Goal: Task Accomplishment & Management: Complete application form

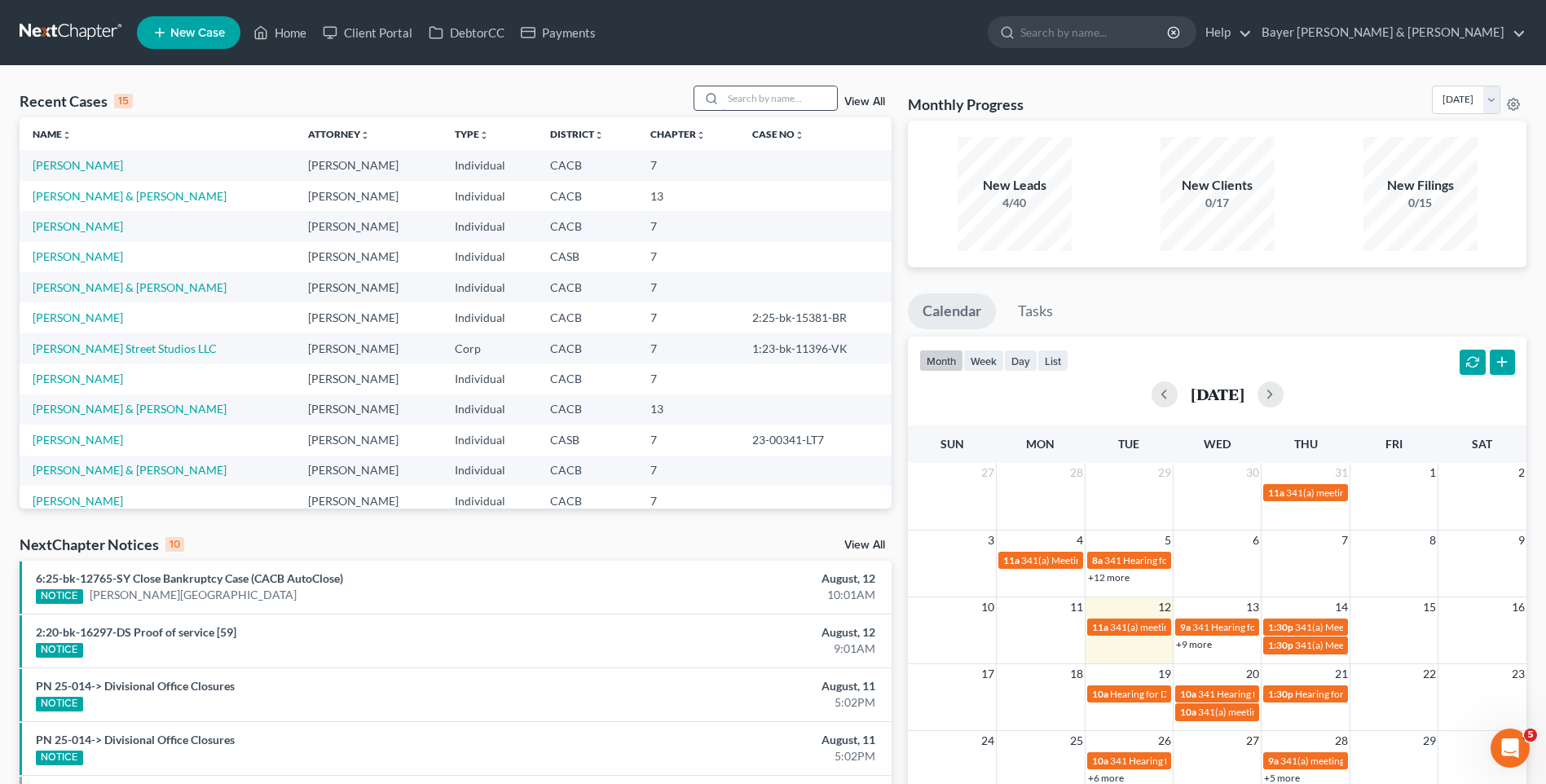
click at [793, 104] on input "search" at bounding box center [780, 98] width 114 height 23
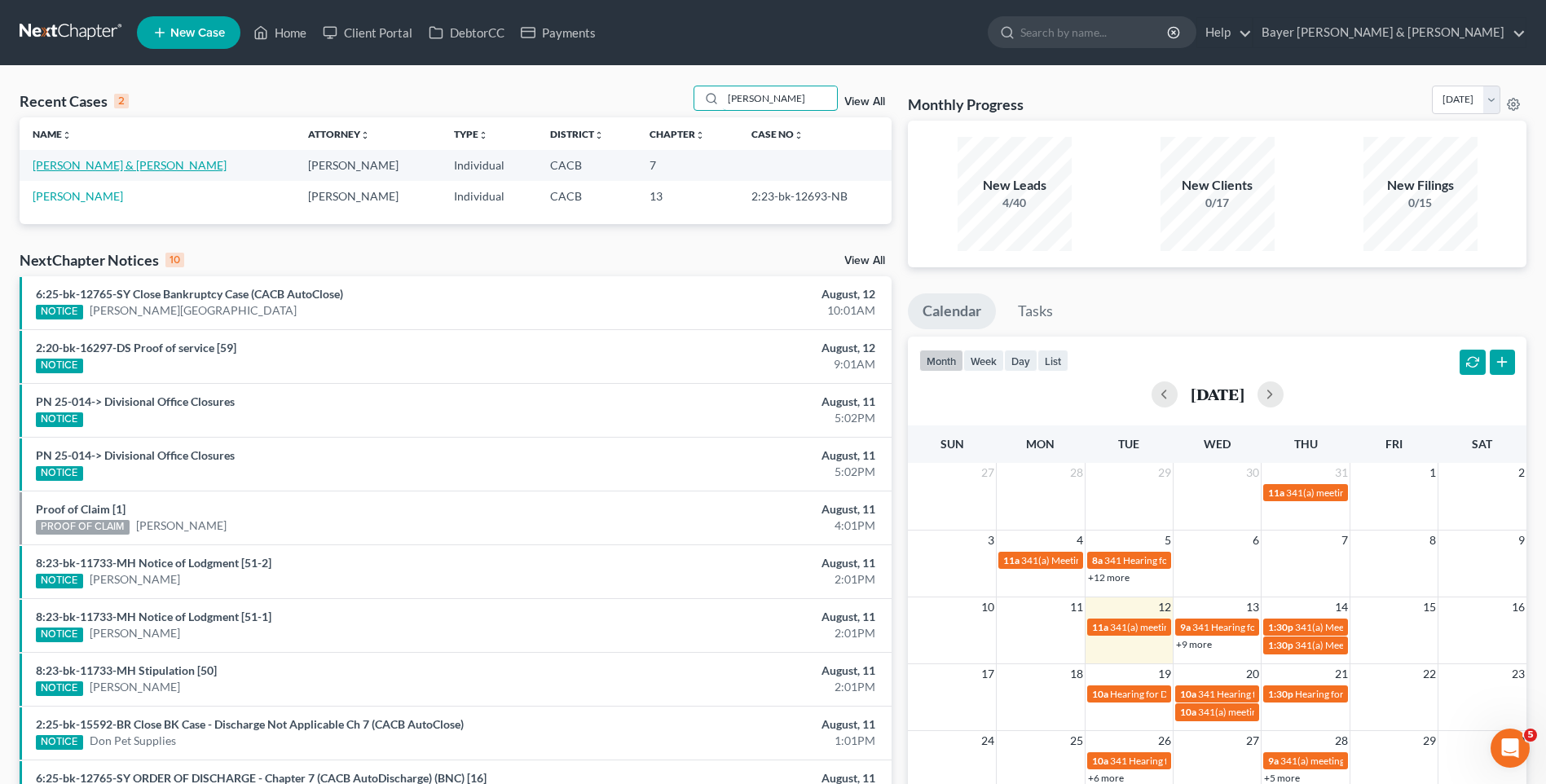
type input "[PERSON_NAME]"
click at [127, 167] on link "[PERSON_NAME] & [PERSON_NAME]" at bounding box center [129, 165] width 194 height 14
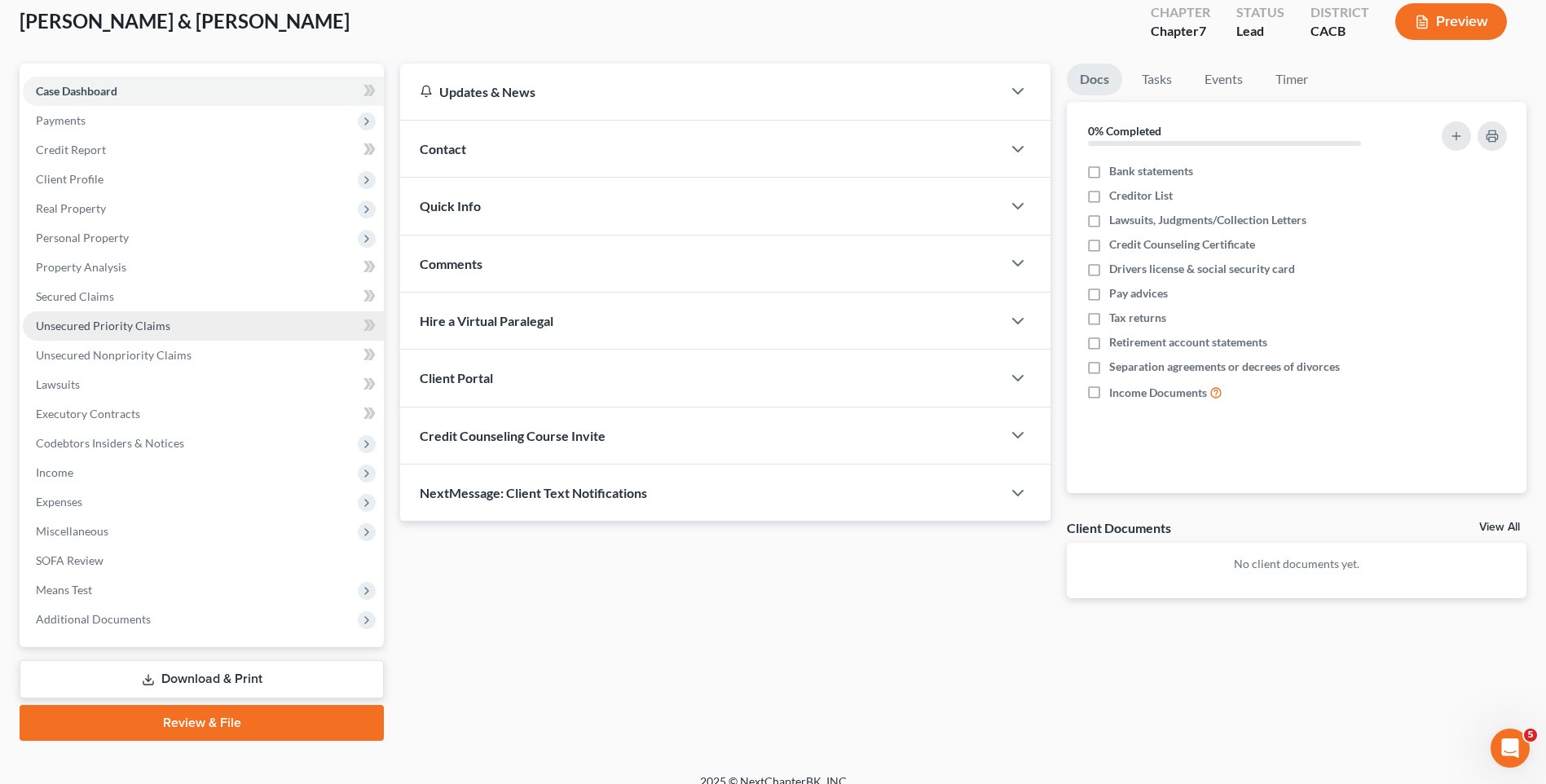
scroll to position [112, 0]
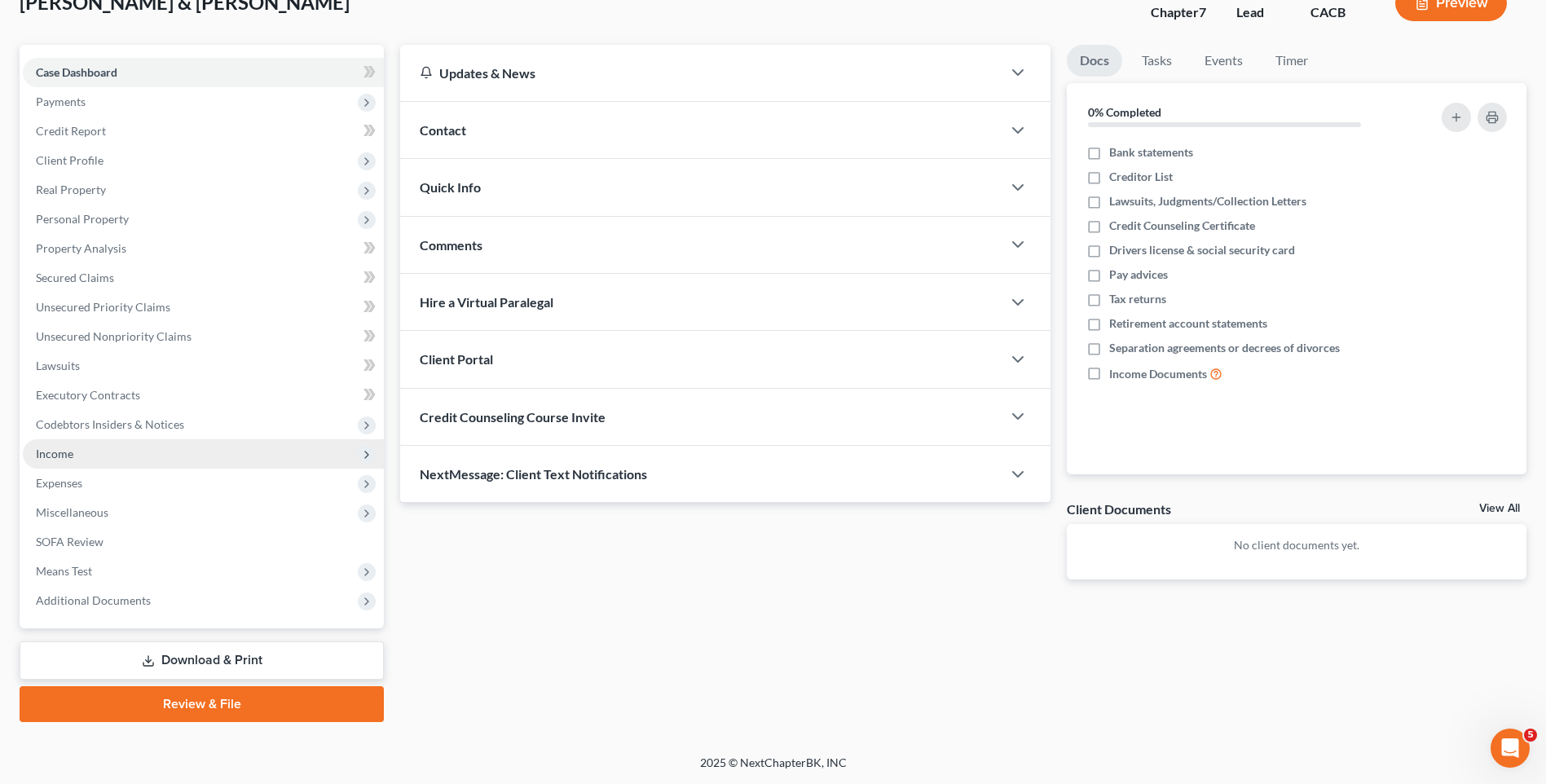
click at [84, 461] on span "Income" at bounding box center [203, 454] width 361 height 30
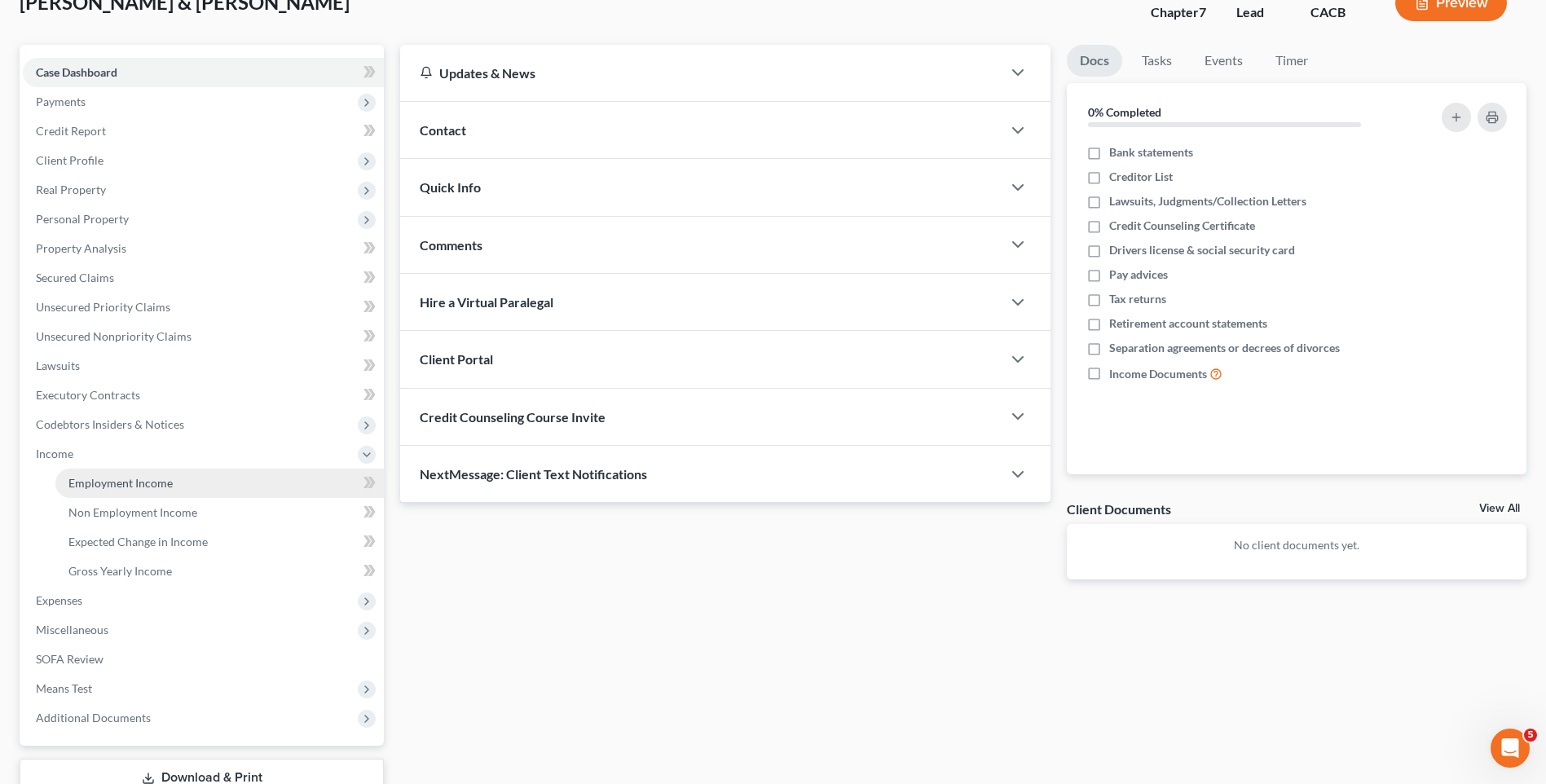
click at [167, 485] on span "Employment Income" at bounding box center [121, 482] width 104 height 14
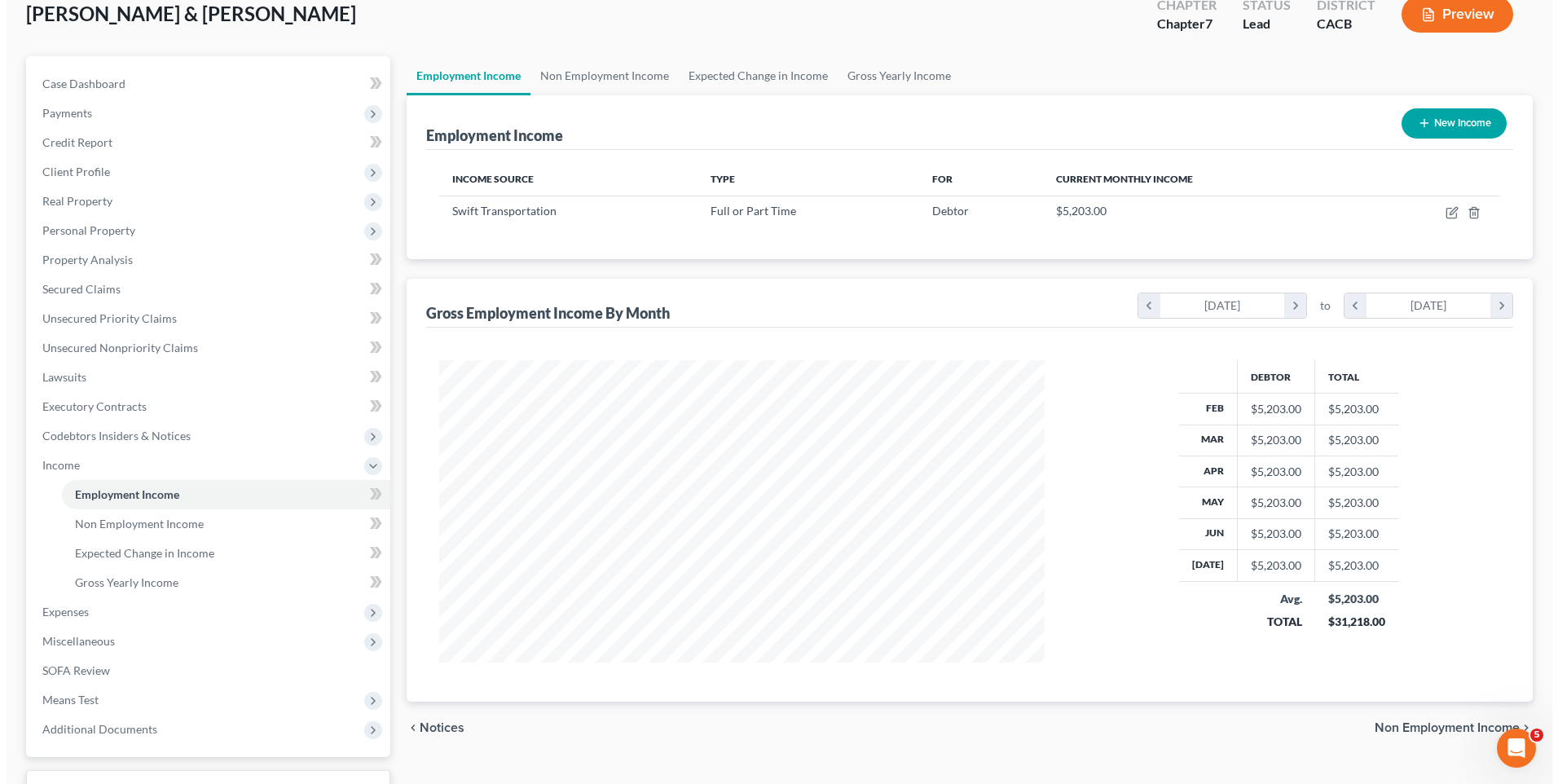
scroll to position [66, 0]
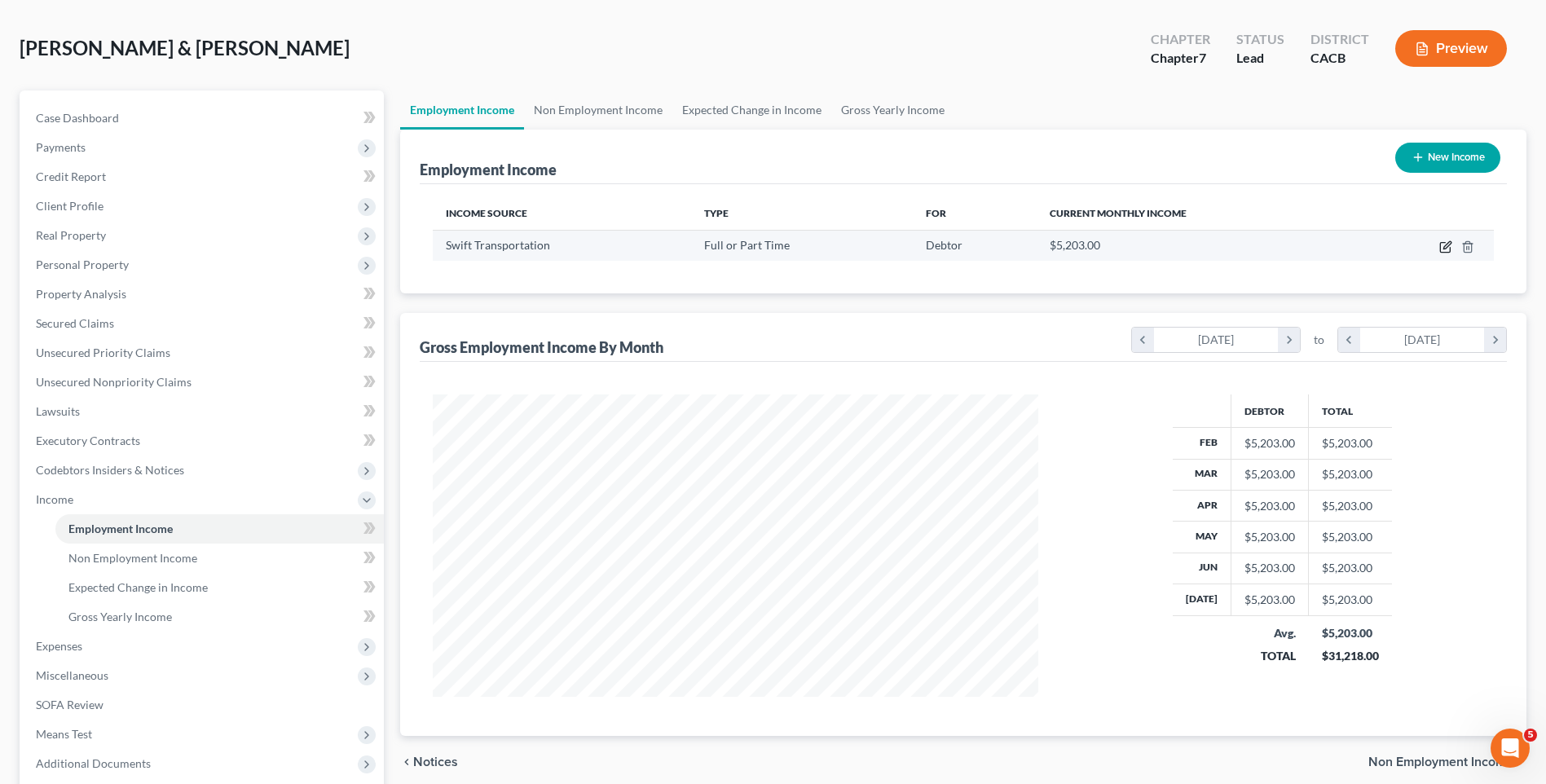
click at [1445, 250] on icon "button" at bounding box center [1445, 247] width 13 height 13
select select "0"
select select "4"
select select "0"
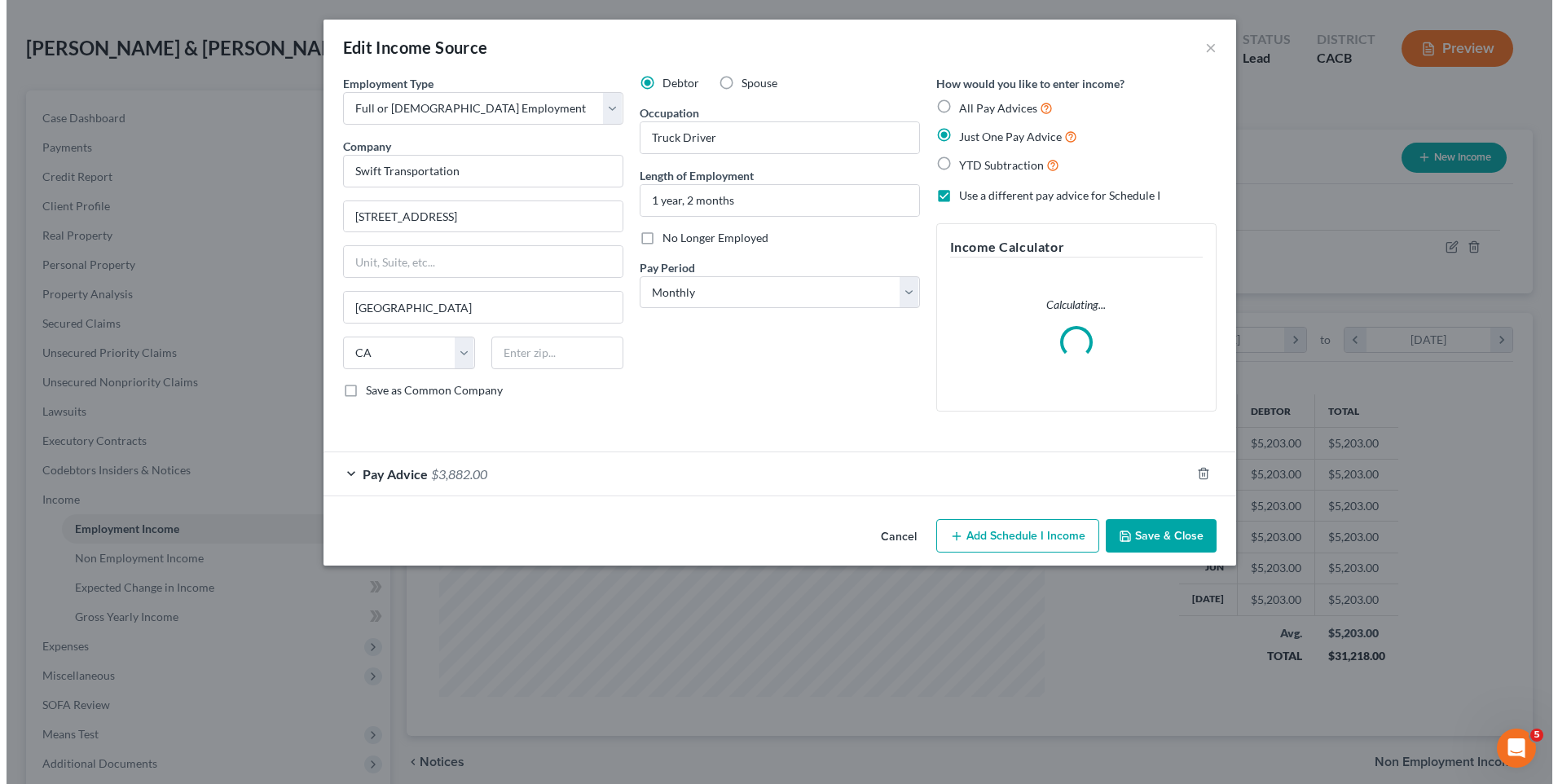
scroll to position [304, 644]
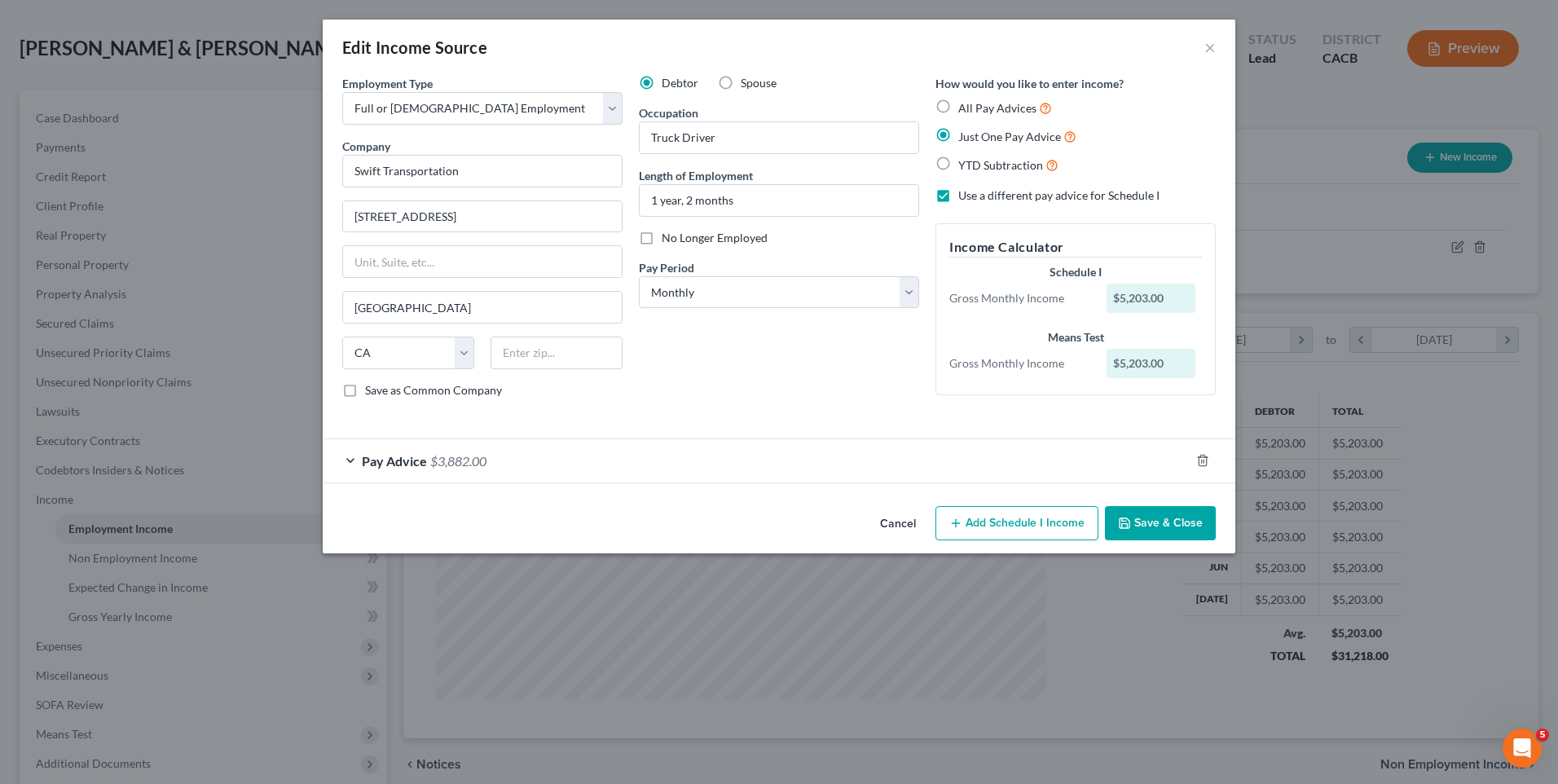
click at [434, 465] on span "$3,882.00" at bounding box center [458, 460] width 56 height 15
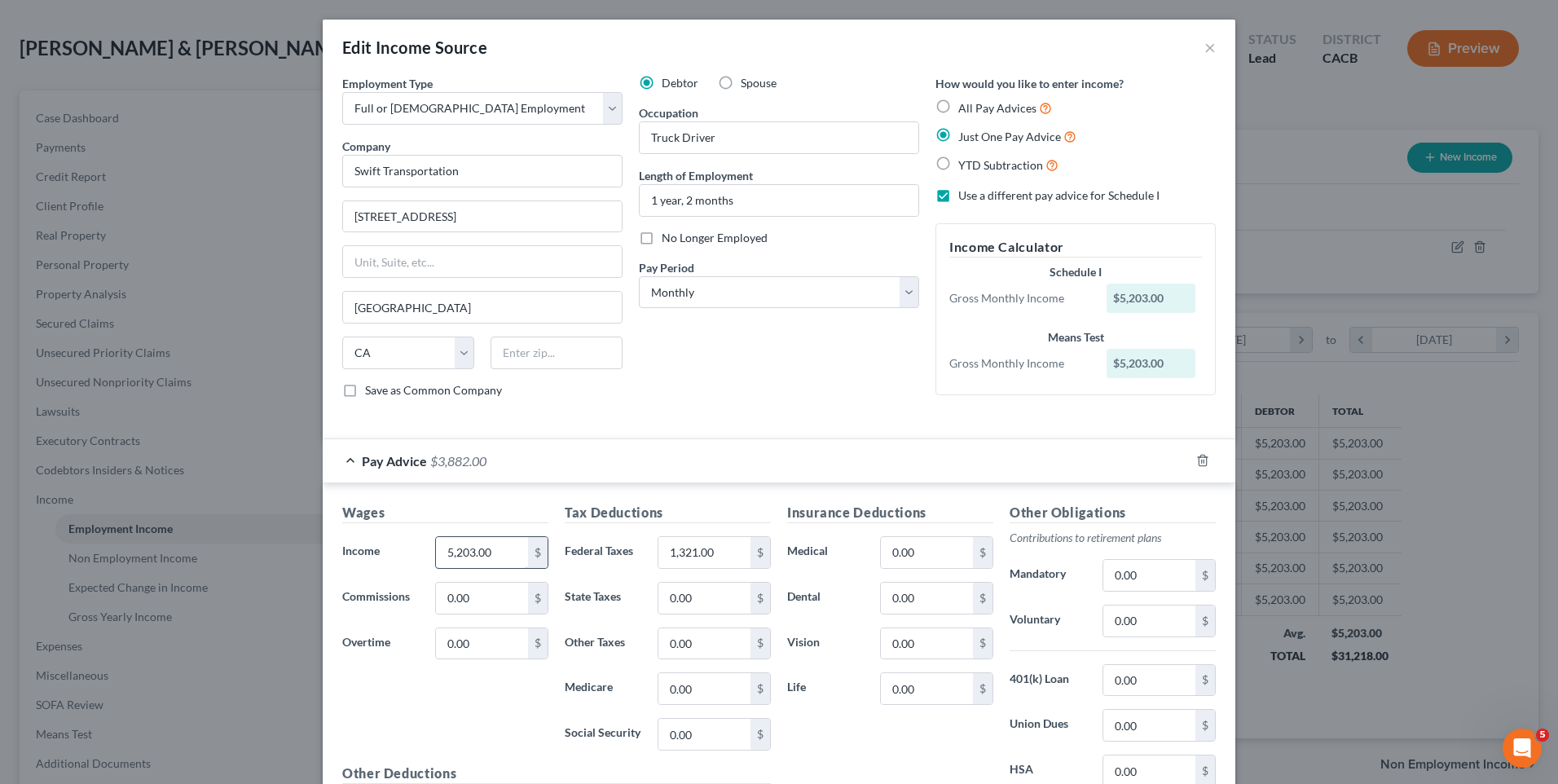
click at [504, 551] on input "5,203.00" at bounding box center [482, 552] width 92 height 31
type input "5,118"
click at [712, 550] on input "1,321.00" at bounding box center [704, 552] width 92 height 31
type input "1,236"
click at [778, 419] on div "Employment Type * Select Full or [DEMOGRAPHIC_DATA] Employment Self Employment …" at bounding box center [779, 249] width 890 height 350
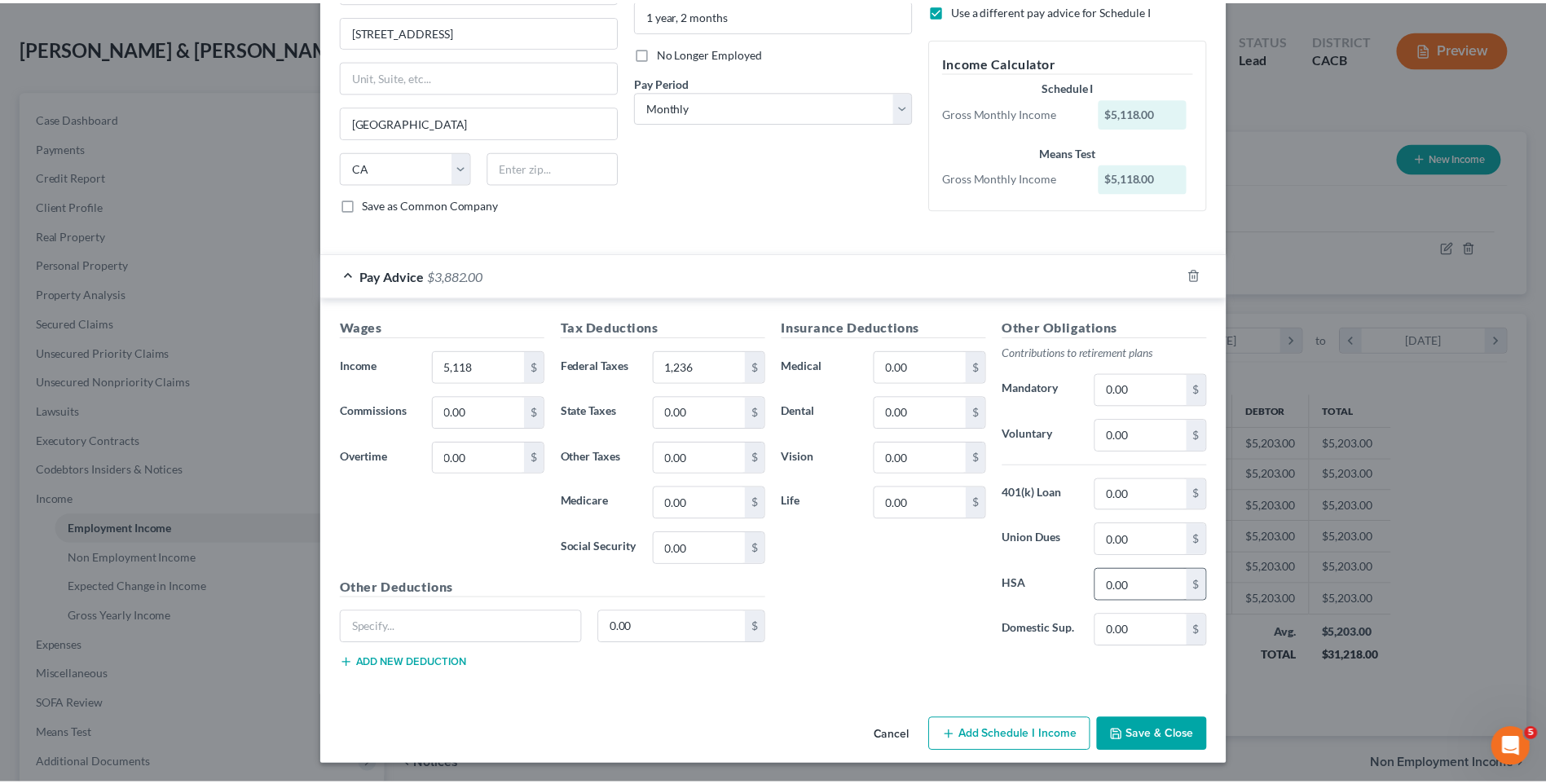
scroll to position [186, 0]
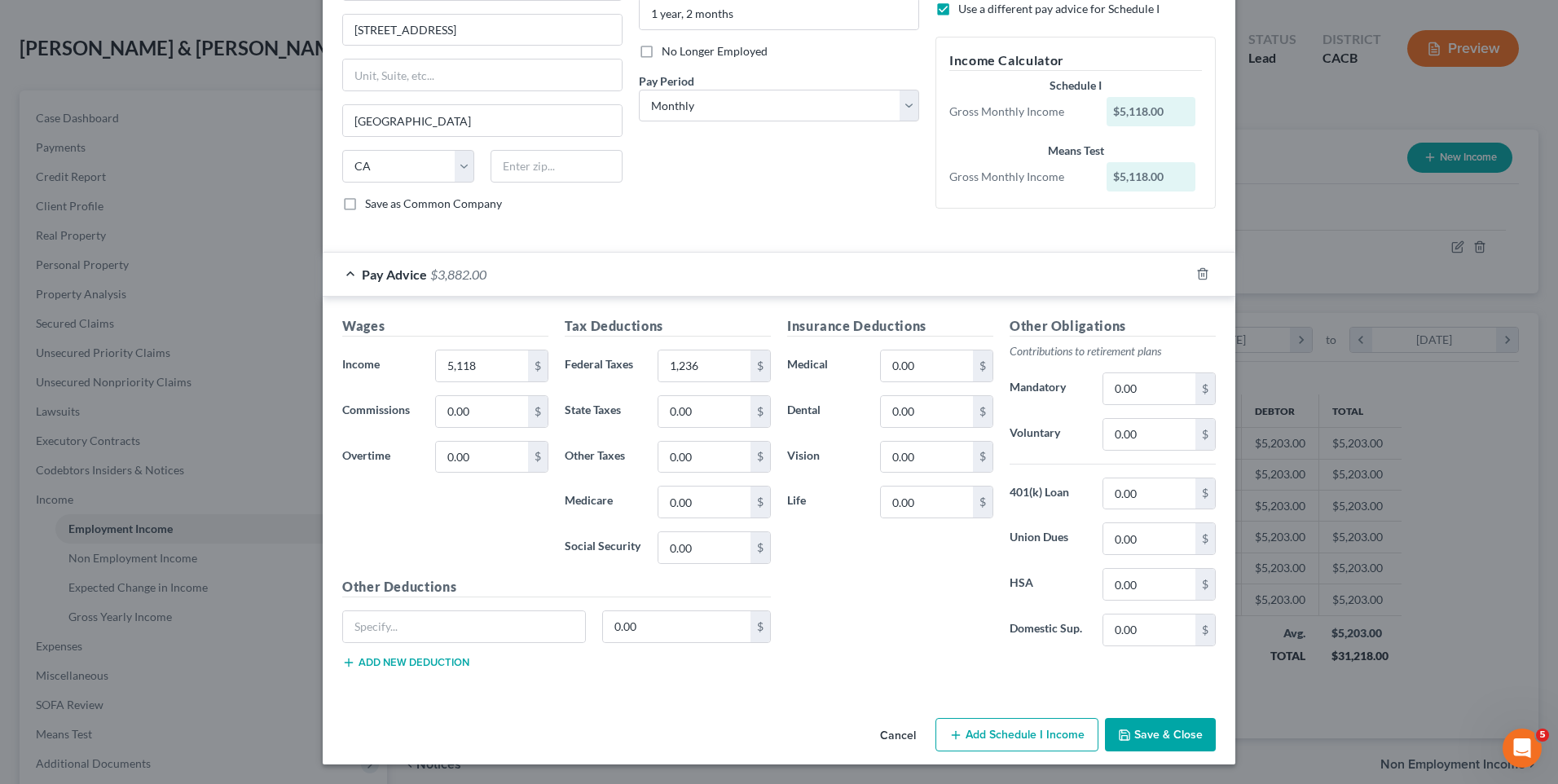
click at [1171, 717] on button "Save & Close" at bounding box center [1160, 734] width 111 height 34
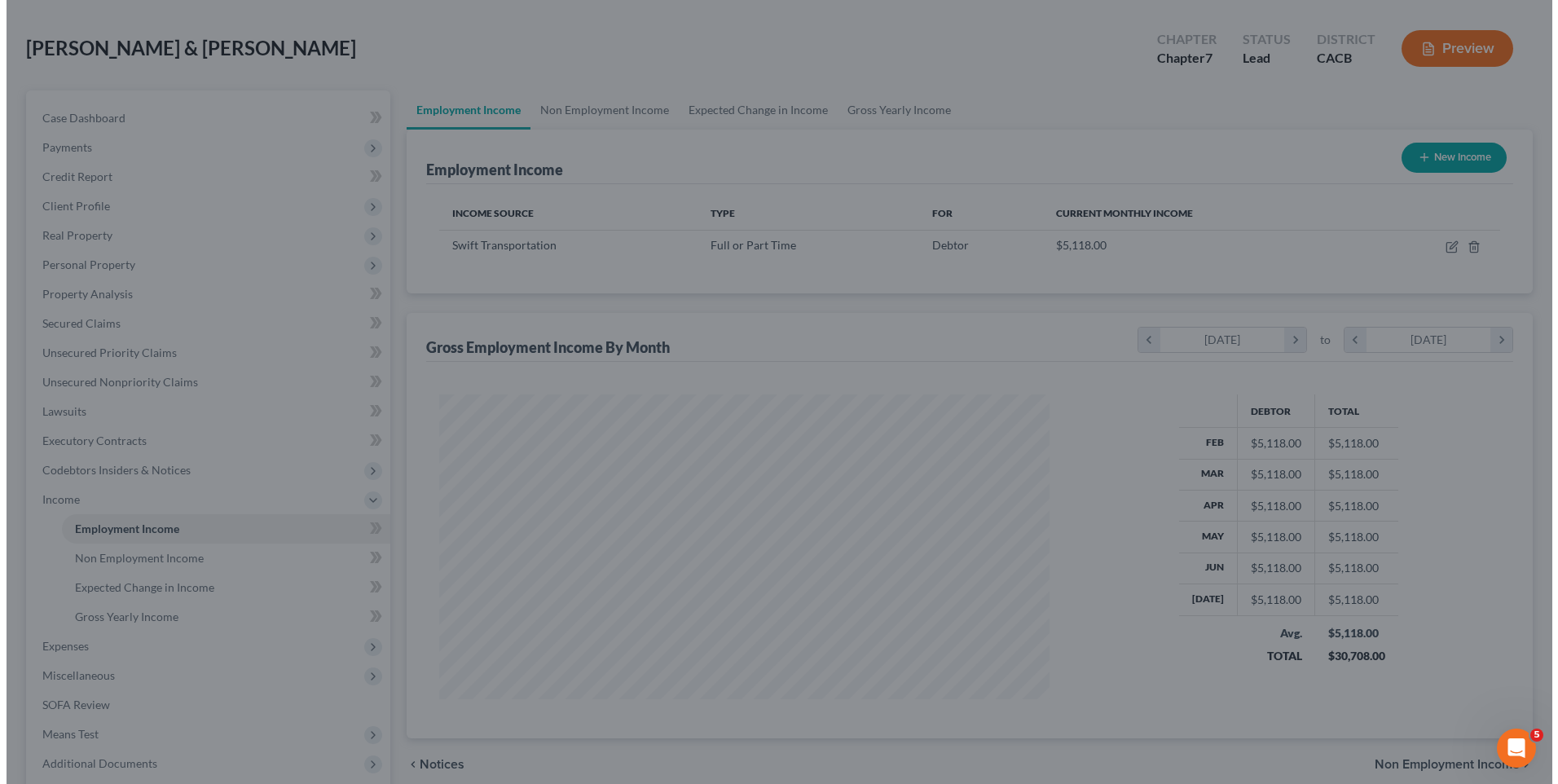
scroll to position [814359, 814442]
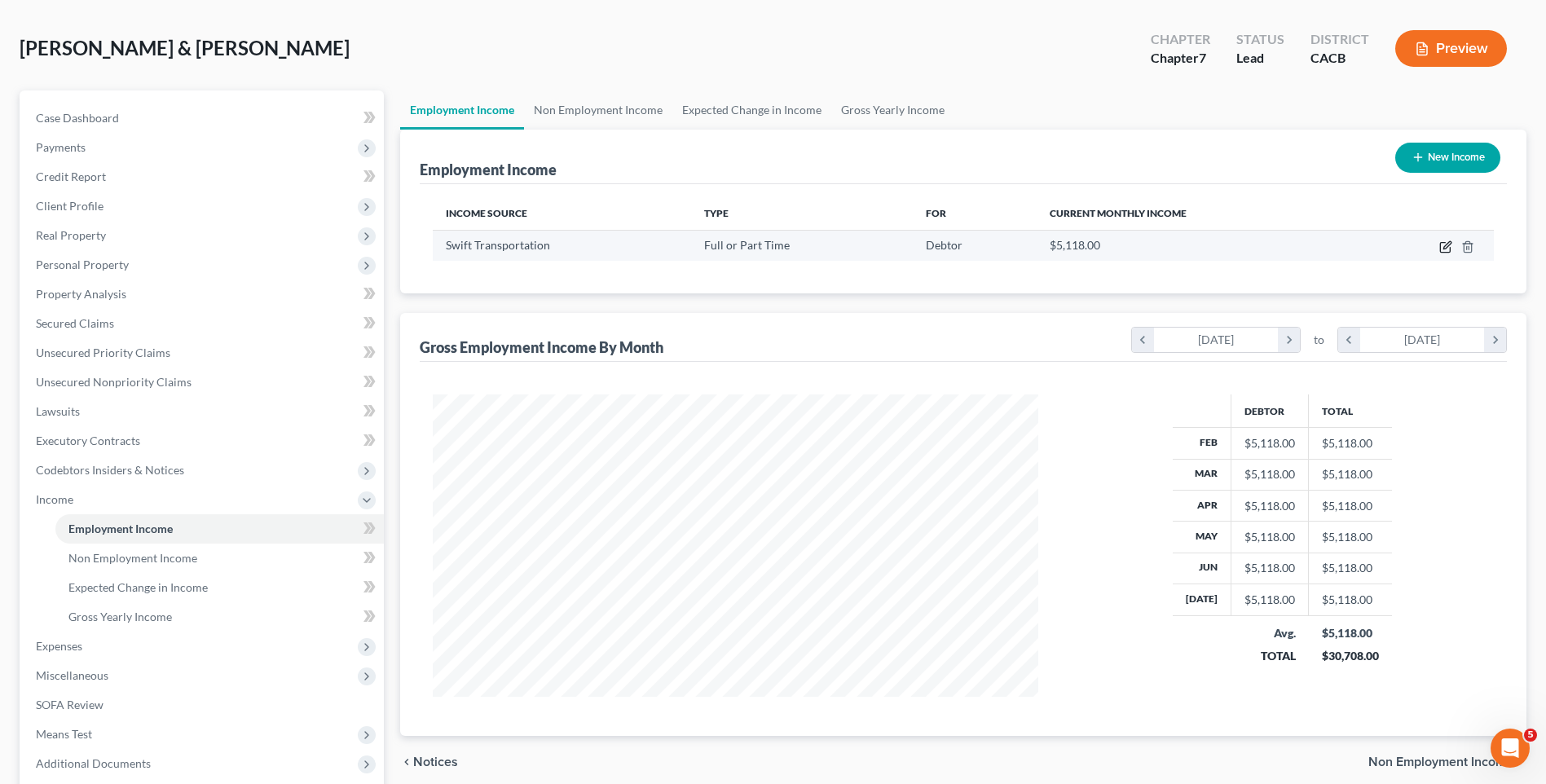
click at [1447, 247] on icon "button" at bounding box center [1447, 245] width 7 height 7
select select "0"
select select "4"
select select "0"
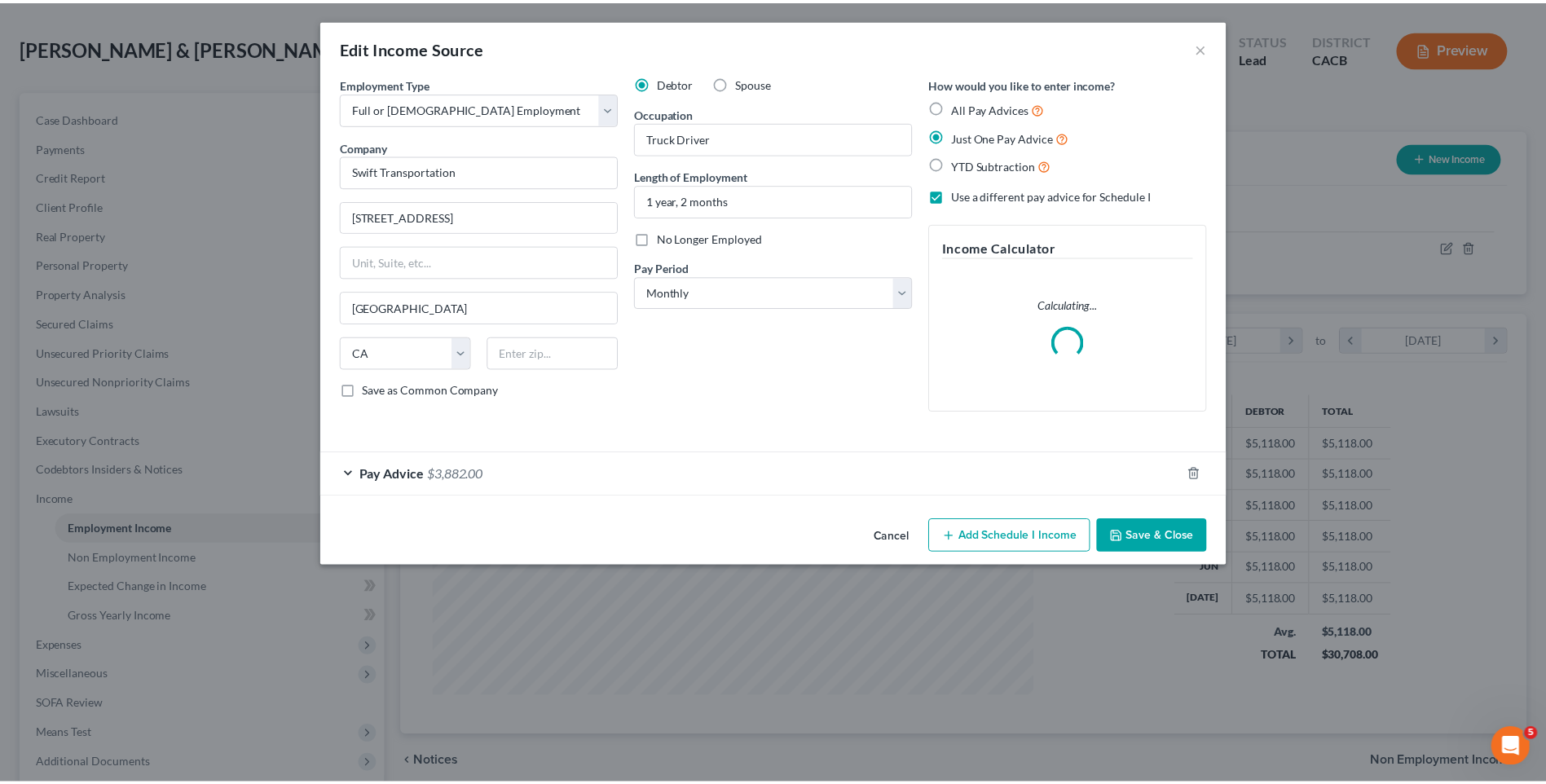
scroll to position [304, 644]
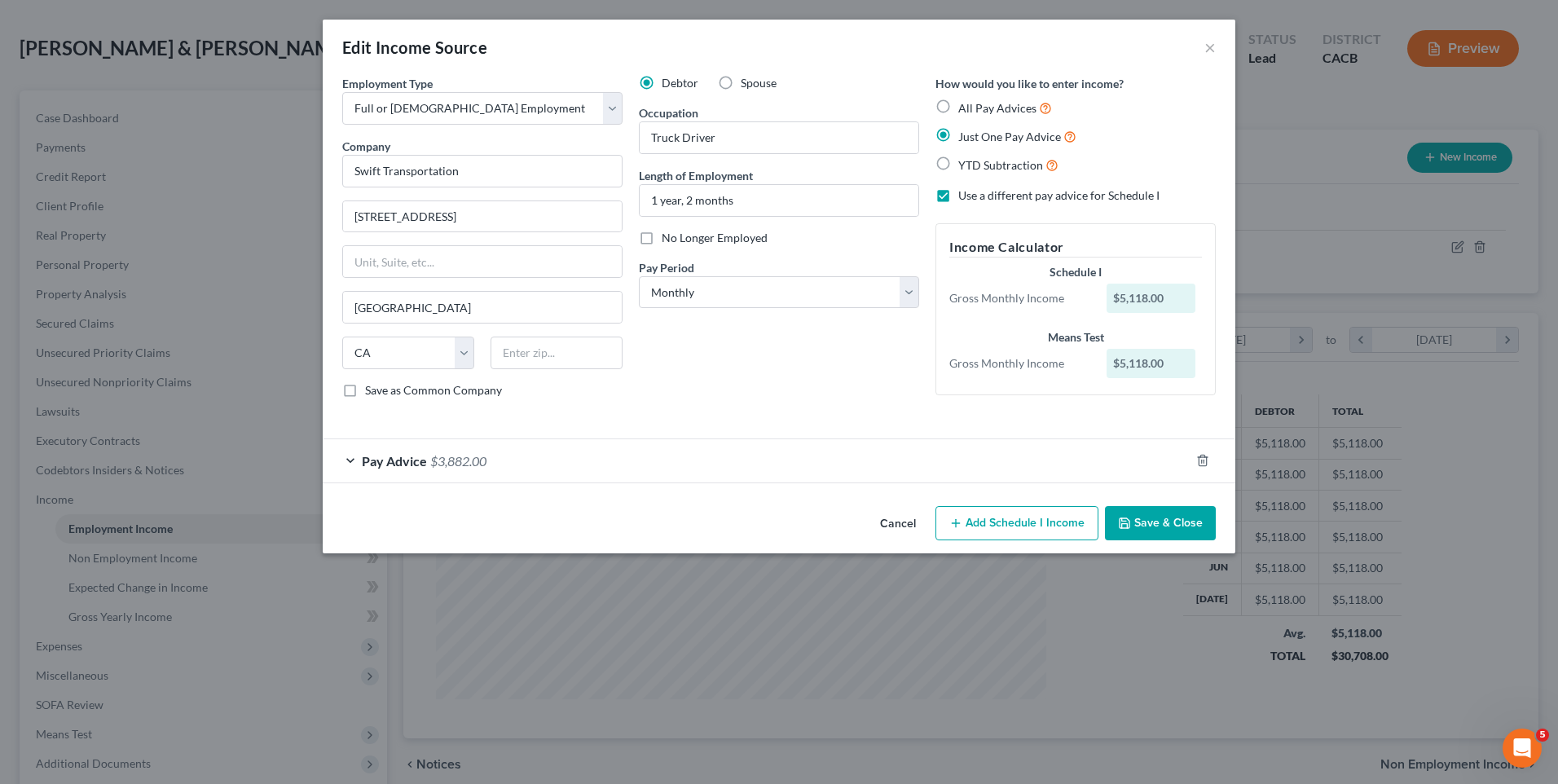
click at [741, 79] on label "Spouse" at bounding box center [759, 83] width 36 height 16
click at [747, 79] on input "Spouse" at bounding box center [753, 80] width 11 height 11
radio input "true"
click at [616, 112] on select "Select Full or [DEMOGRAPHIC_DATA] Employment Self Employment" at bounding box center [482, 108] width 280 height 32
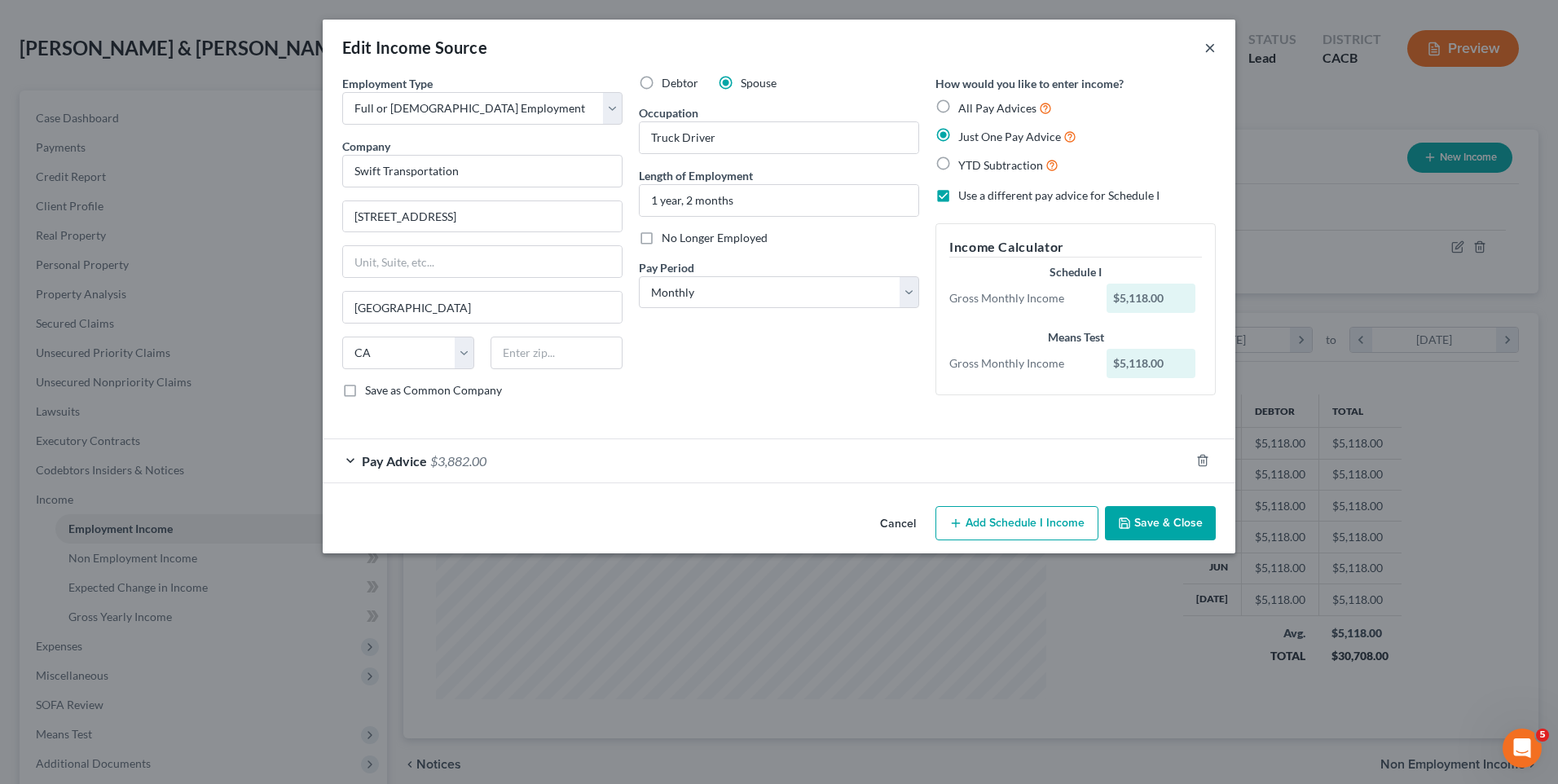
click at [1209, 47] on button "×" at bounding box center [1210, 48] width 12 height 20
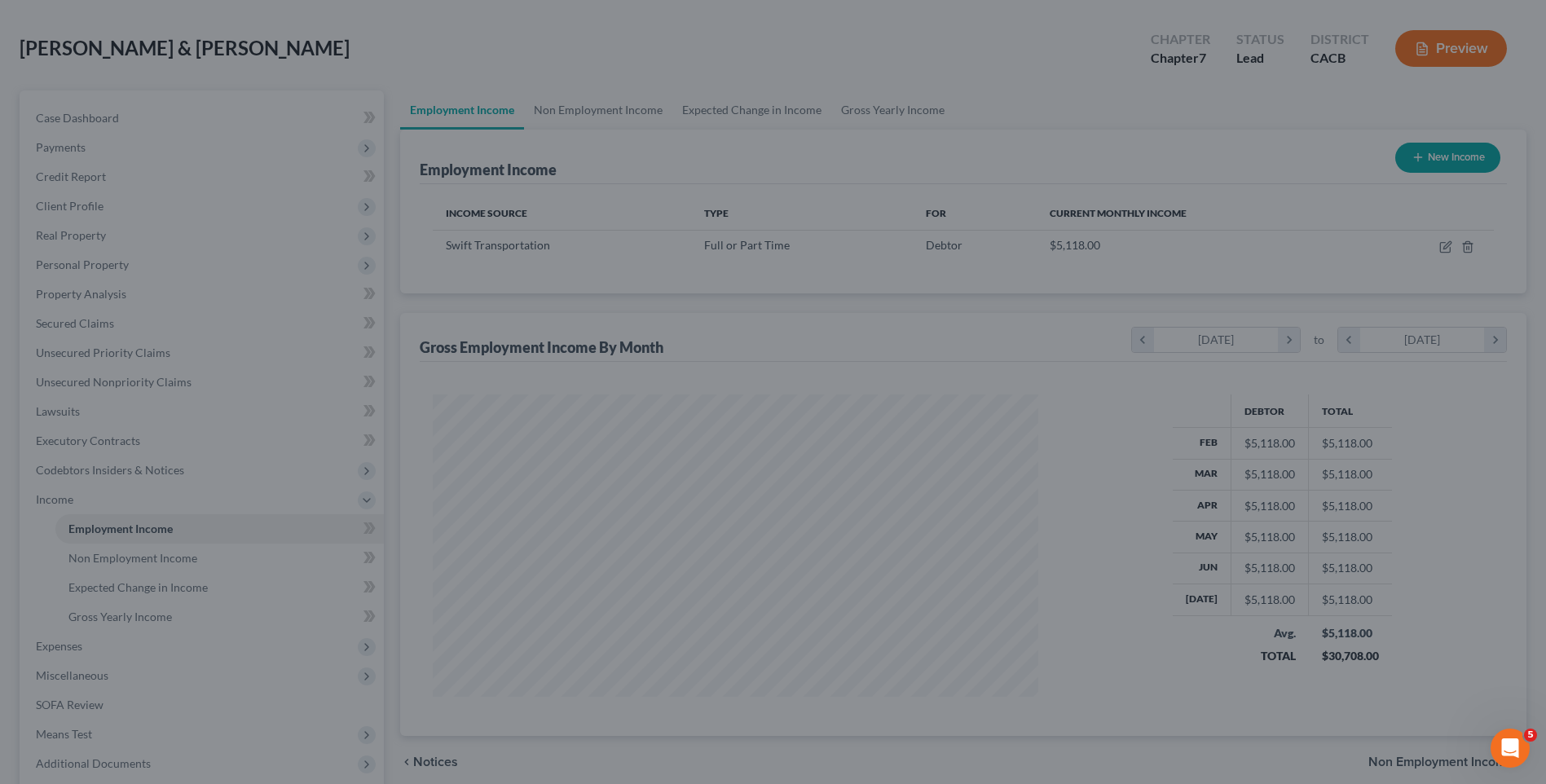
scroll to position [814359, 814288]
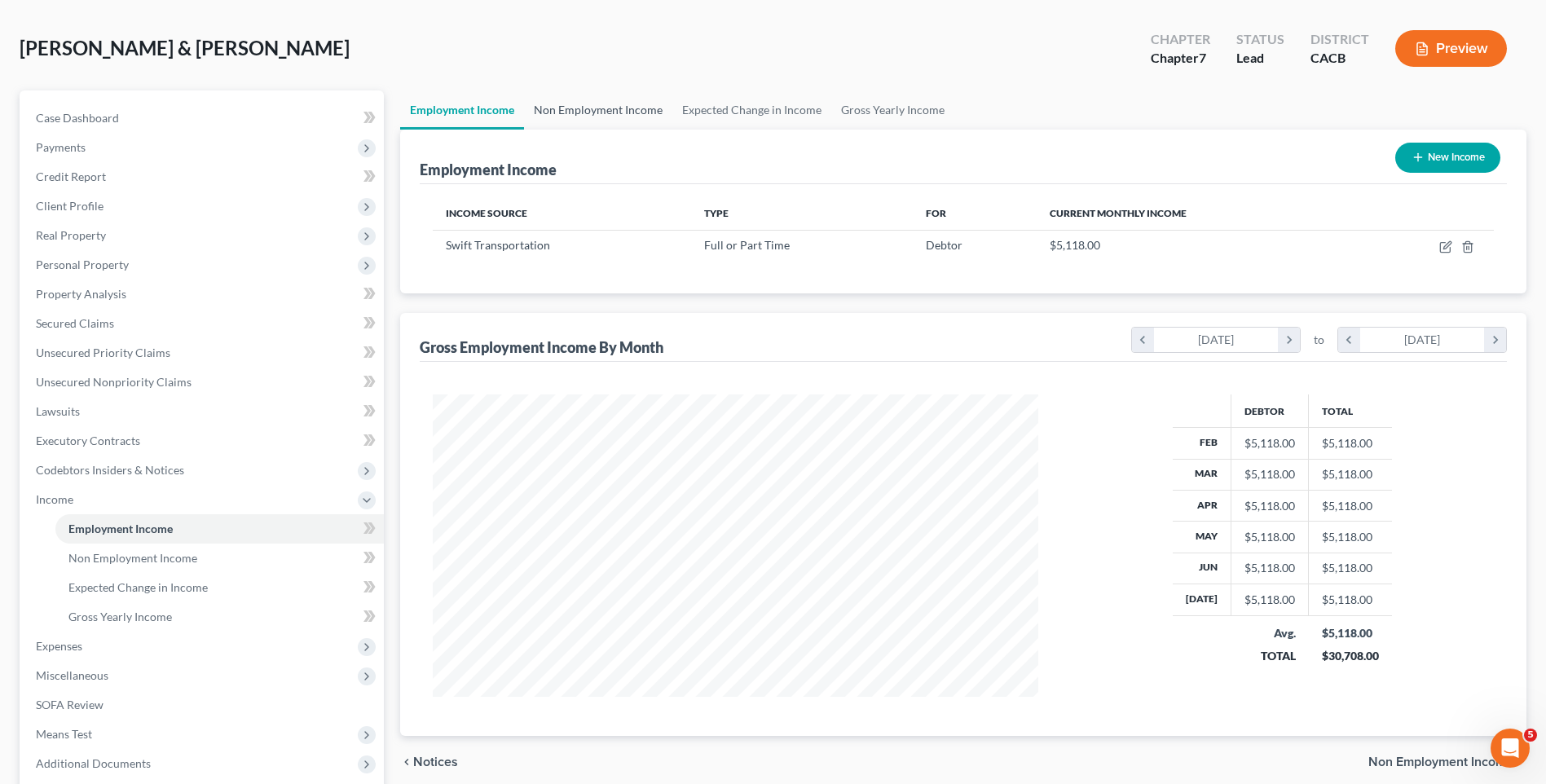
click at [586, 110] on link "Non Employment Income" at bounding box center [598, 109] width 149 height 39
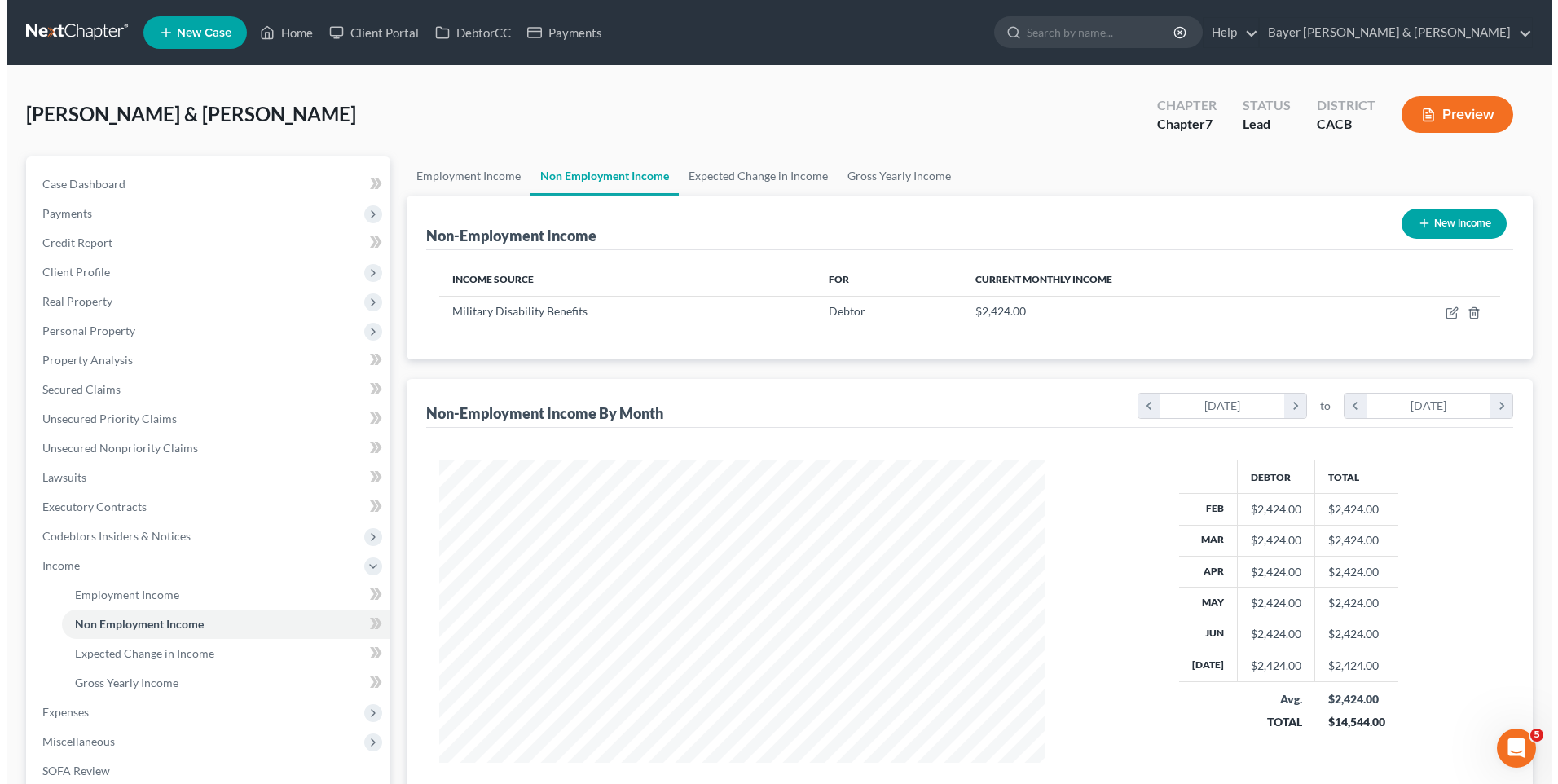
scroll to position [302, 638]
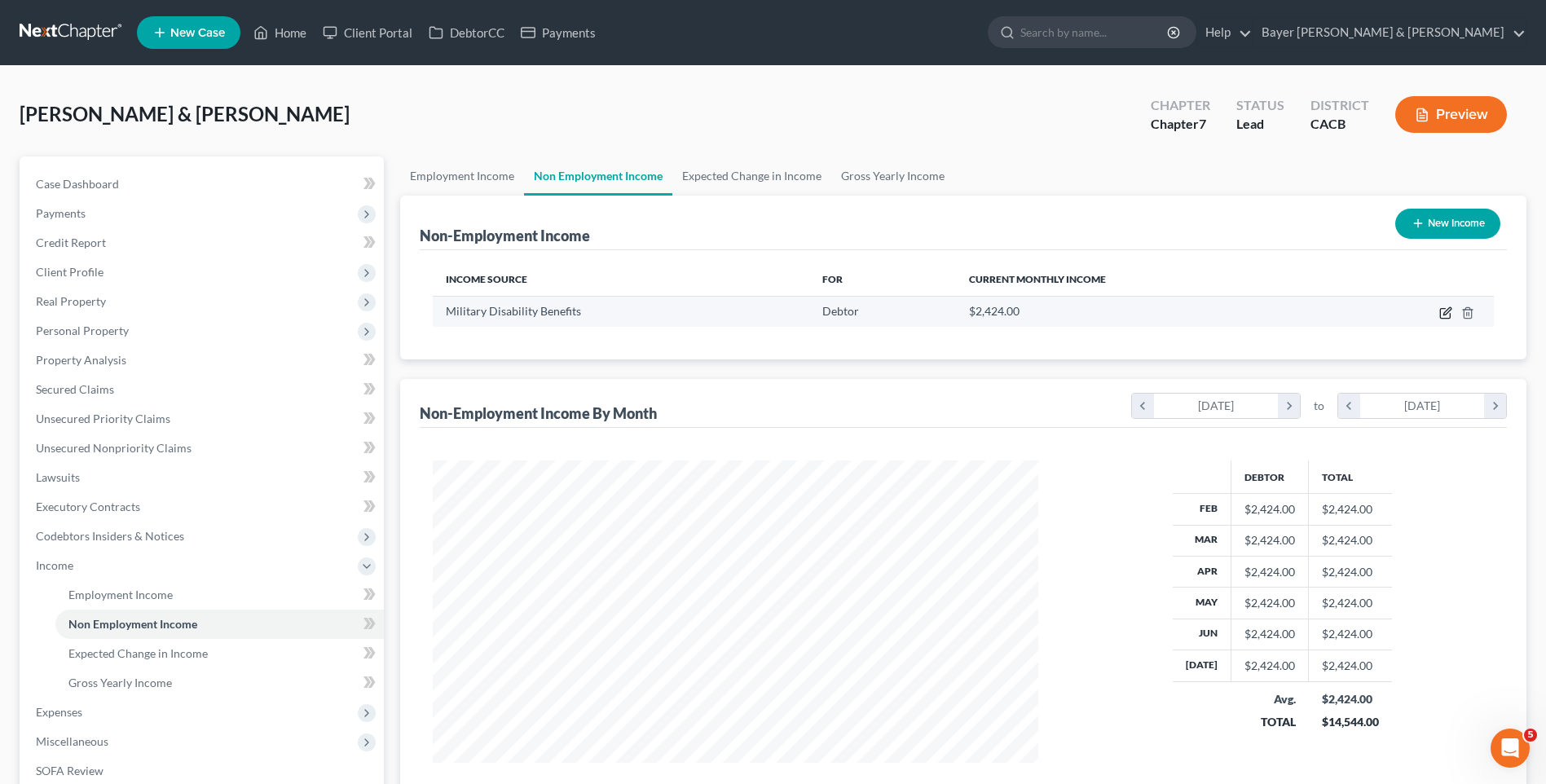
click at [1441, 314] on icon "button" at bounding box center [1444, 313] width 10 height 10
select select "12"
select select "0"
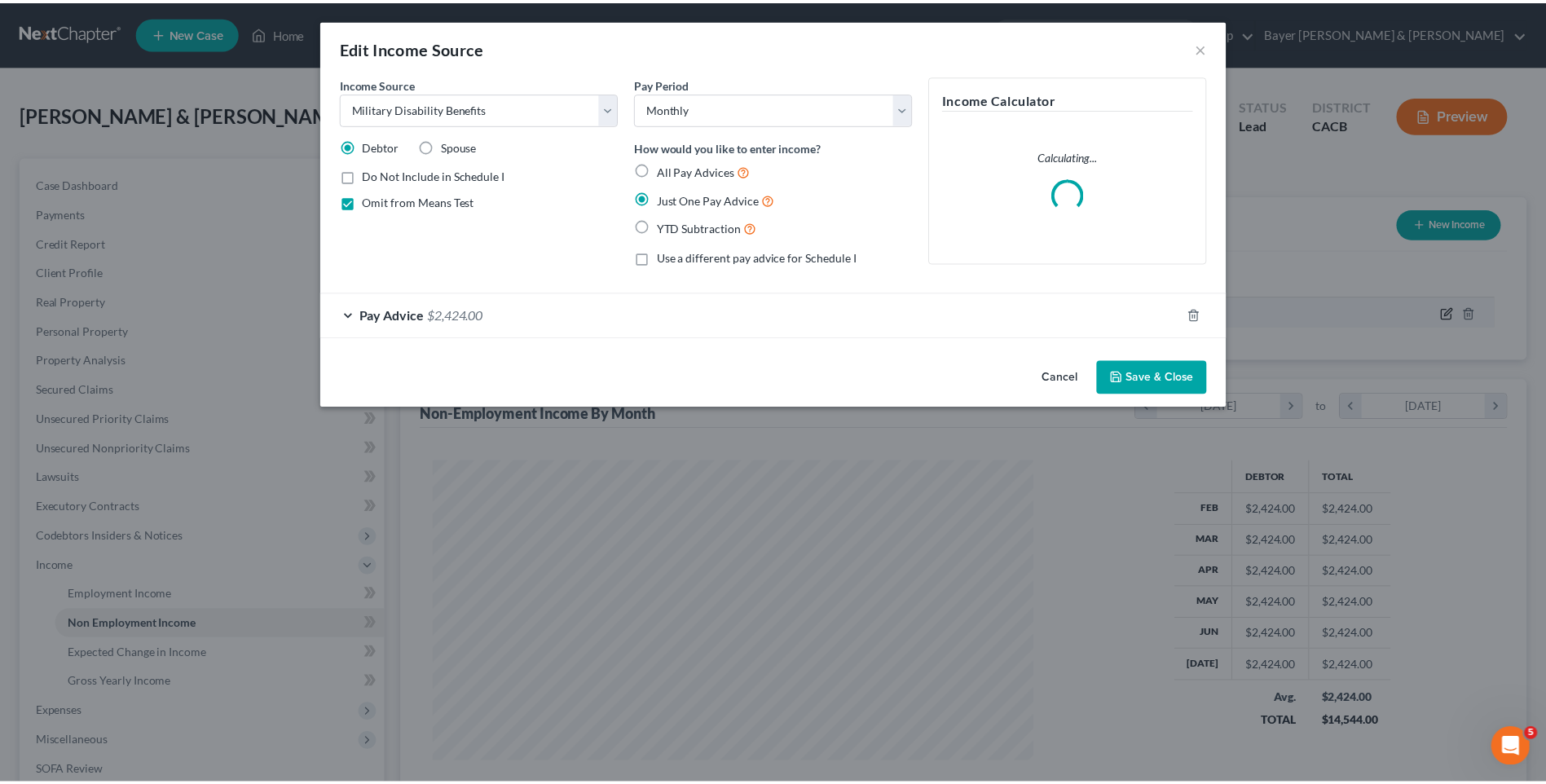
scroll to position [304, 644]
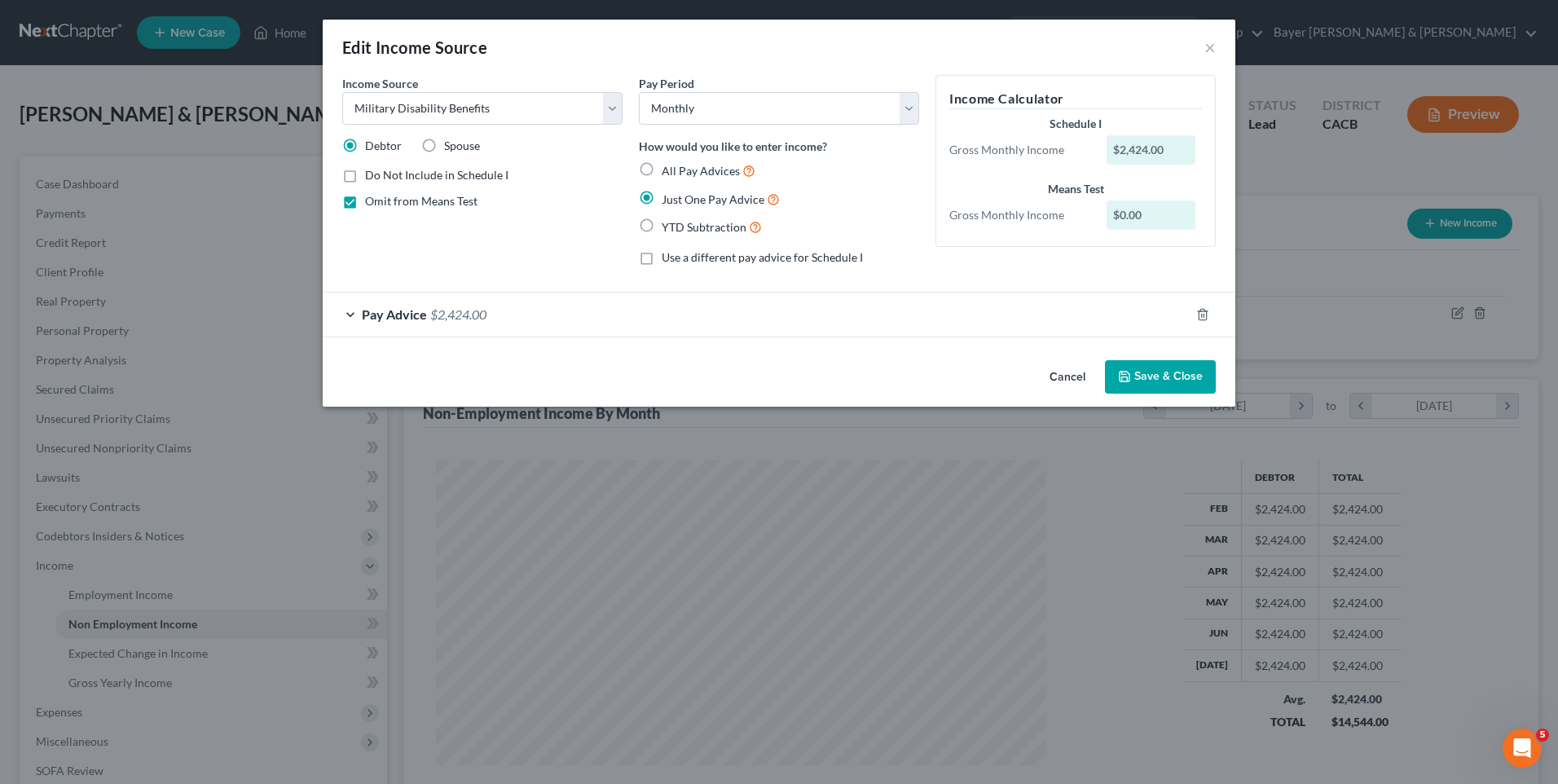
click at [444, 142] on label "Spouse" at bounding box center [462, 146] width 36 height 16
click at [451, 142] on input "Spouse" at bounding box center [457, 143] width 11 height 11
radio input "true"
click at [365, 146] on label "Debtor" at bounding box center [383, 146] width 37 height 16
click at [372, 146] on input "Debtor" at bounding box center [377, 143] width 11 height 11
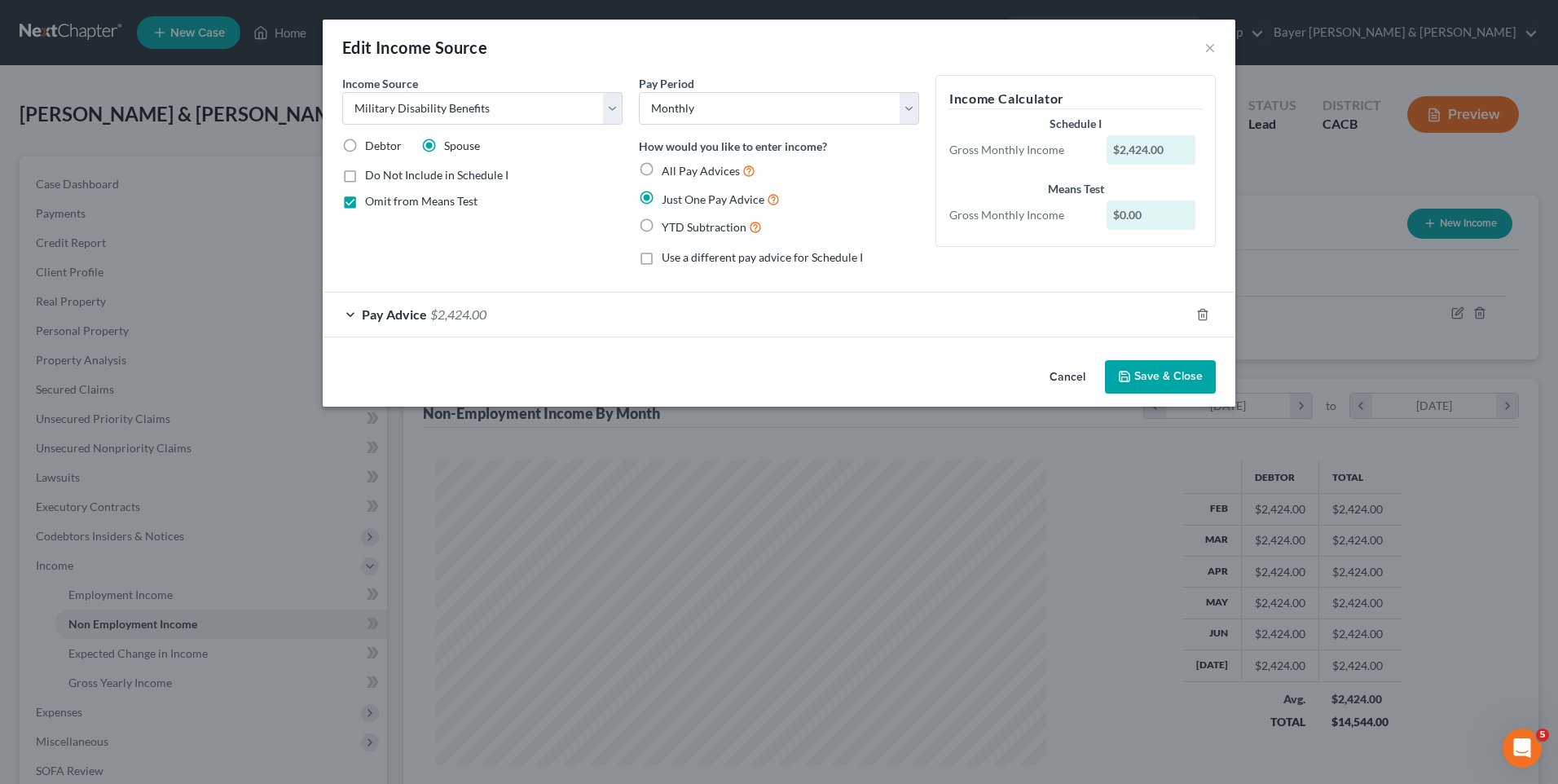
radio input "true"
click at [1196, 374] on button "Save & Close" at bounding box center [1160, 377] width 111 height 34
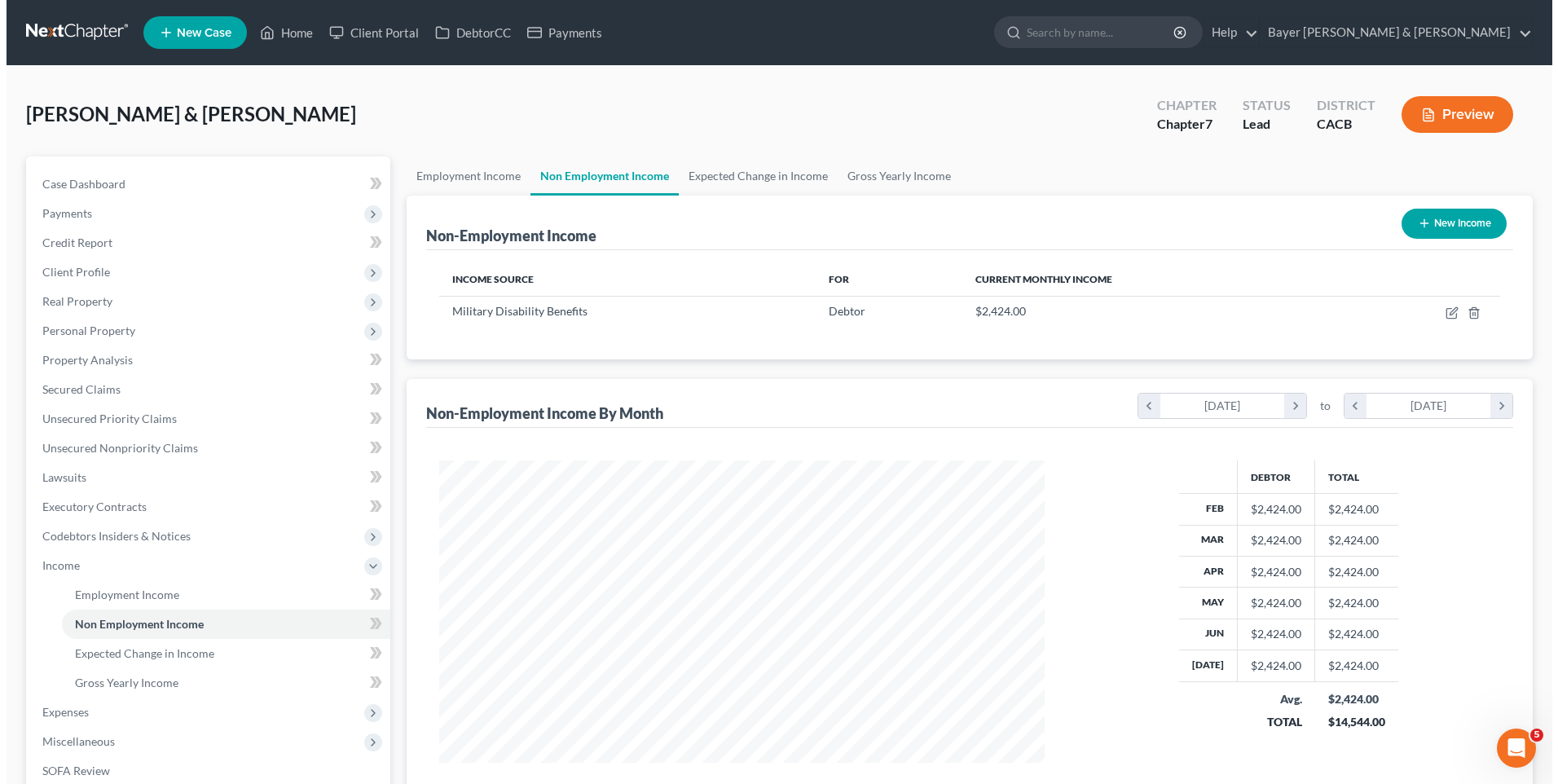
scroll to position [814359, 814442]
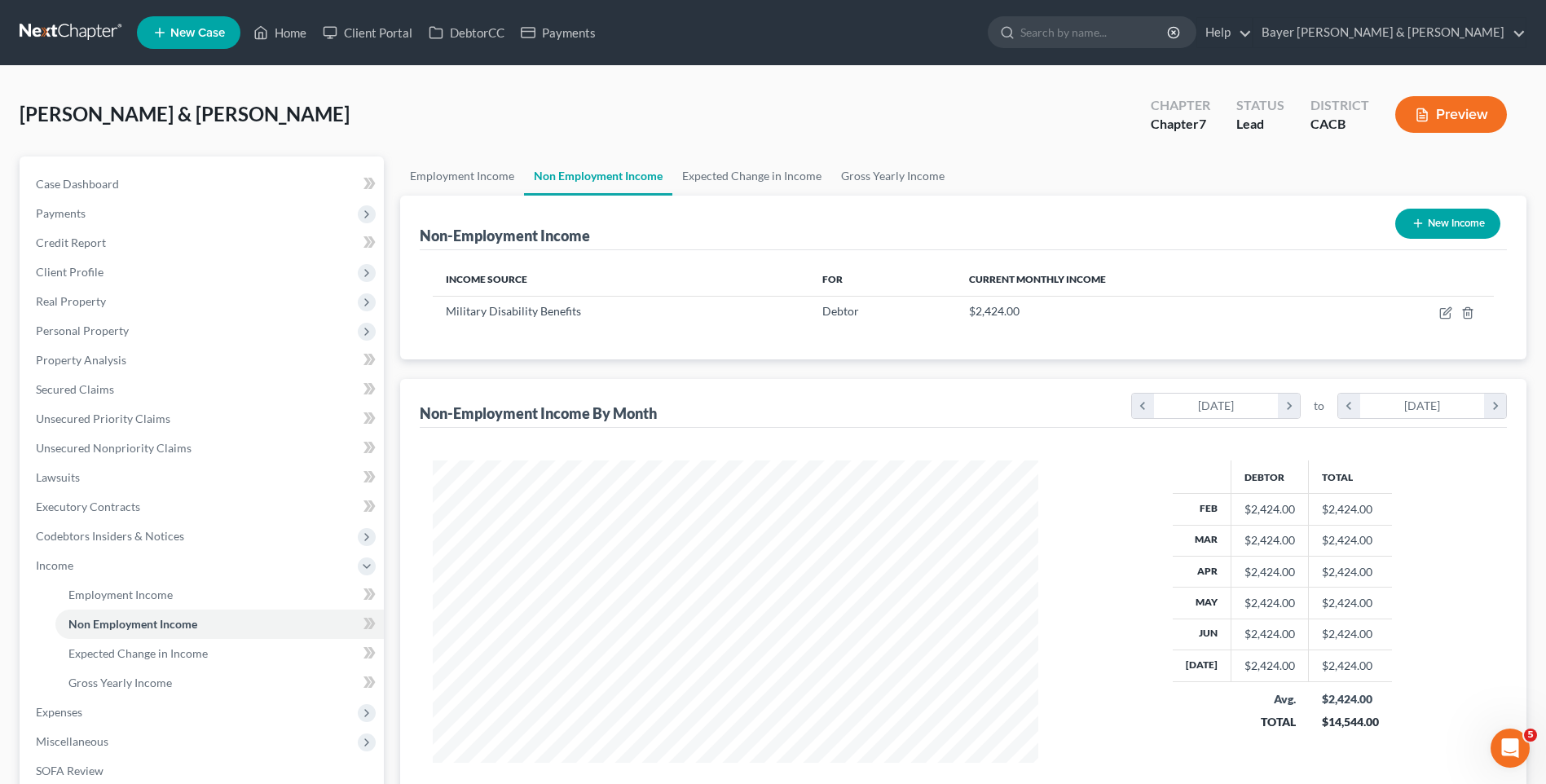
click at [1446, 228] on button "New Income" at bounding box center [1447, 223] width 105 height 30
select select "0"
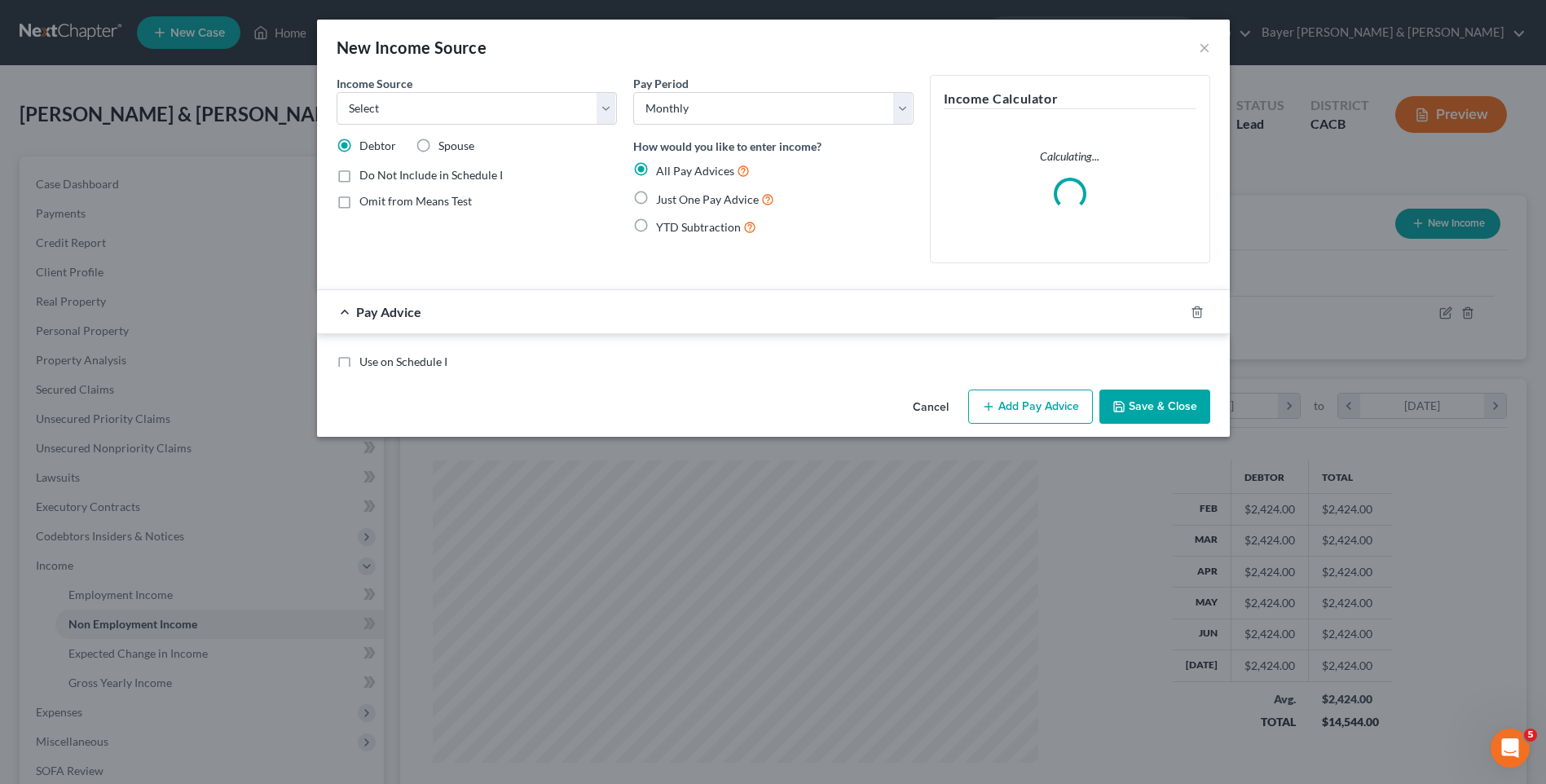
scroll to position [304, 644]
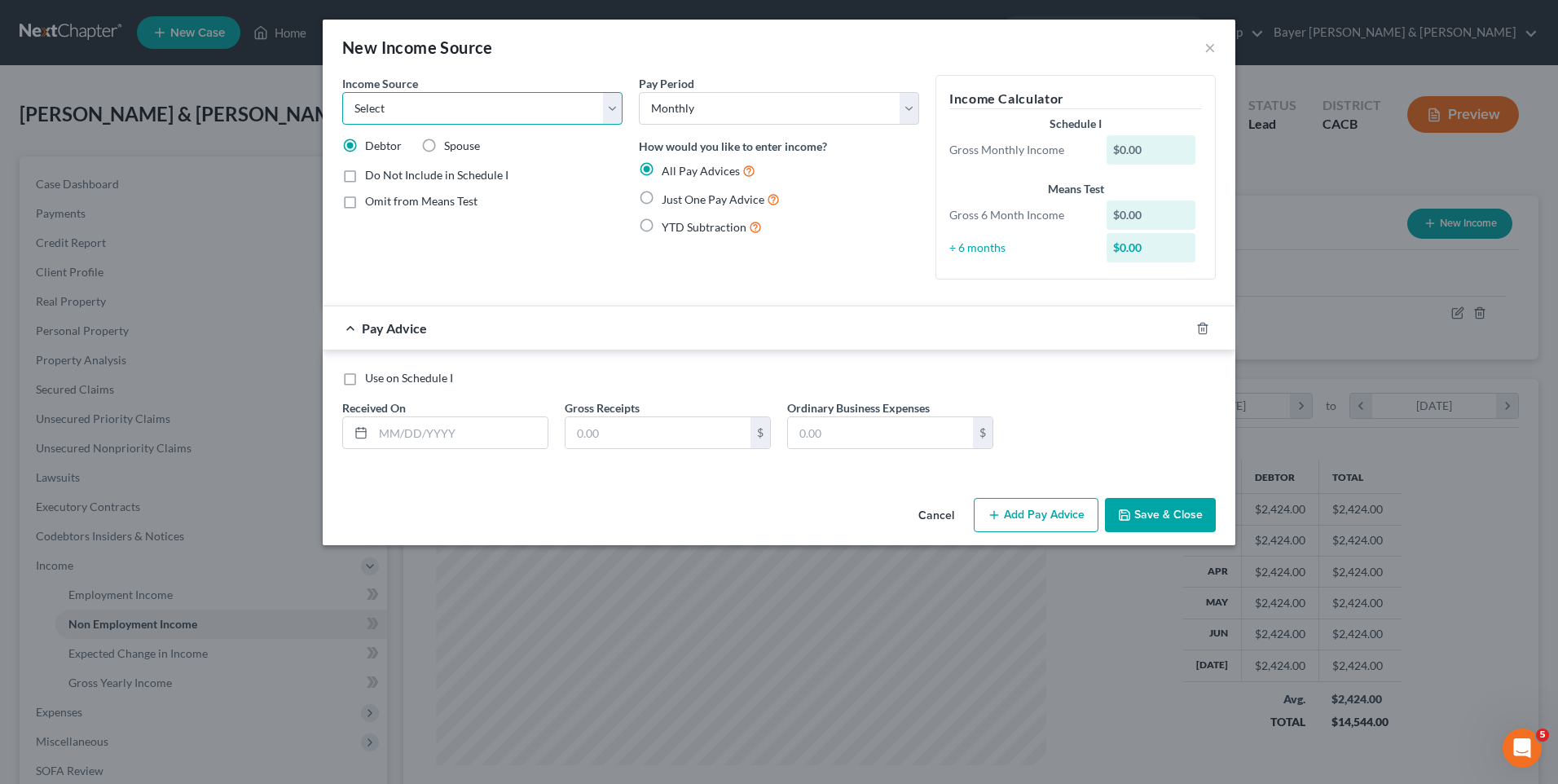
click at [431, 116] on select "Select Unemployment Disability (from employer) Pension Retirement Social Securi…" at bounding box center [482, 108] width 280 height 32
click at [429, 119] on select "Select Unemployment Disability (from employer) Pension Retirement Social Securi…" at bounding box center [482, 108] width 280 height 32
select select "0"
click at [342, 92] on select "Select Unemployment Disability (from employer) Pension Retirement Social Securi…" at bounding box center [482, 108] width 280 height 32
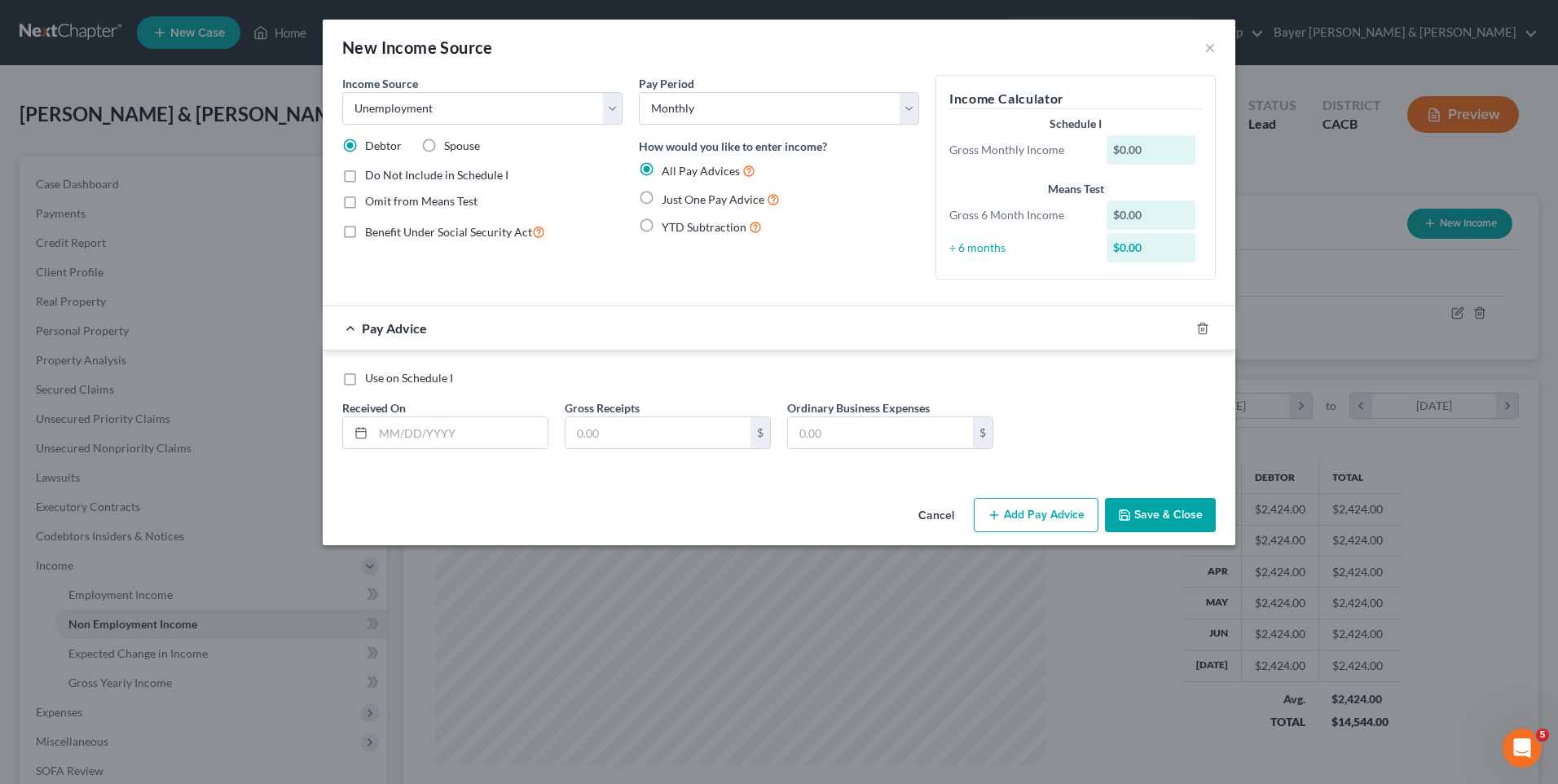
click at [444, 141] on label "Spouse" at bounding box center [462, 146] width 36 height 16
click at [451, 141] on input "Spouse" at bounding box center [457, 143] width 11 height 11
radio input "true"
click at [662, 201] on label "Just One Pay Advice" at bounding box center [720, 199] width 118 height 19
click at [668, 201] on input "Just One Pay Advice" at bounding box center [674, 195] width 11 height 11
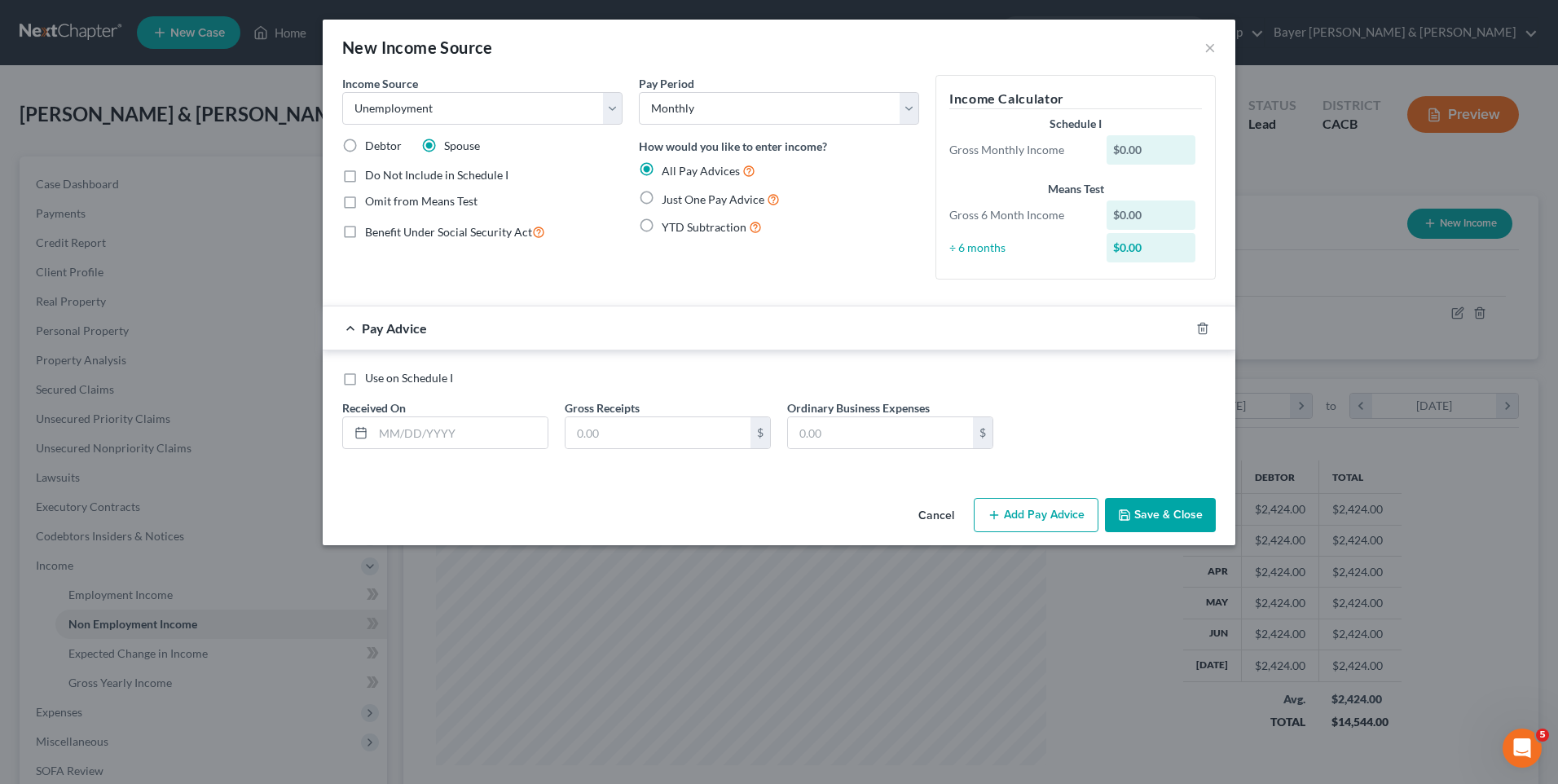
radio input "true"
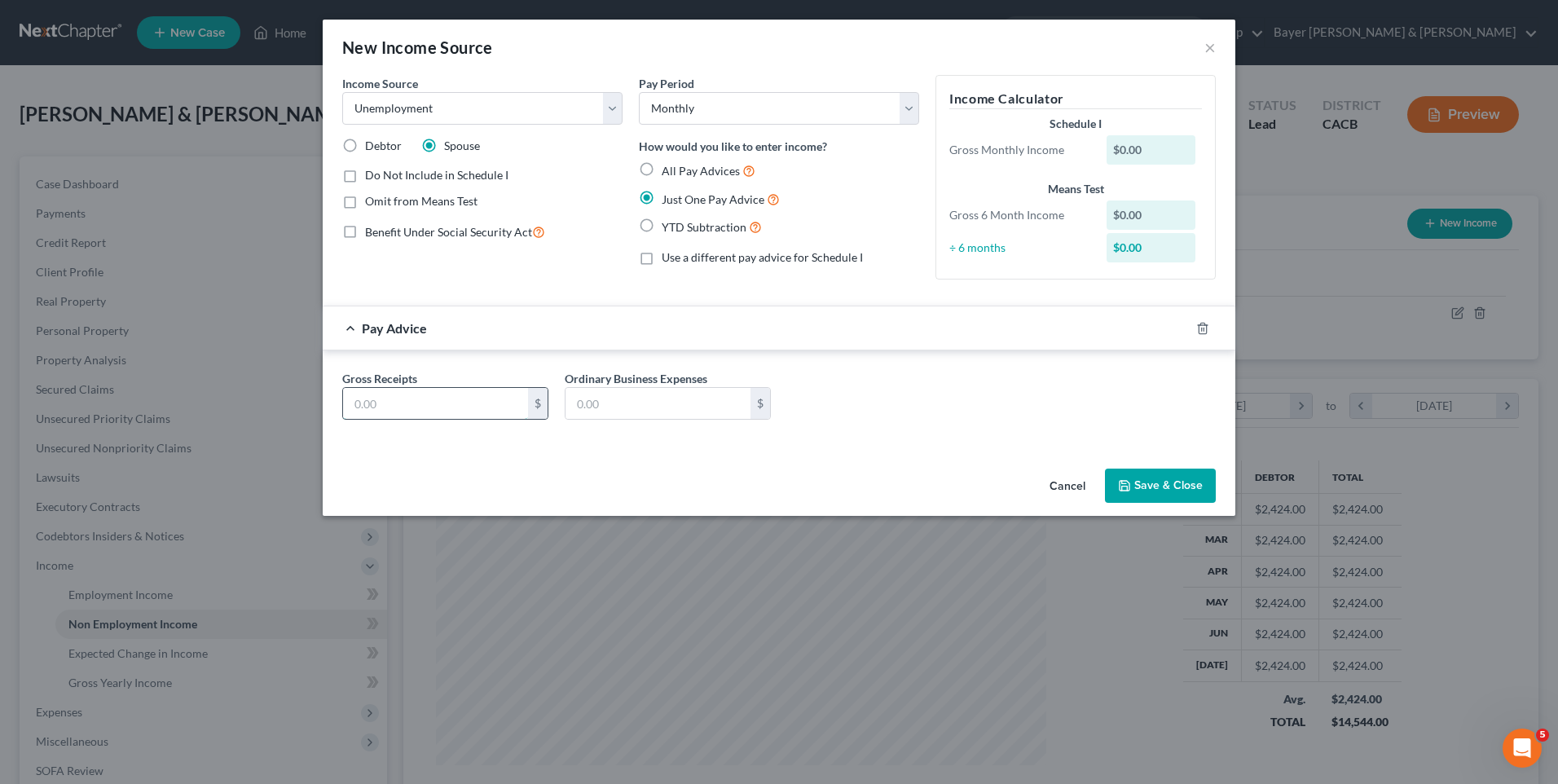
click at [399, 391] on input "text" at bounding box center [435, 403] width 185 height 31
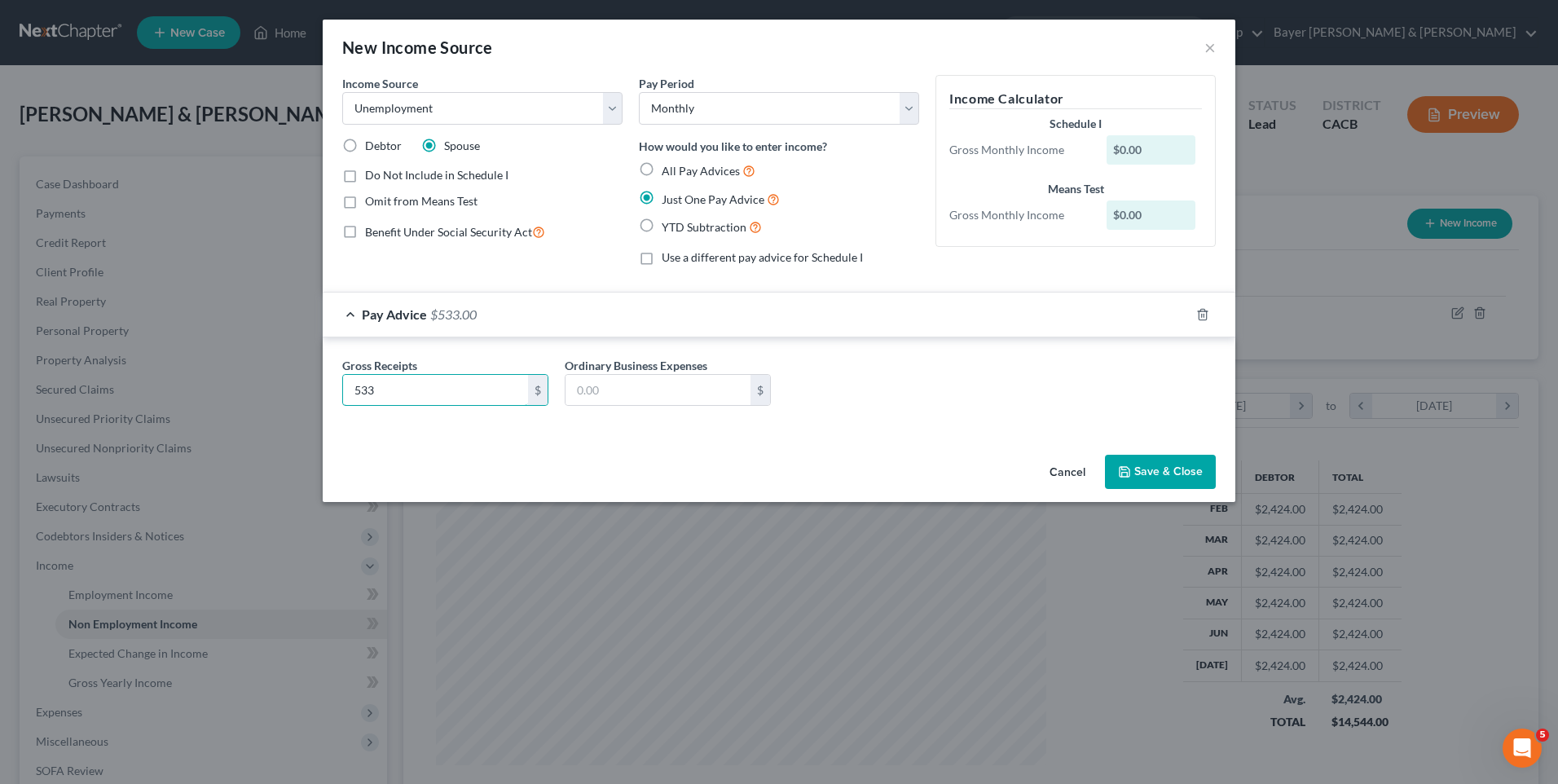
type input "533"
click at [1155, 477] on button "Save & Close" at bounding box center [1160, 472] width 111 height 34
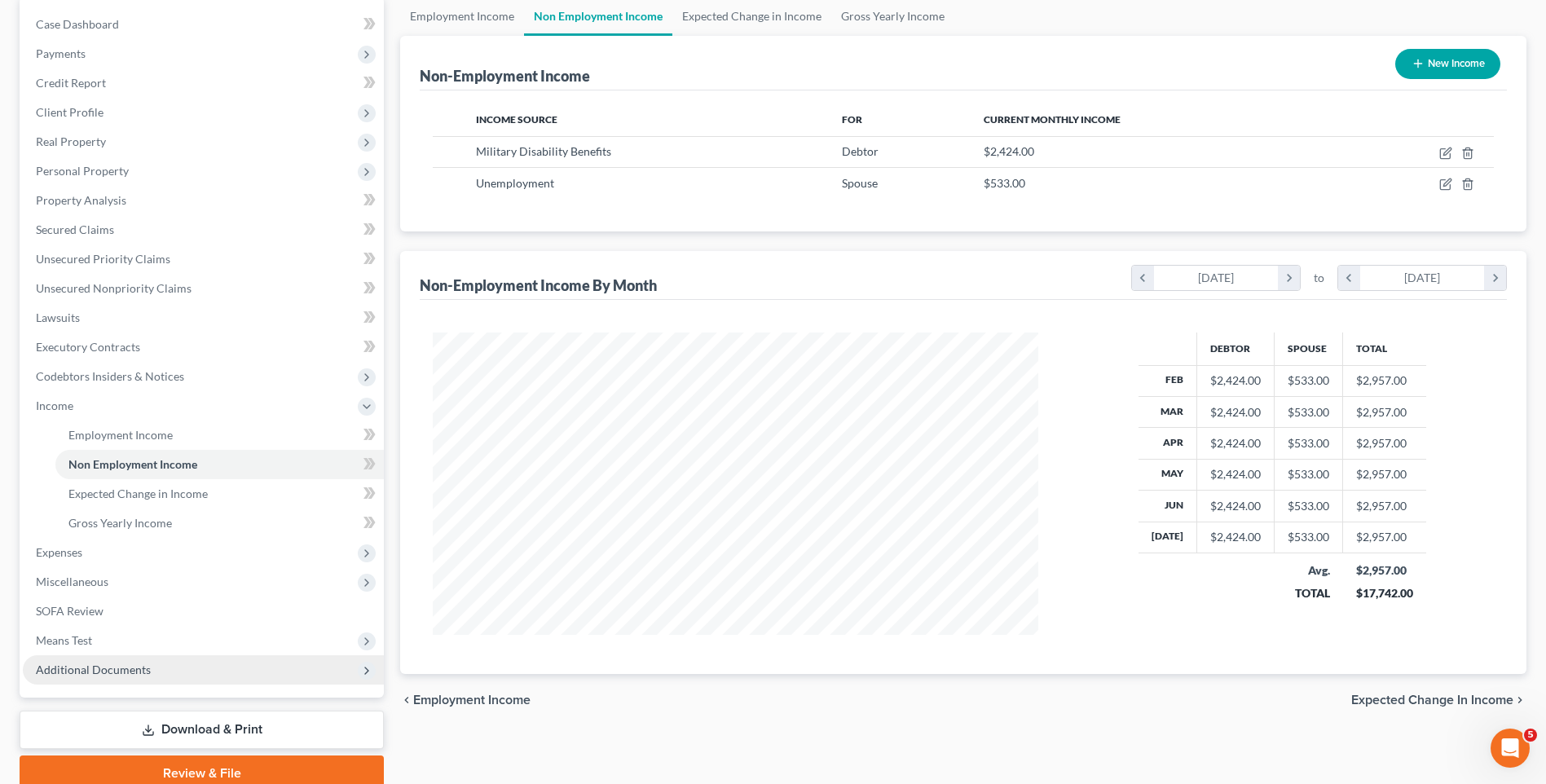
scroll to position [229, 0]
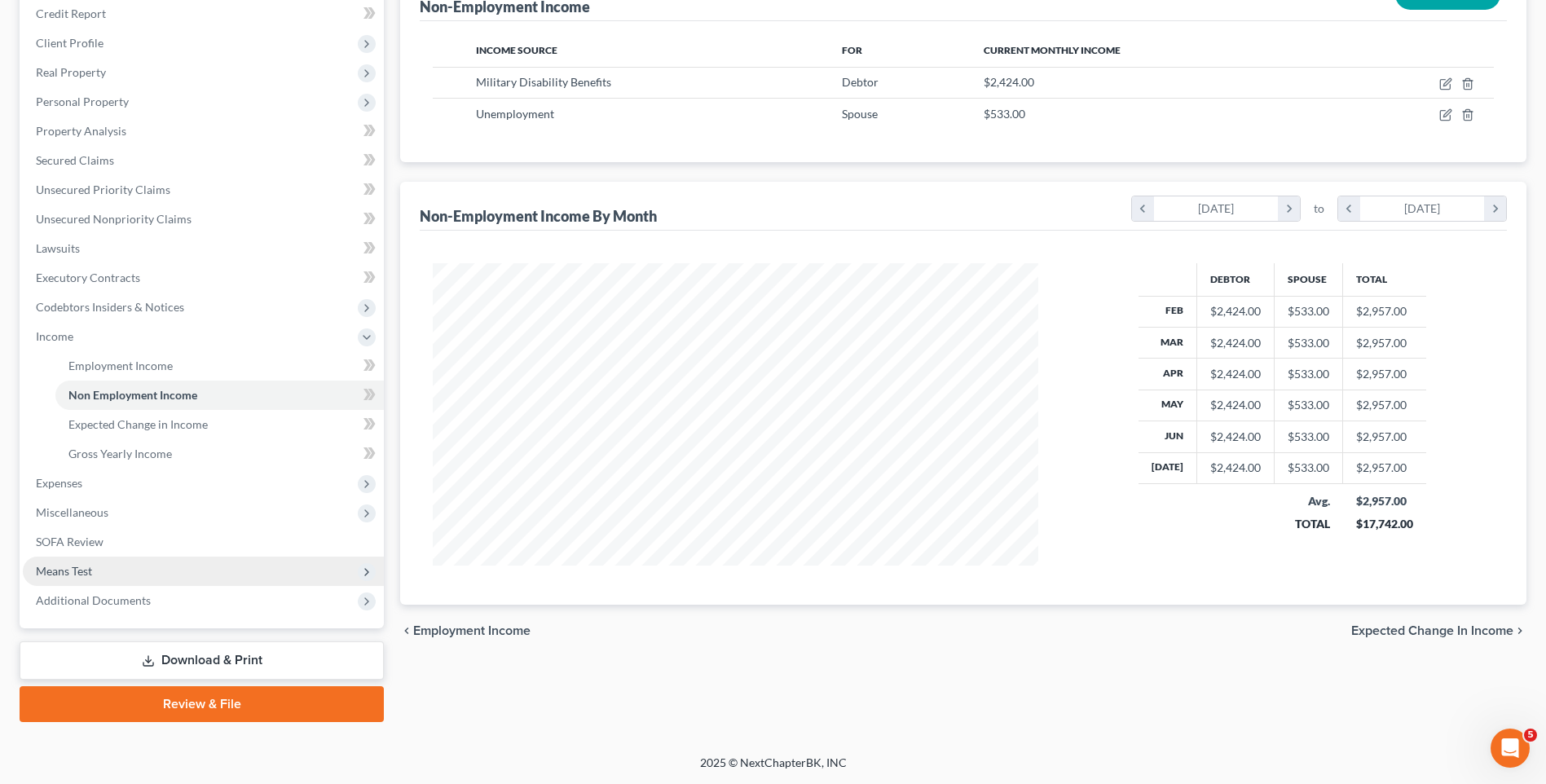
click at [127, 574] on span "Means Test" at bounding box center [203, 571] width 361 height 30
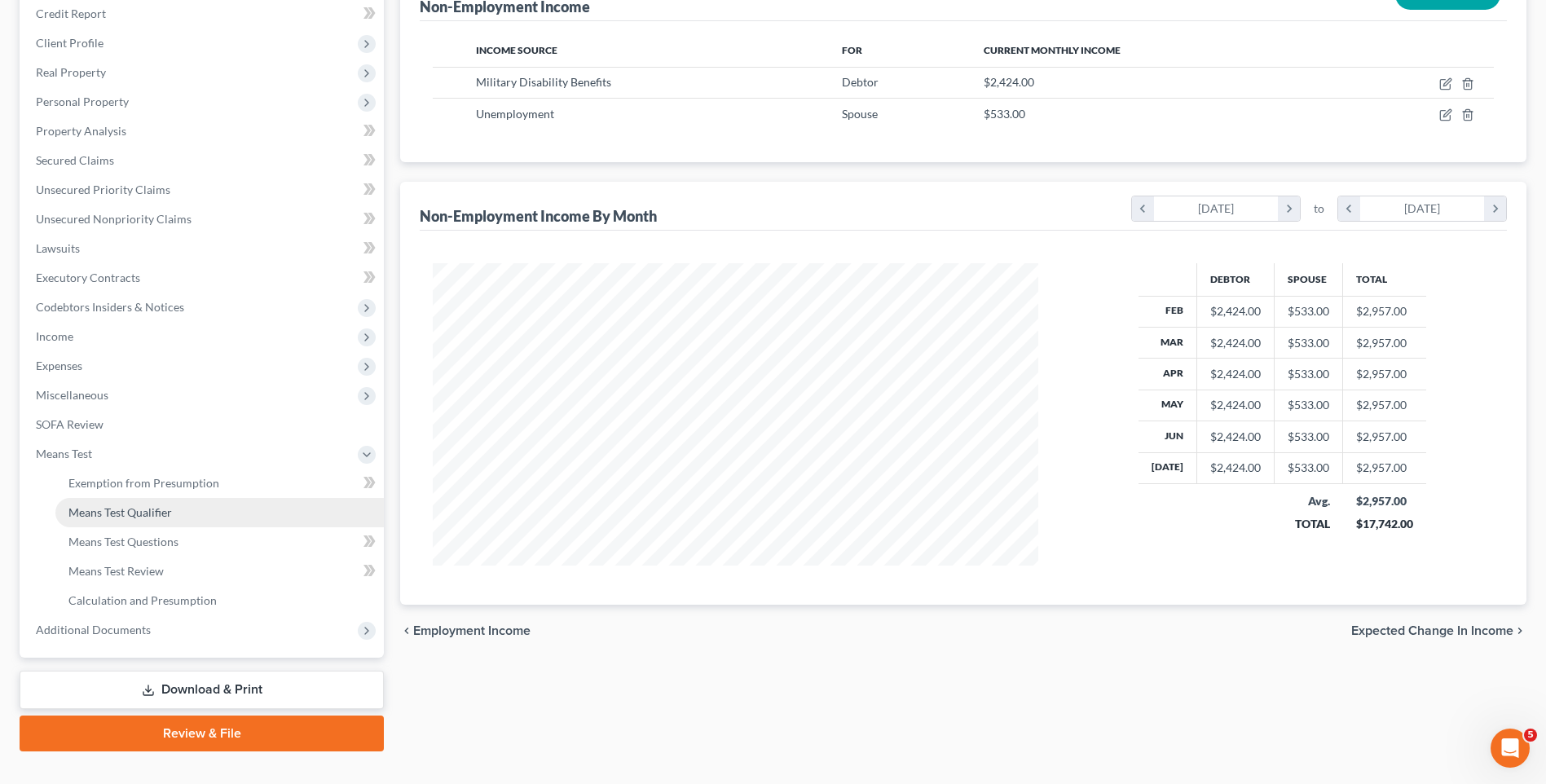
click at [150, 513] on span "Means Test Qualifier" at bounding box center [120, 511] width 104 height 14
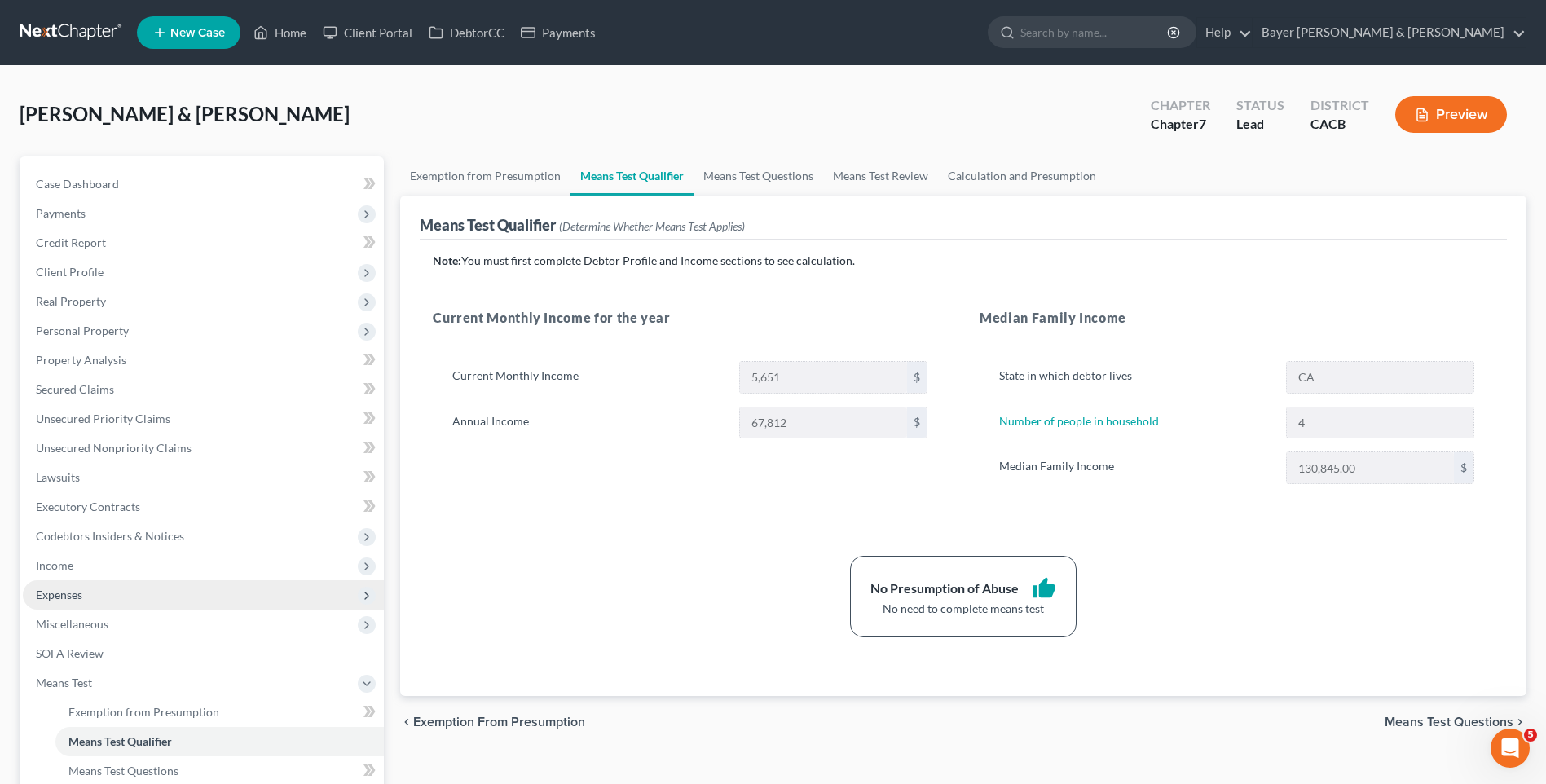
click at [148, 585] on span "Expenses" at bounding box center [203, 594] width 361 height 30
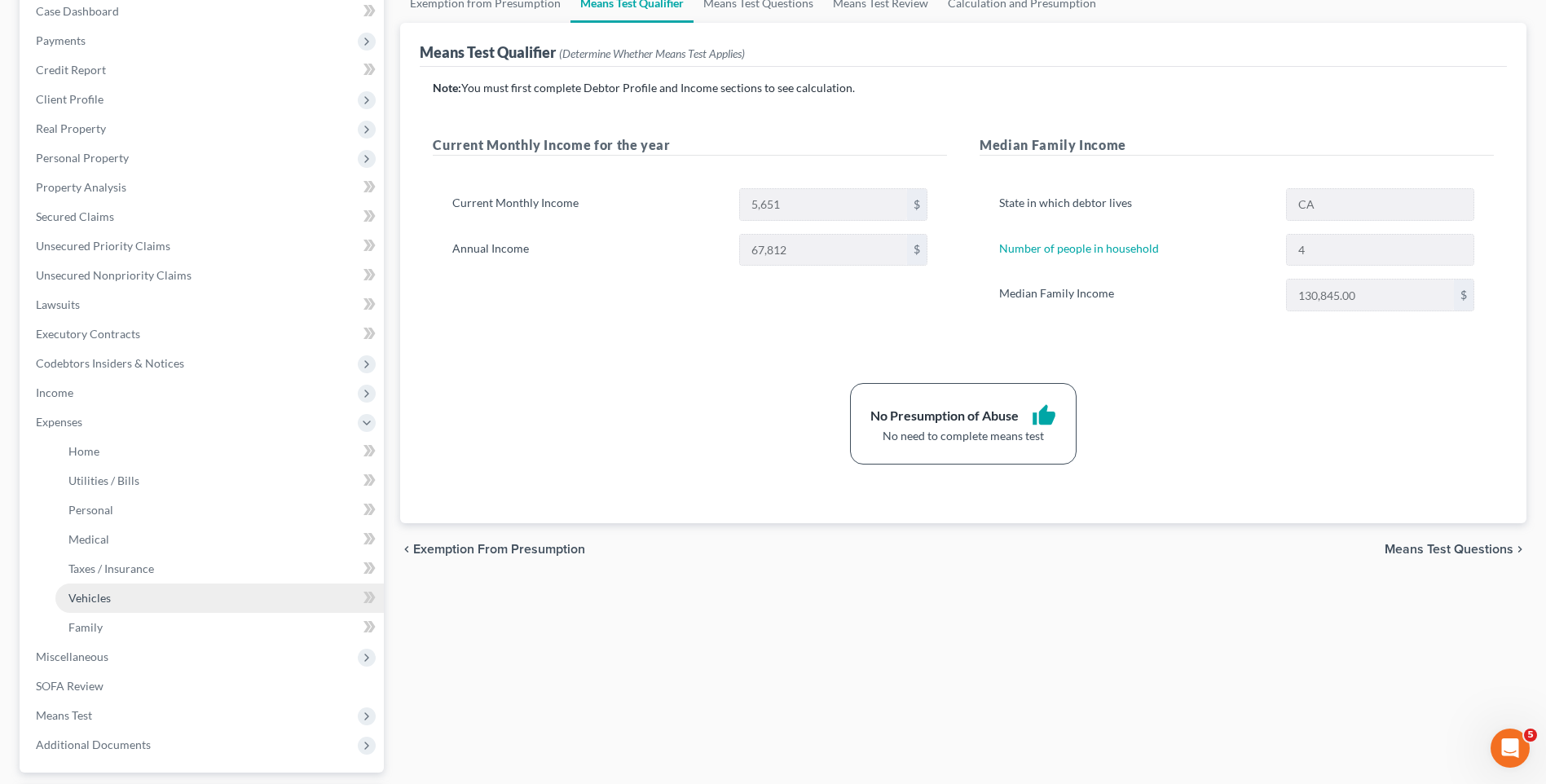
scroll to position [245, 0]
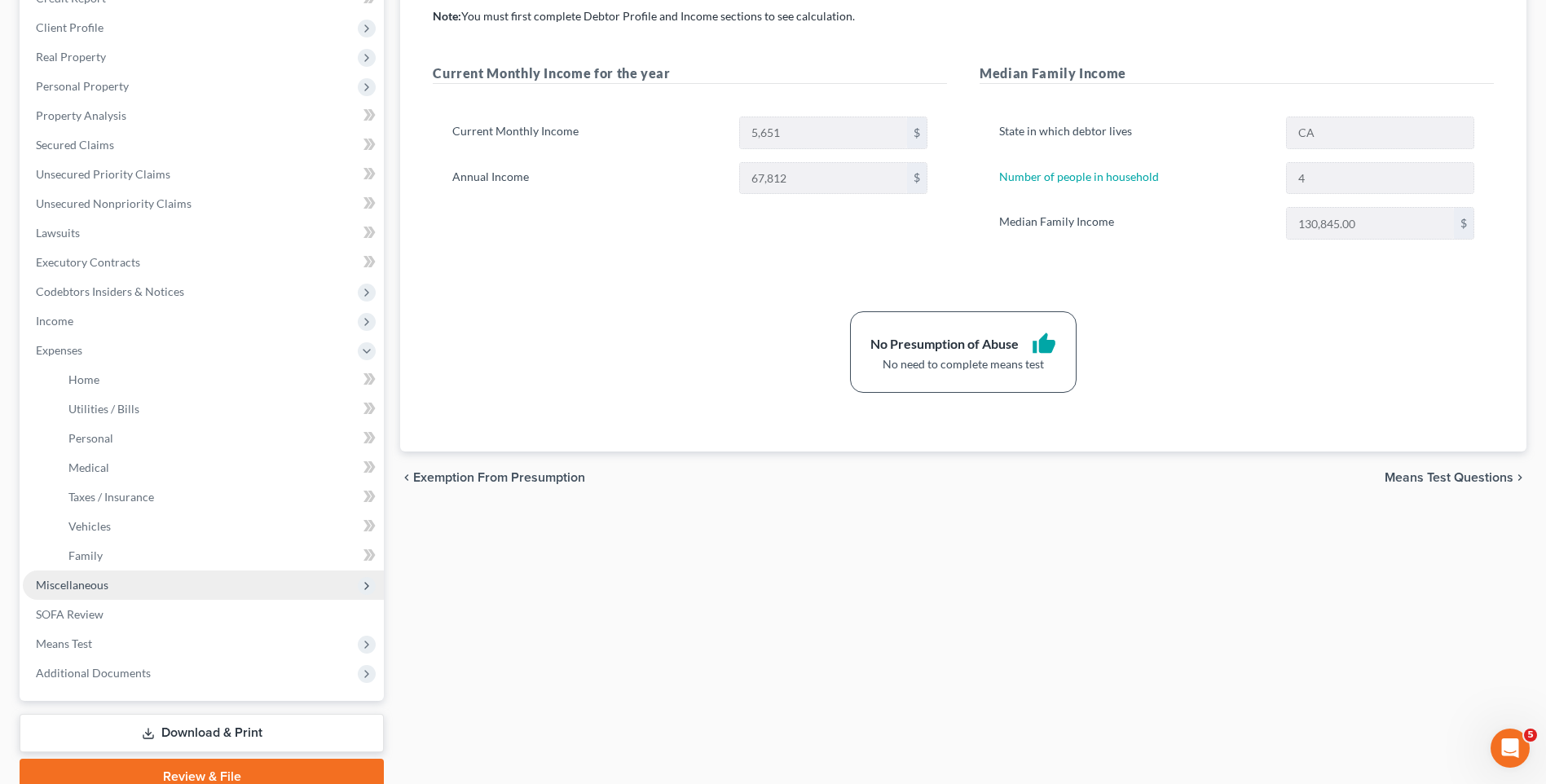
click at [121, 584] on span "Miscellaneous" at bounding box center [203, 585] width 361 height 30
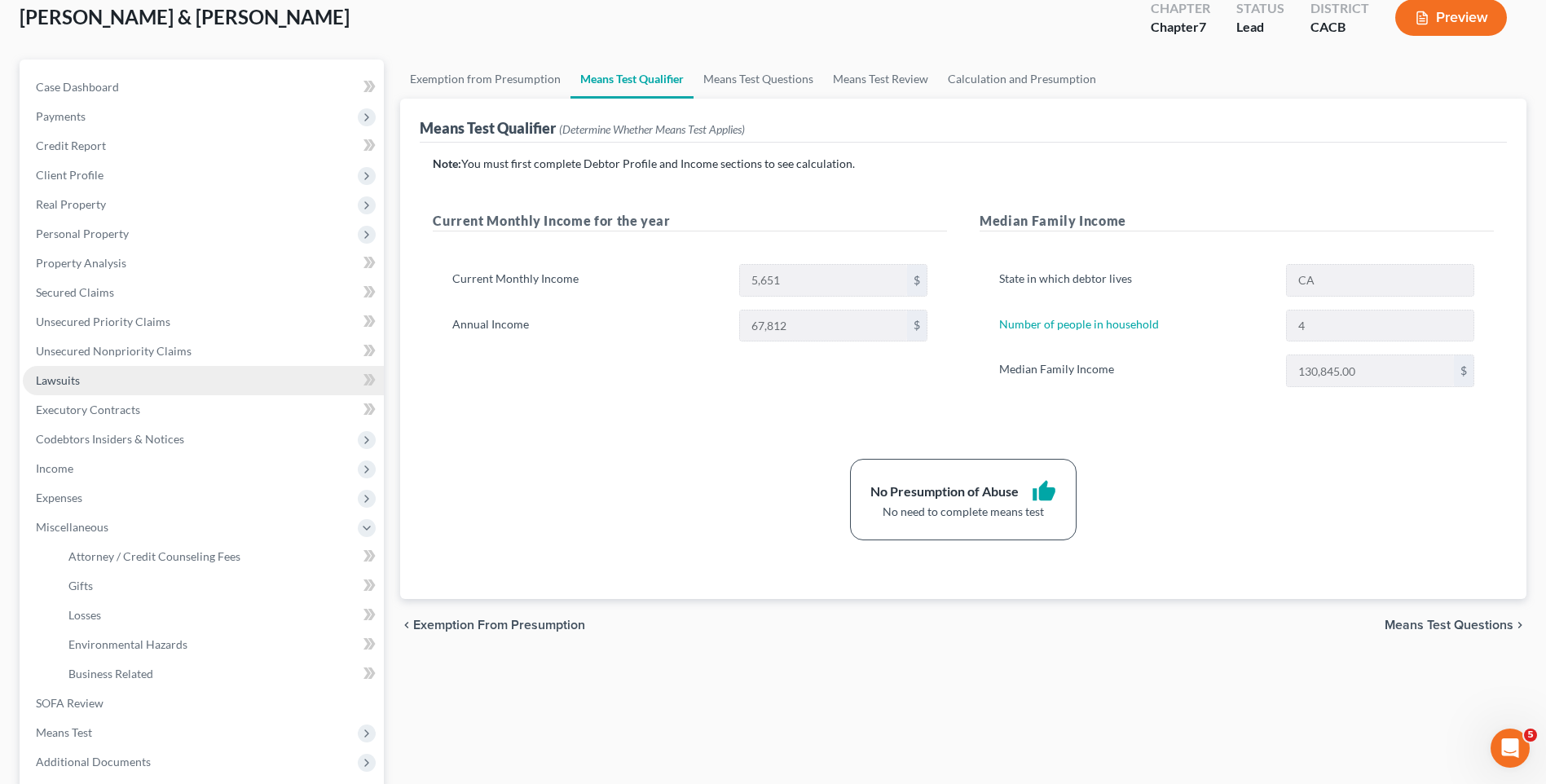
scroll to position [82, 0]
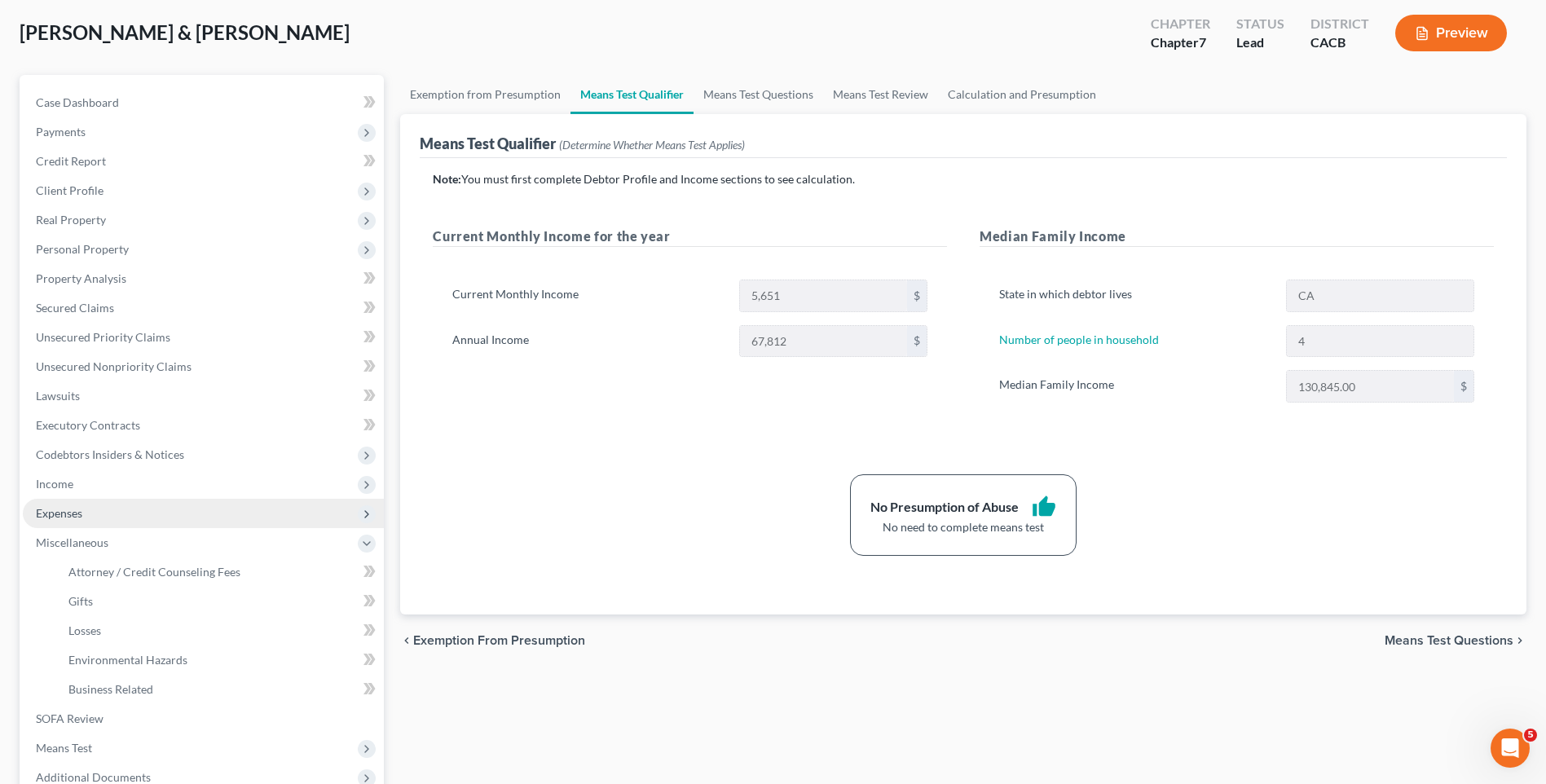
click at [76, 514] on span "Expenses" at bounding box center [59, 512] width 47 height 14
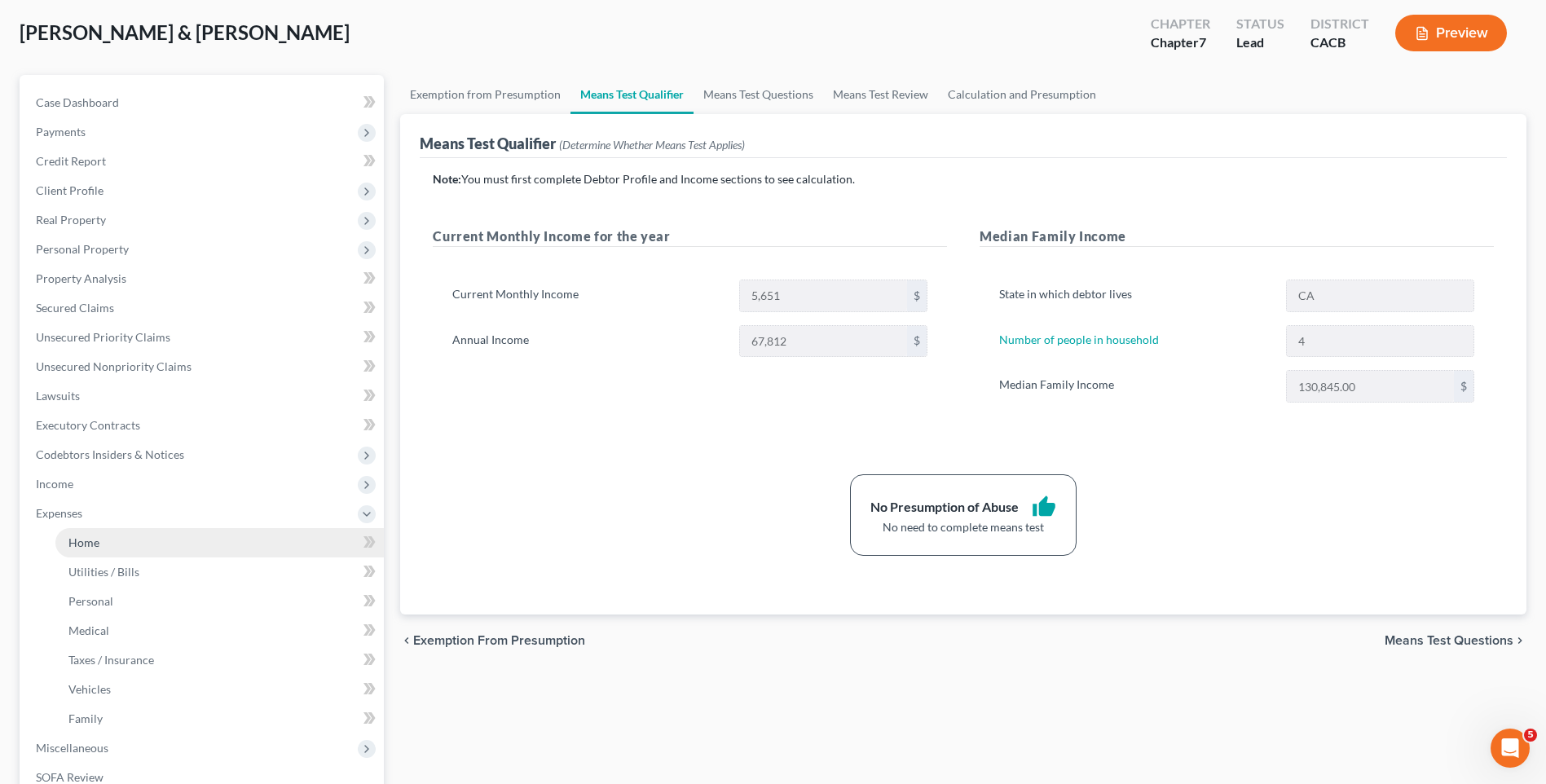
click at [86, 542] on span "Home" at bounding box center [84, 542] width 31 height 14
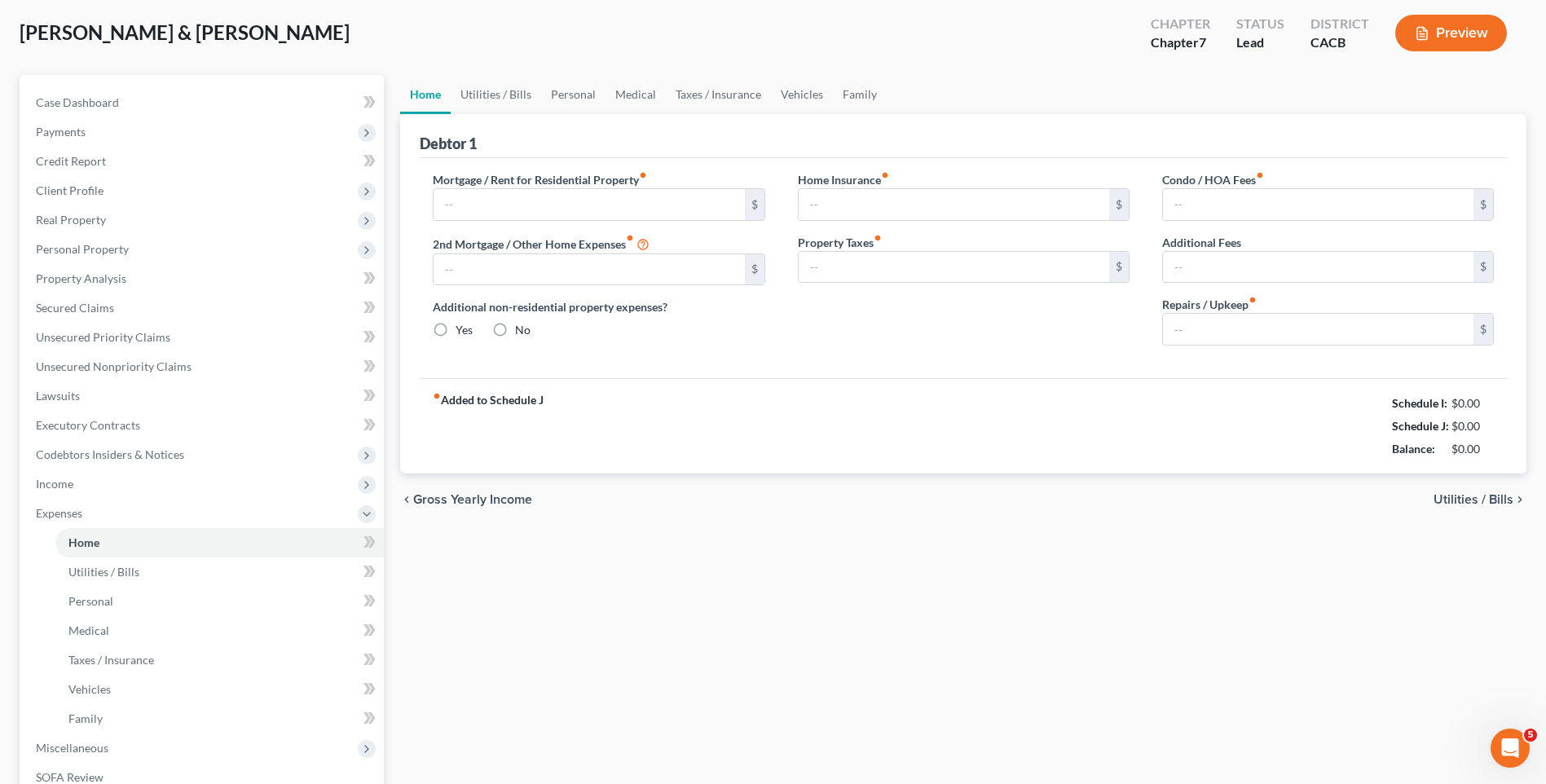
type input "3,980.00"
type input "0.00"
radio input "true"
type input "0.00"
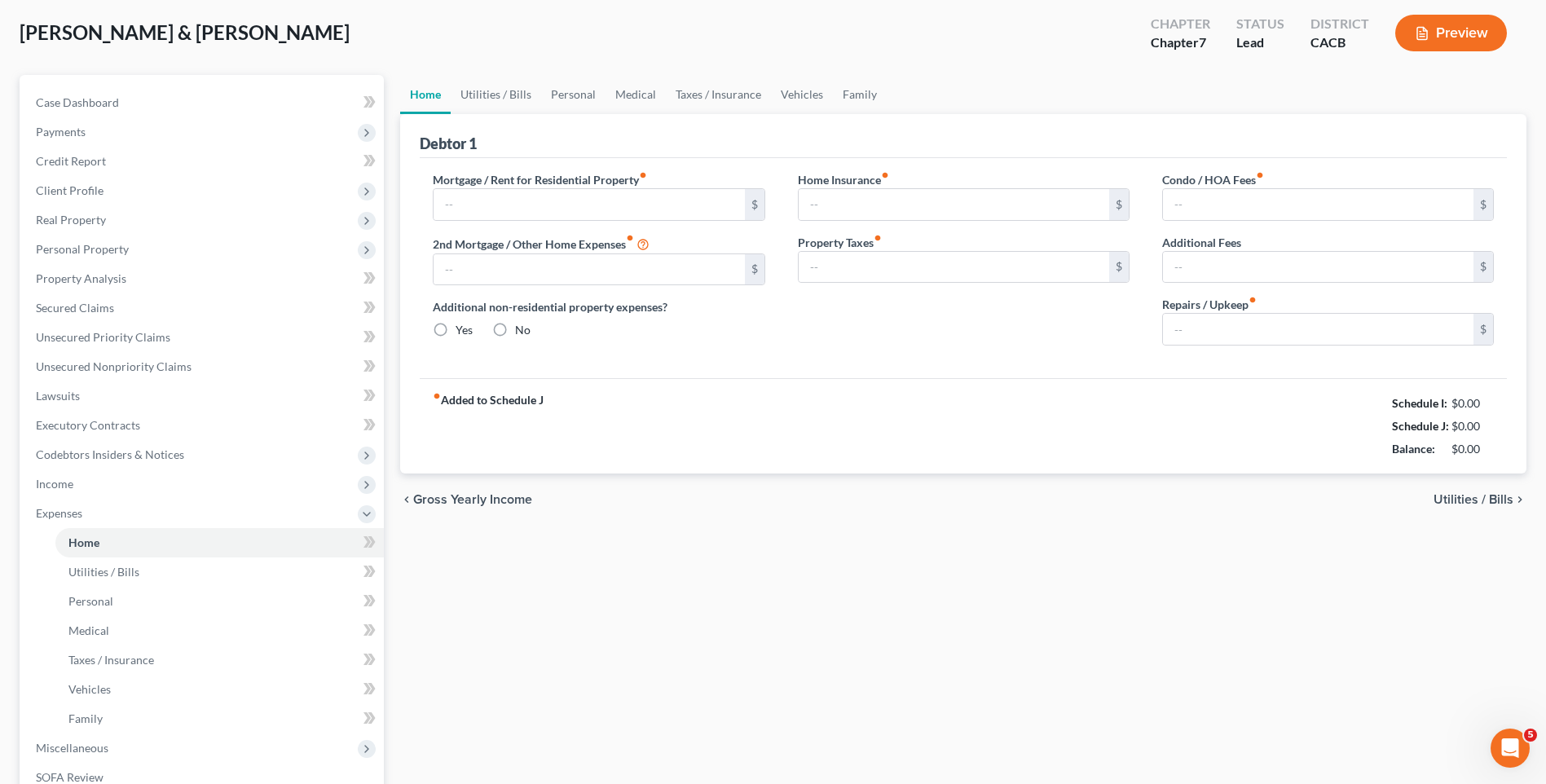
type input "0.00"
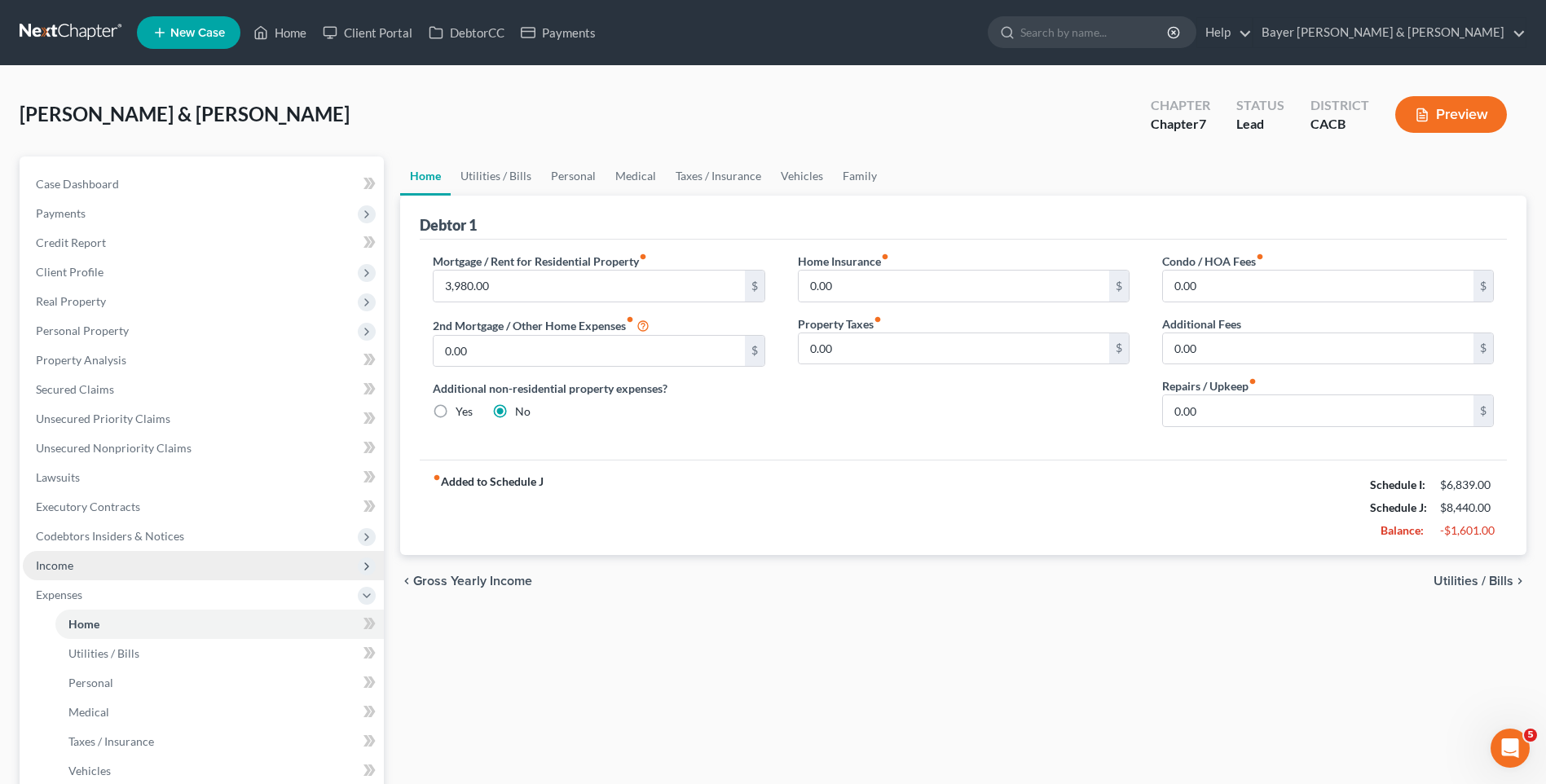
click at [91, 565] on span "Income" at bounding box center [203, 565] width 361 height 30
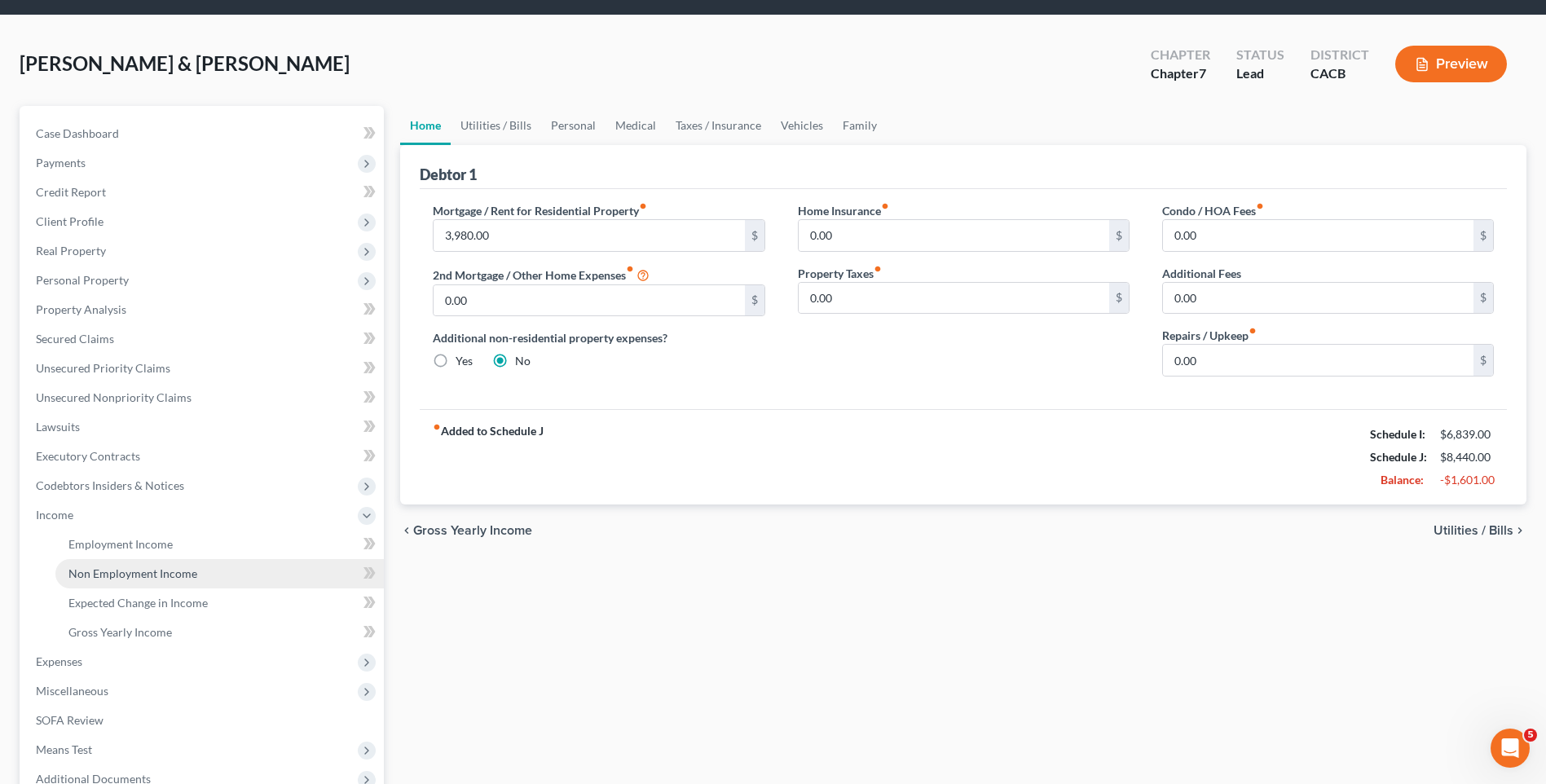
scroll to position [229, 0]
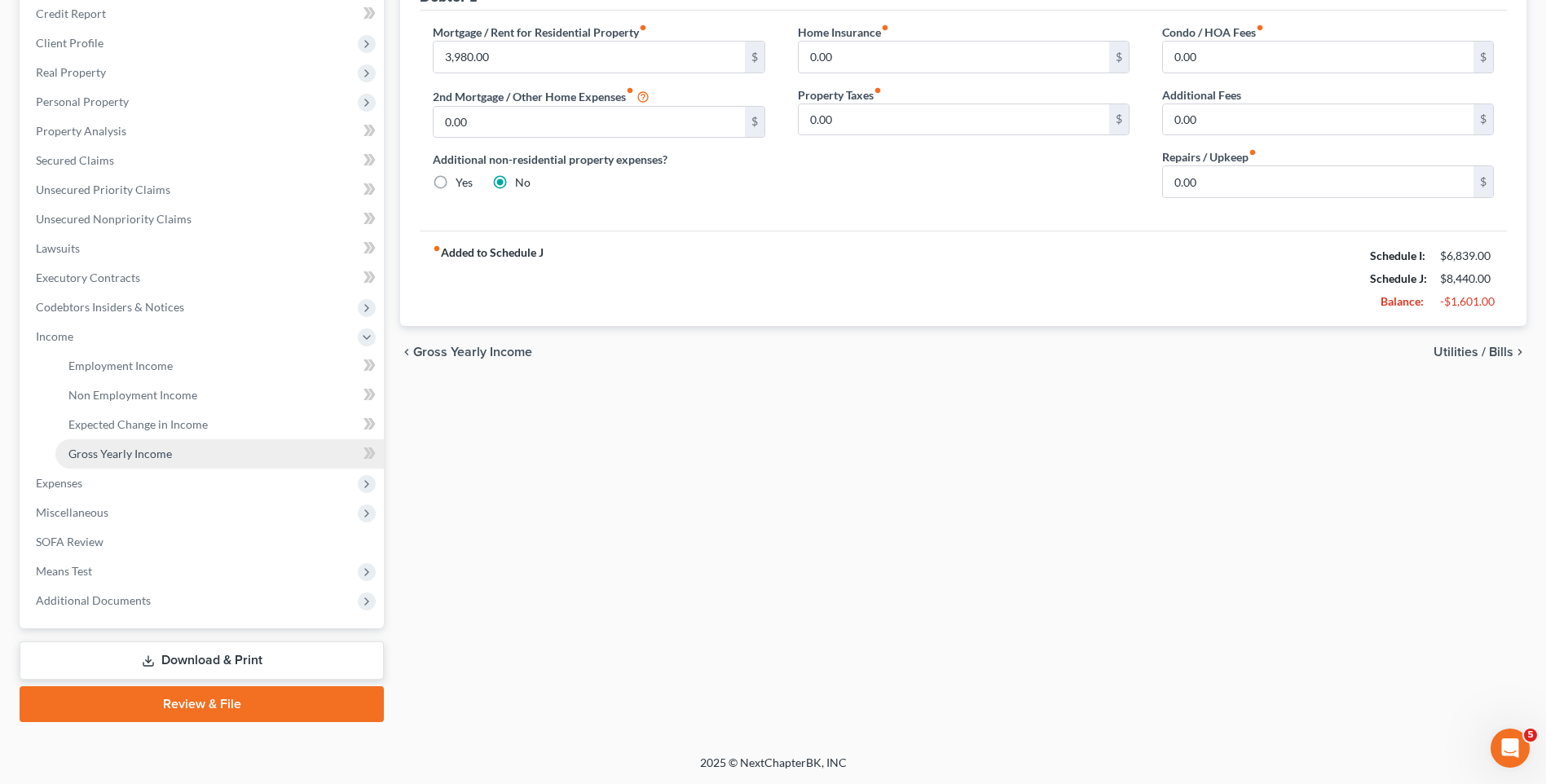
click at [163, 459] on span "Gross Yearly Income" at bounding box center [120, 453] width 104 height 14
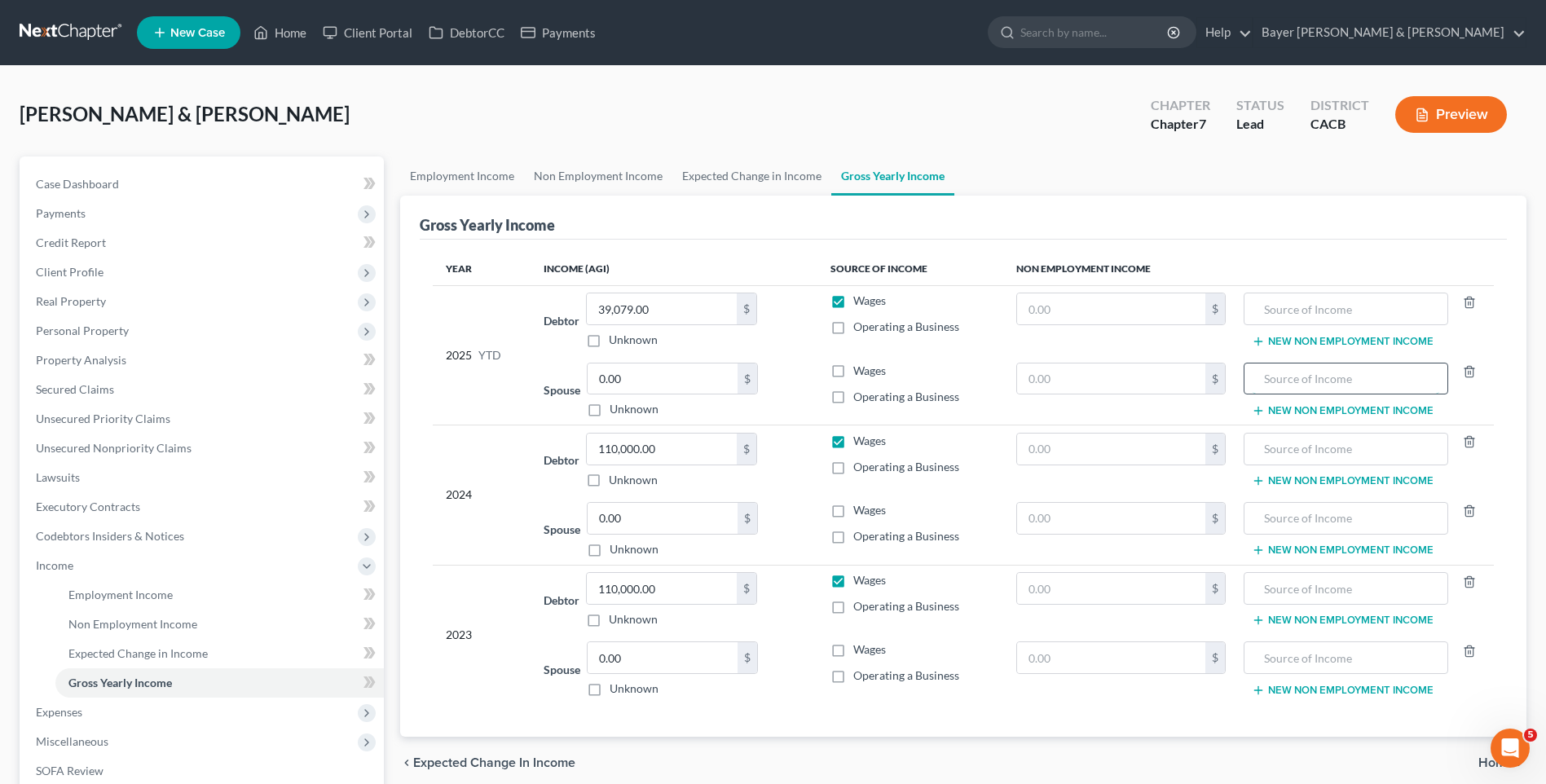
click at [1290, 379] on input "text" at bounding box center [1345, 379] width 186 height 31
type input "Unemployment Compensation"
drag, startPoint x: 1098, startPoint y: 383, endPoint x: 1093, endPoint y: 374, distance: 10.3
click at [1098, 378] on input "text" at bounding box center [1111, 379] width 188 height 31
type input "3,200"
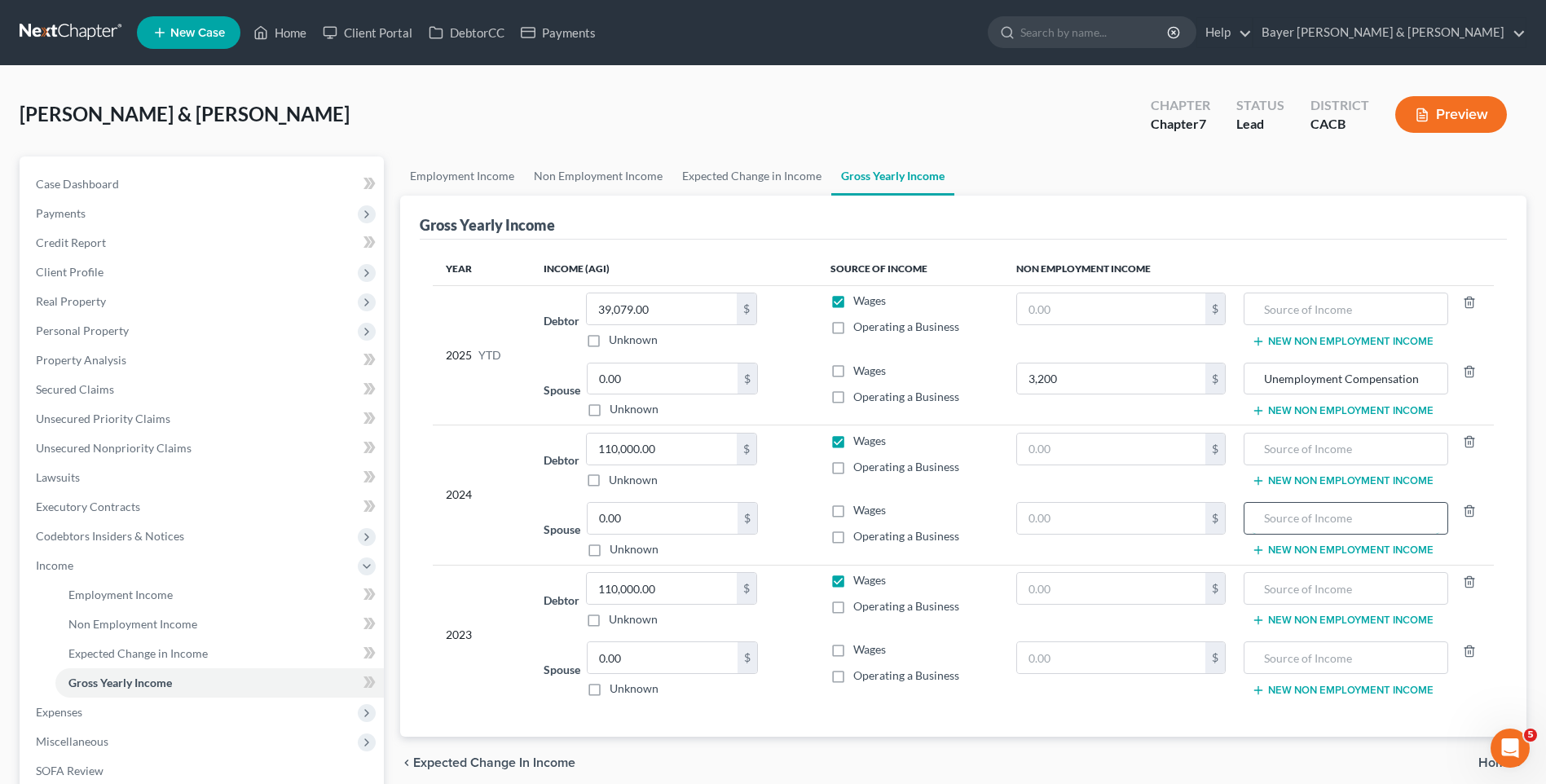
click at [1298, 518] on input "text" at bounding box center [1345, 518] width 186 height 31
type input "Unemployment Compensation"
click at [1115, 527] on input "text" at bounding box center [1111, 518] width 188 height 31
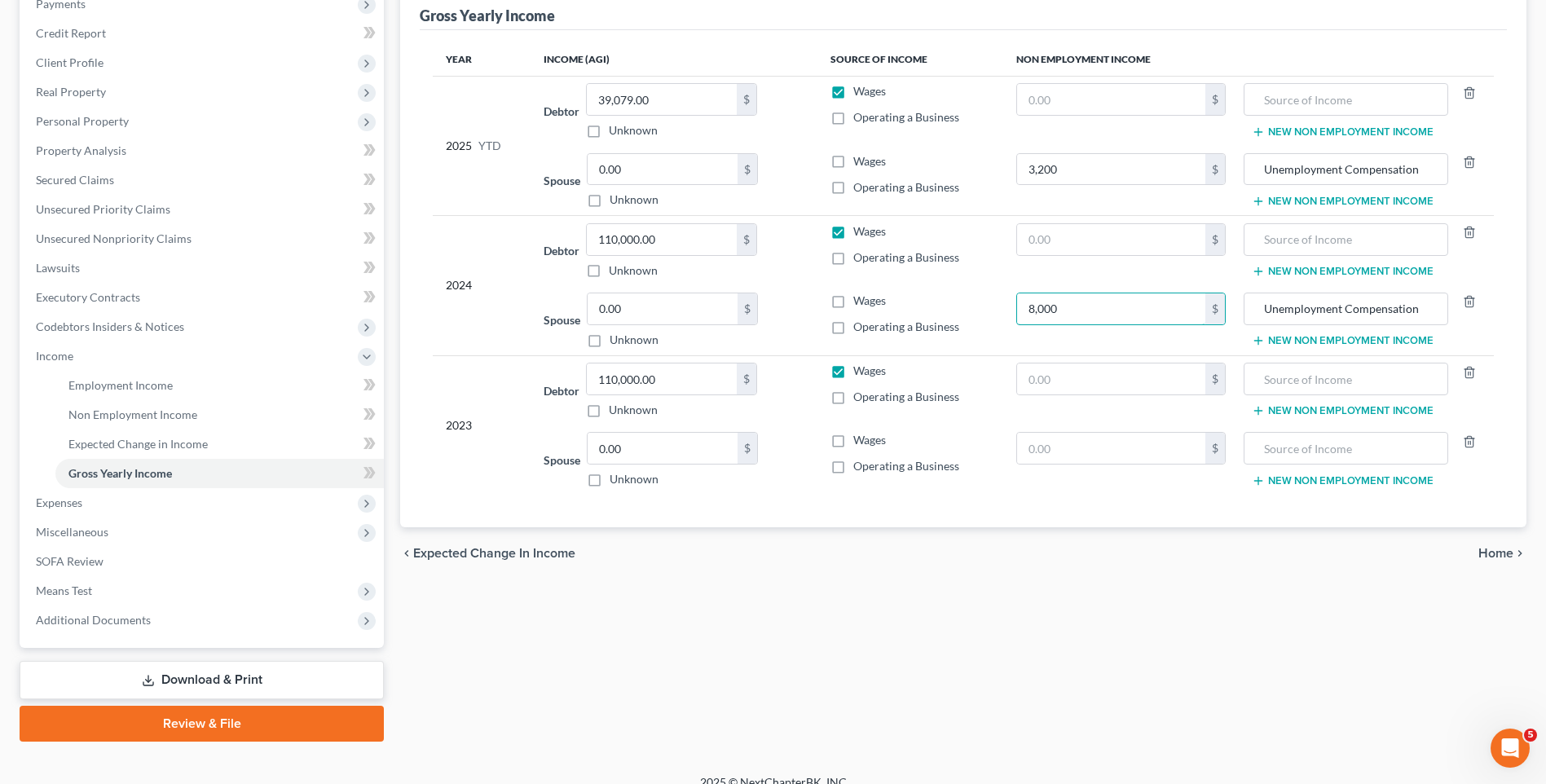
scroll to position [229, 0]
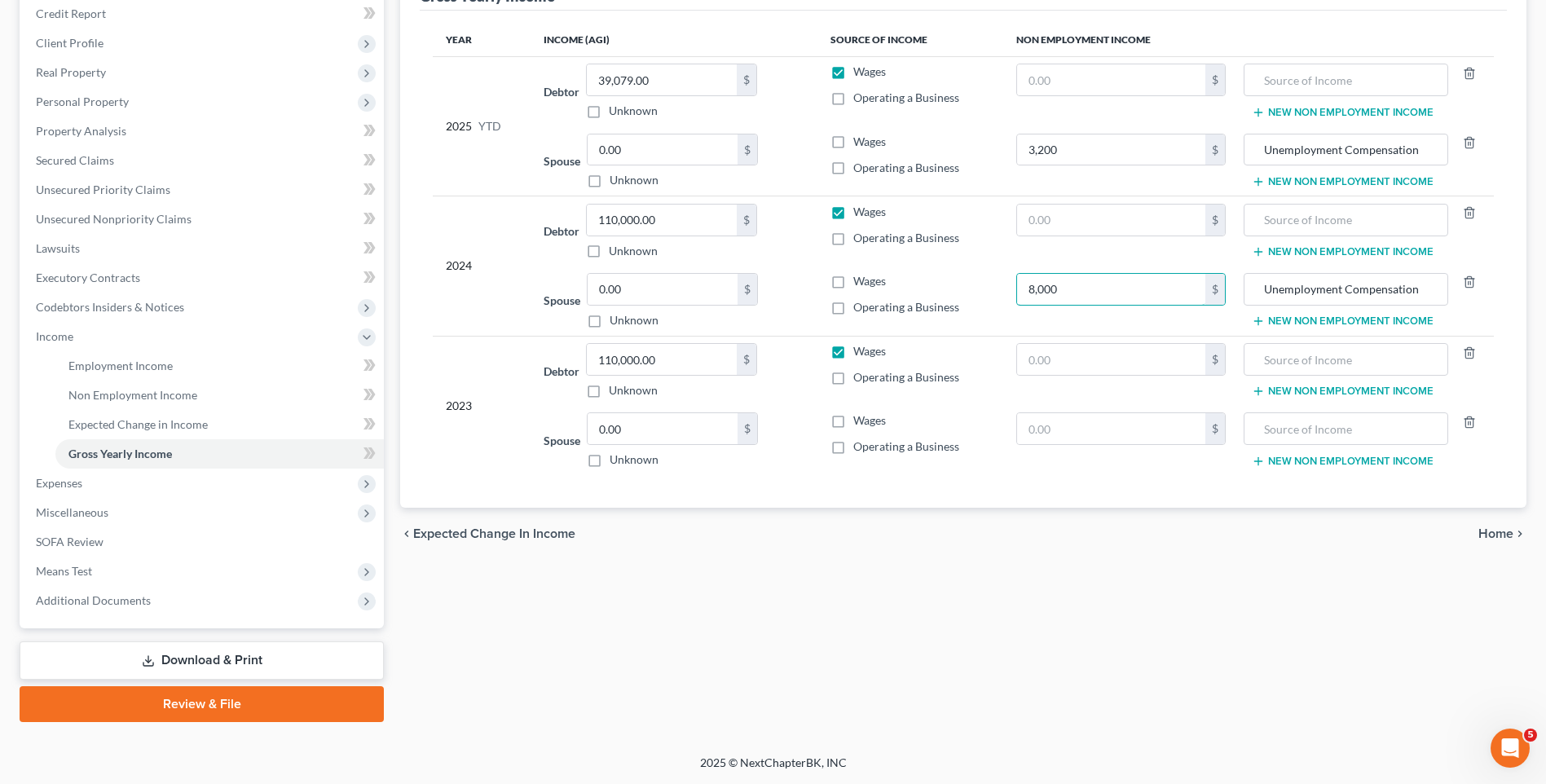
type input "8,000"
click at [1501, 531] on span "Home" at bounding box center [1496, 534] width 35 height 13
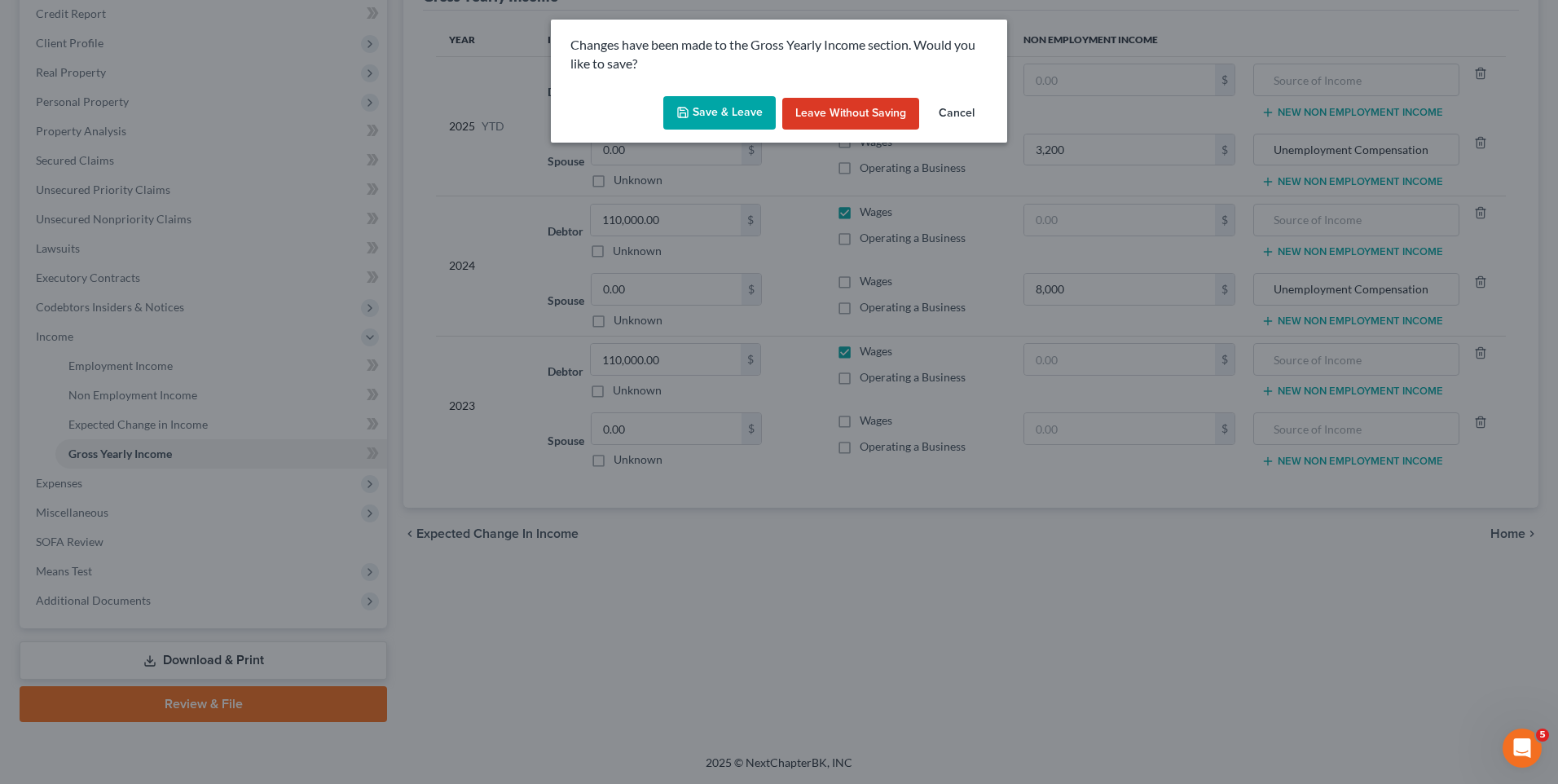
click at [743, 115] on button "Save & Leave" at bounding box center [720, 113] width 113 height 34
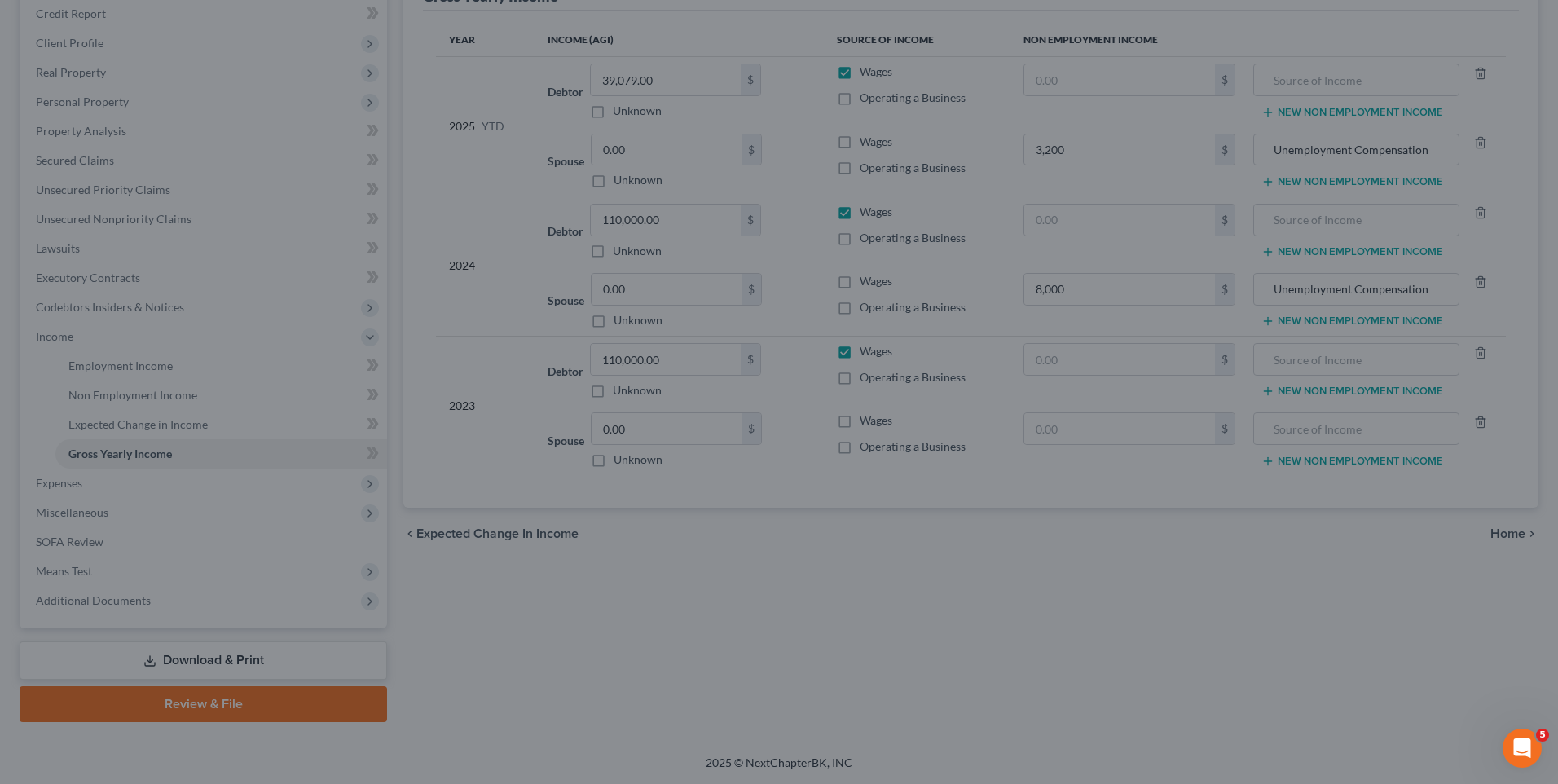
type input "3,200.00"
type input "8,000.00"
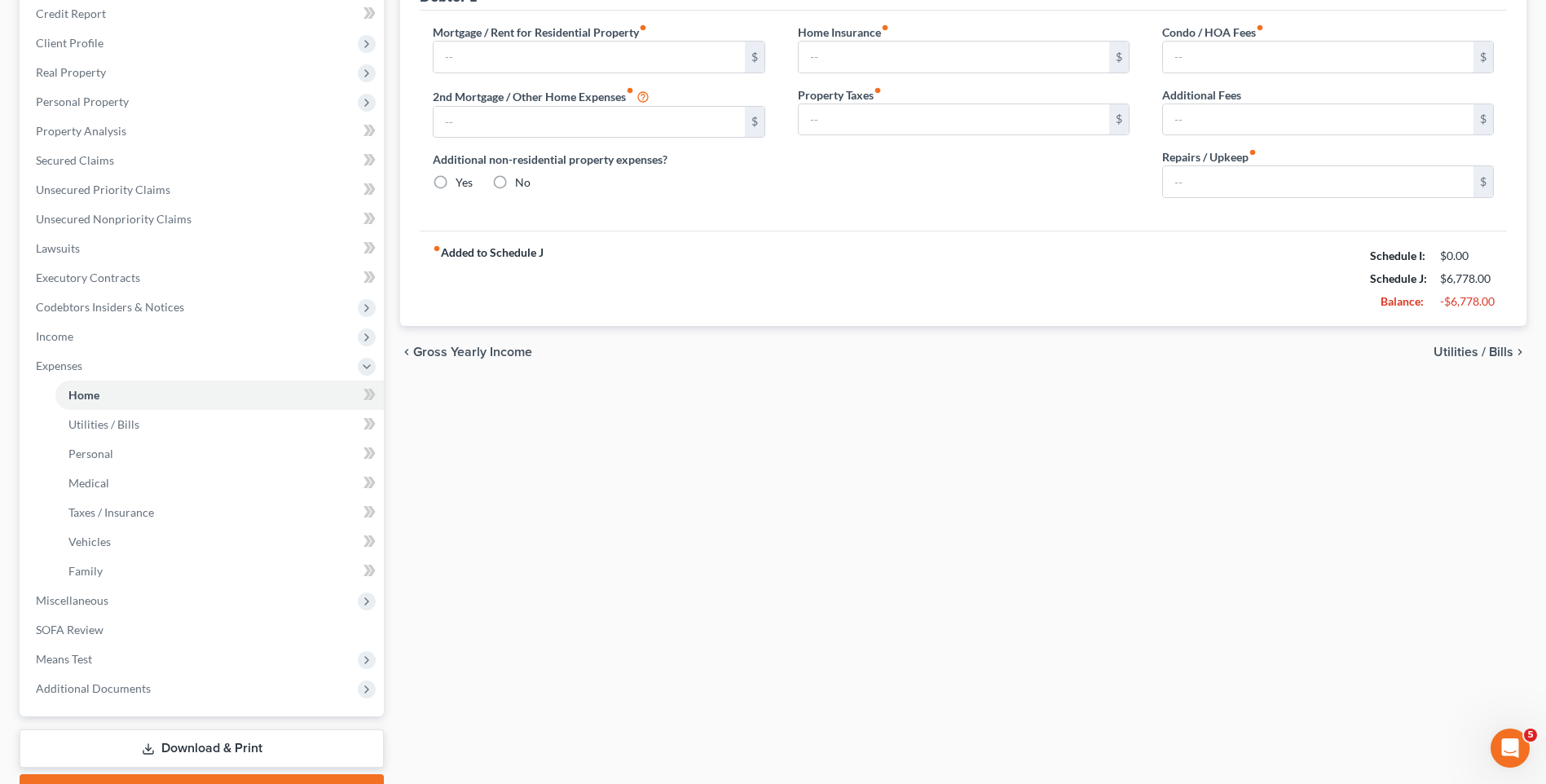
type input "3,980.00"
type input "0.00"
radio input "true"
type input "0.00"
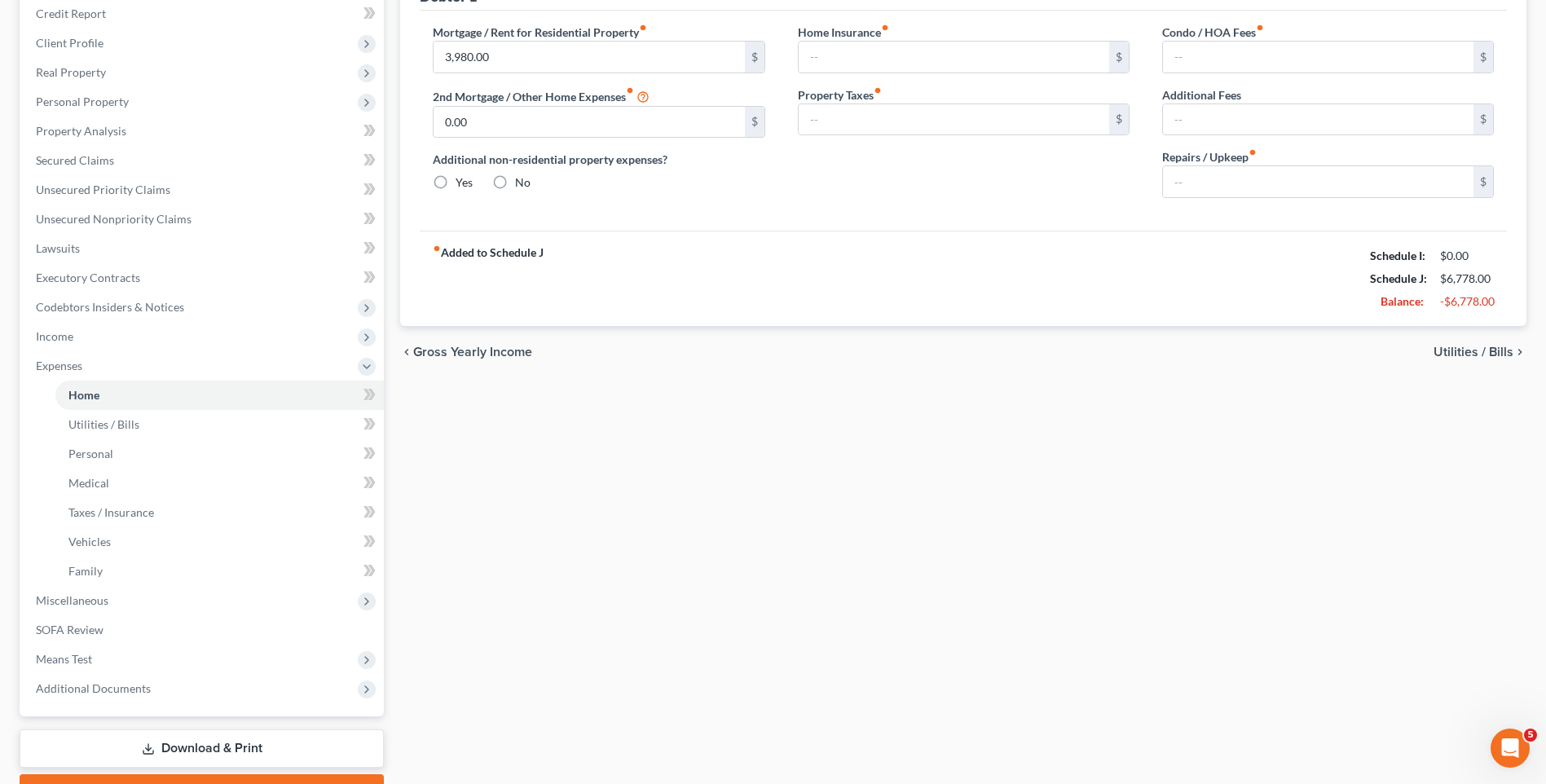
type input "0.00"
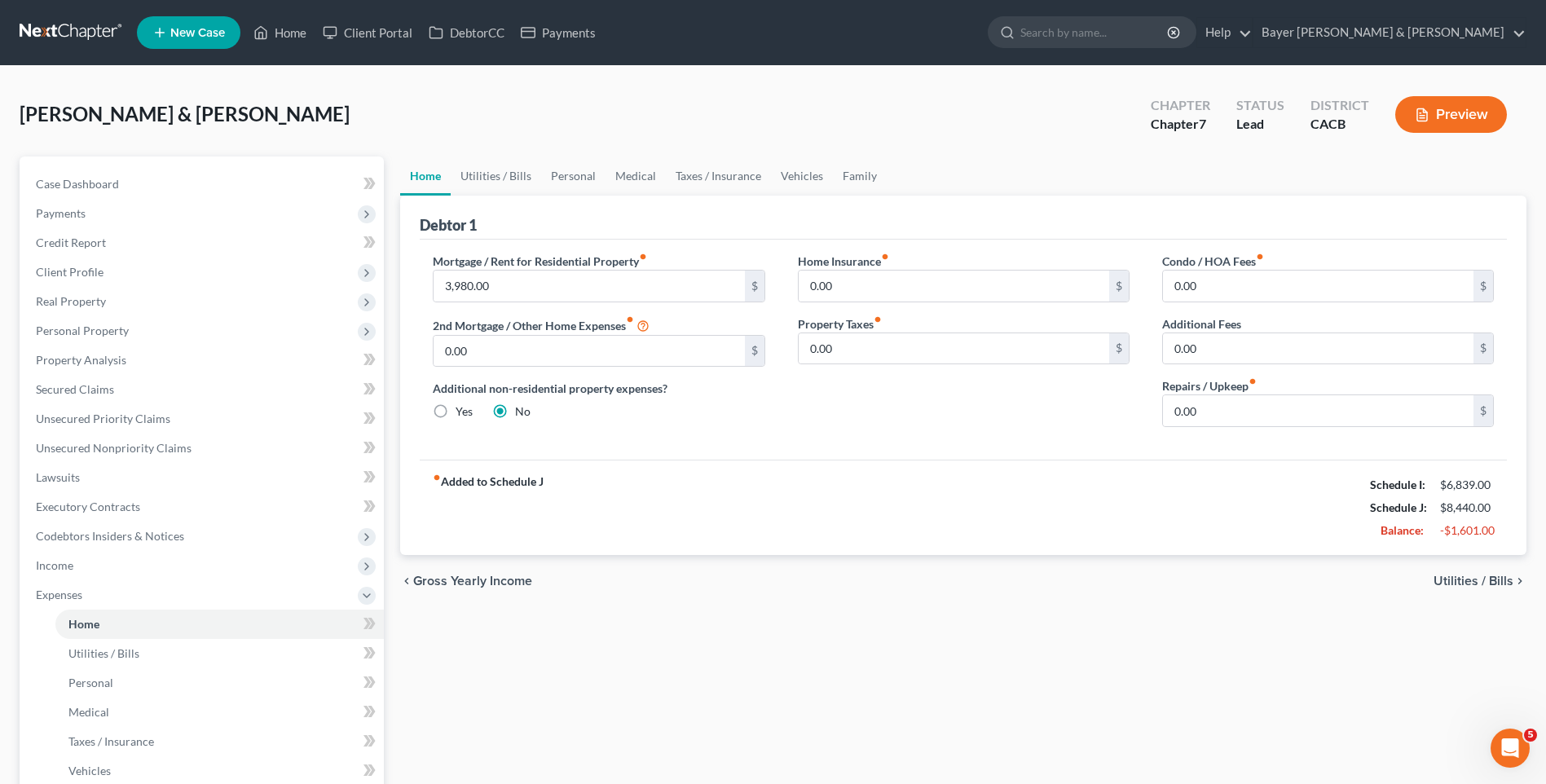
click at [1475, 118] on button "Preview" at bounding box center [1451, 114] width 112 height 37
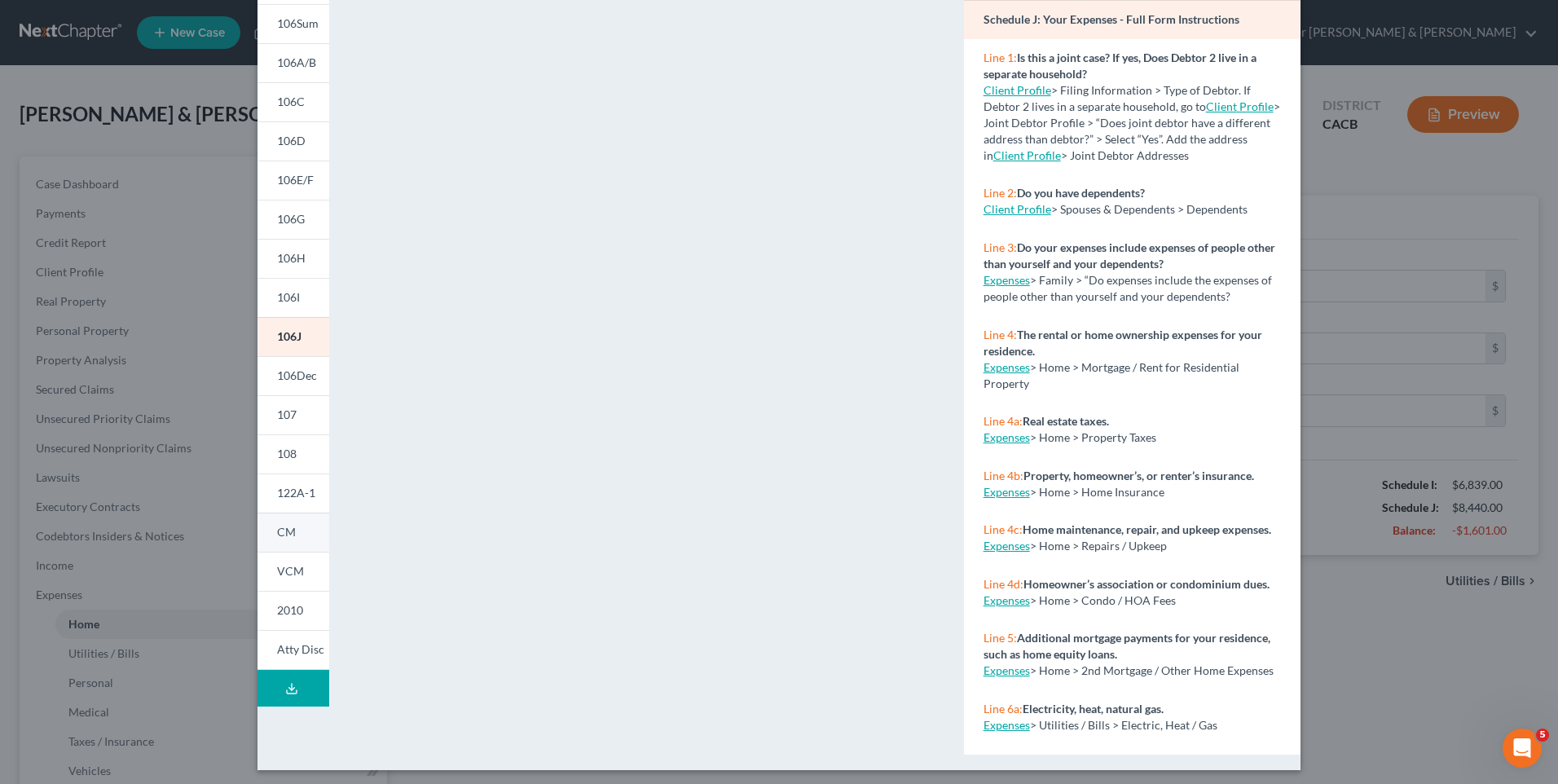
scroll to position [135, 0]
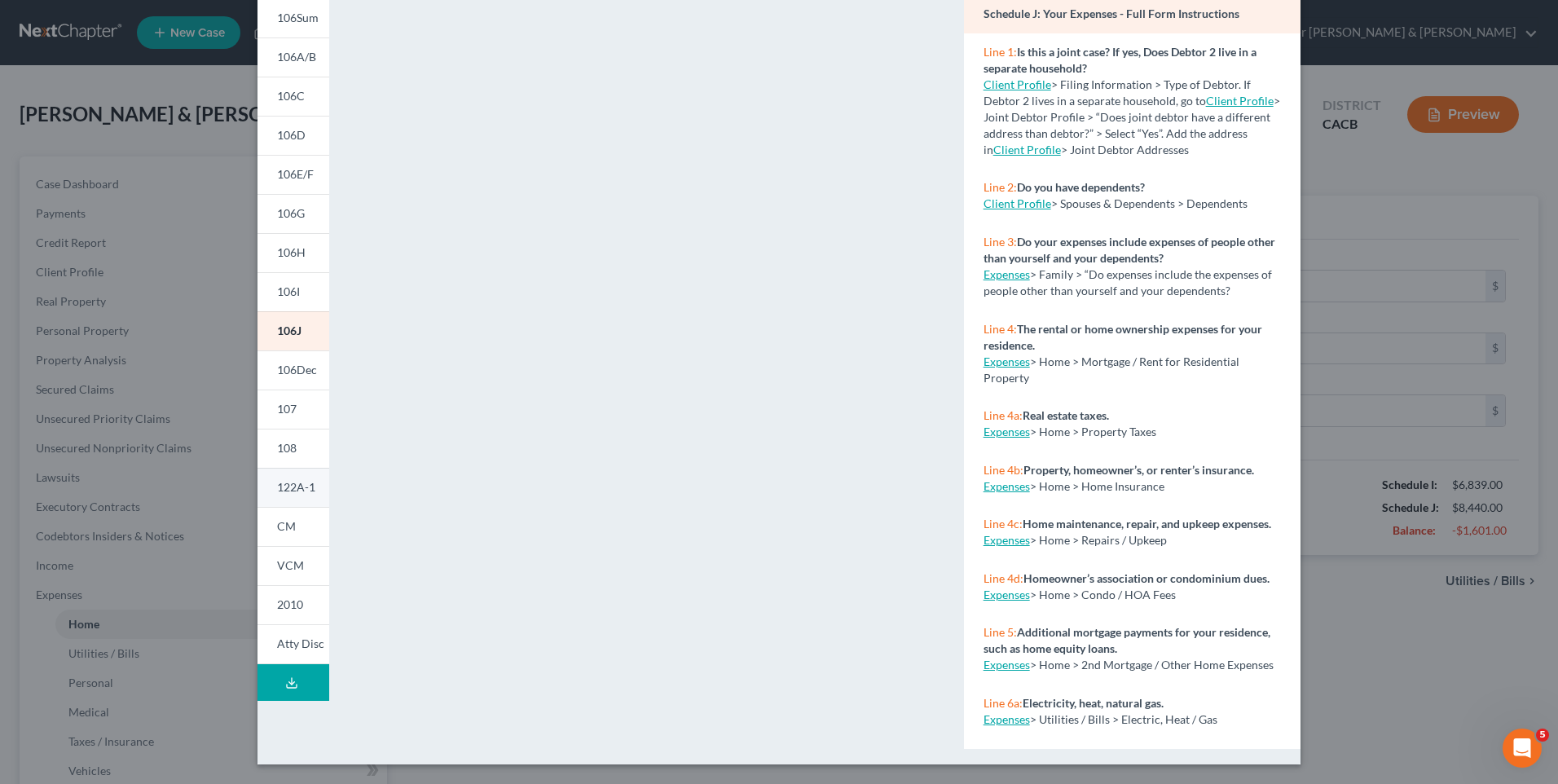
click at [294, 492] on span "122A-1" at bounding box center [296, 486] width 39 height 14
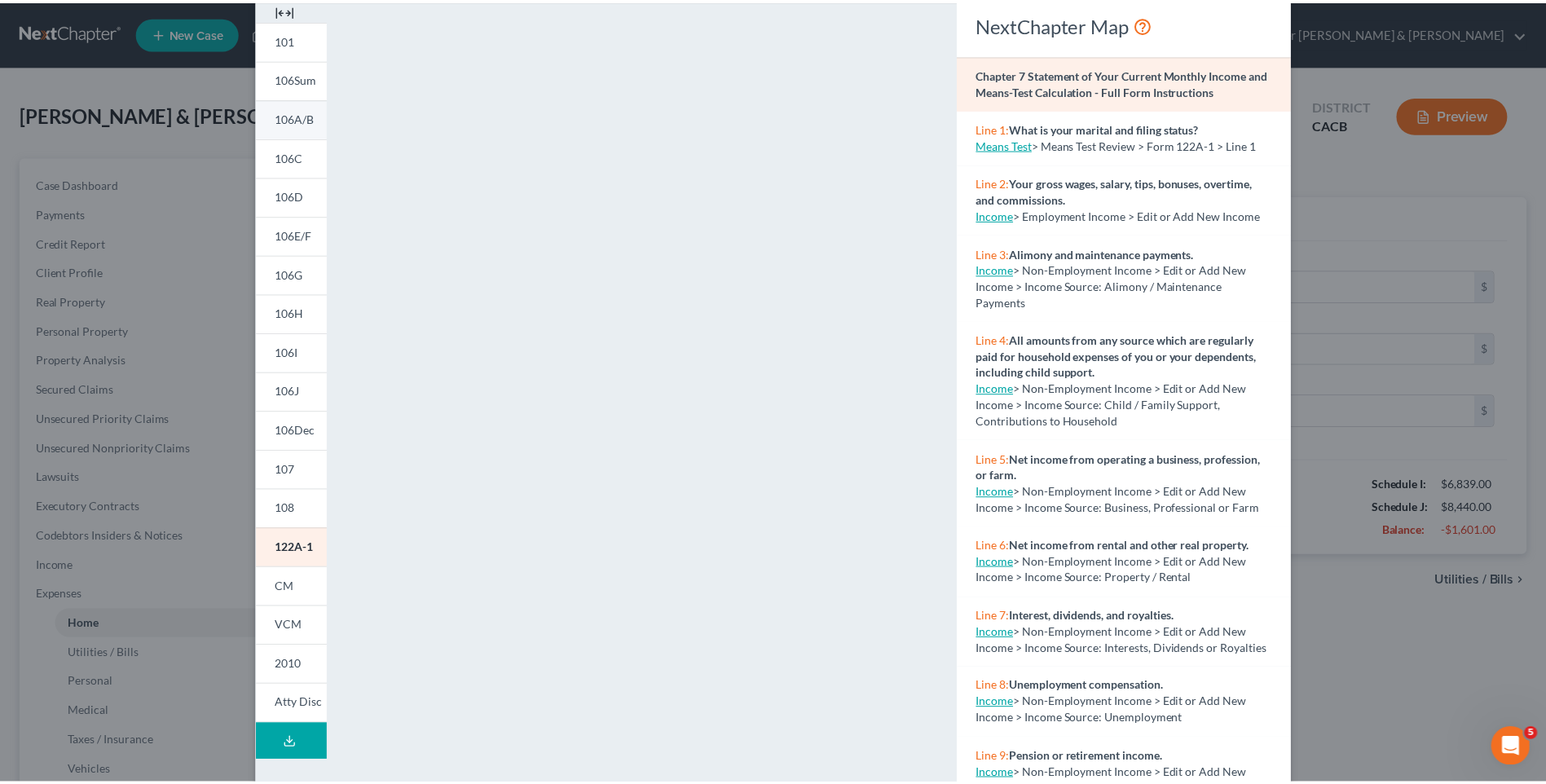
scroll to position [0, 0]
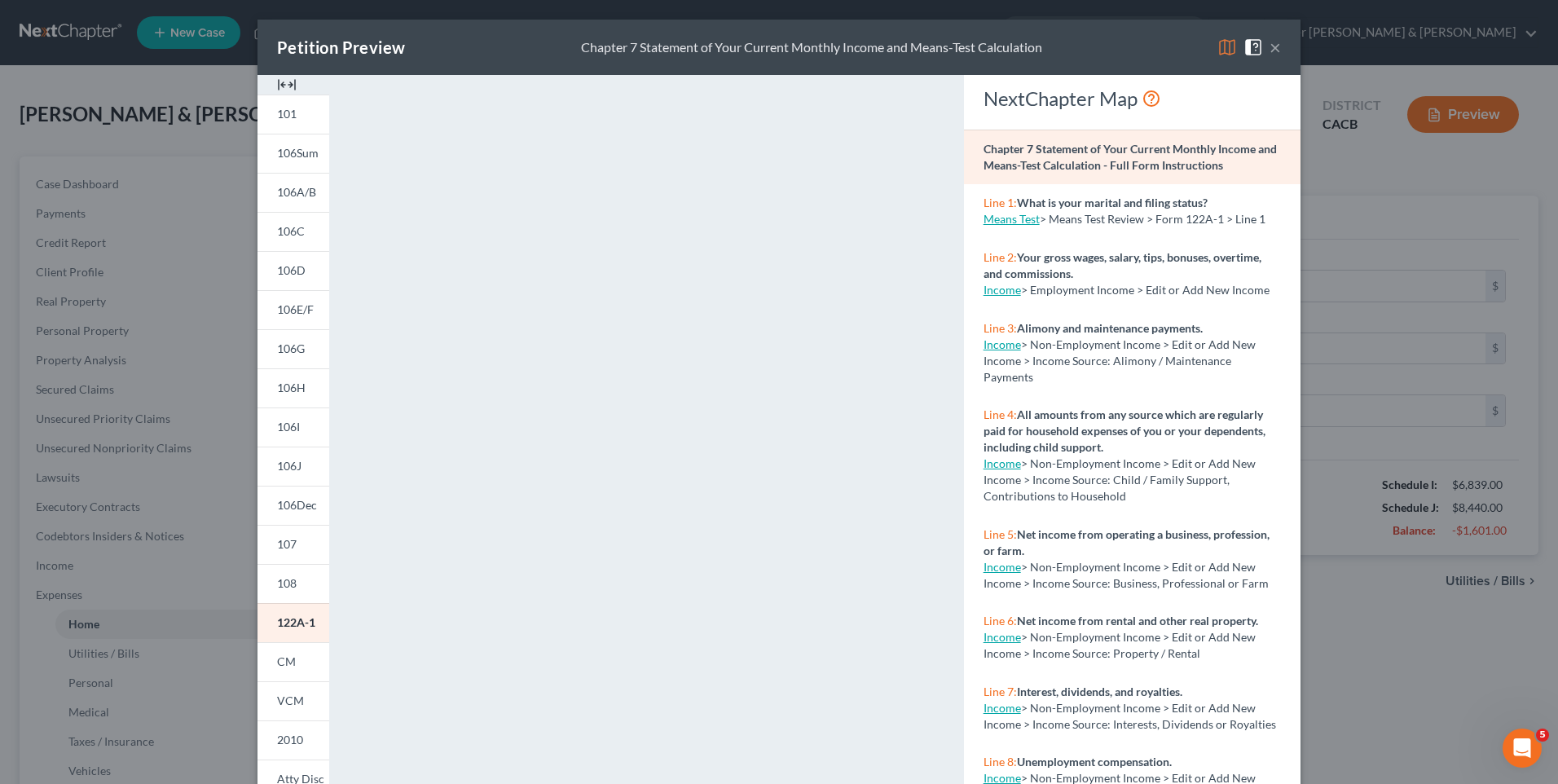
click at [1270, 47] on button "×" at bounding box center [1275, 48] width 12 height 20
